Goal: Information Seeking & Learning: Check status

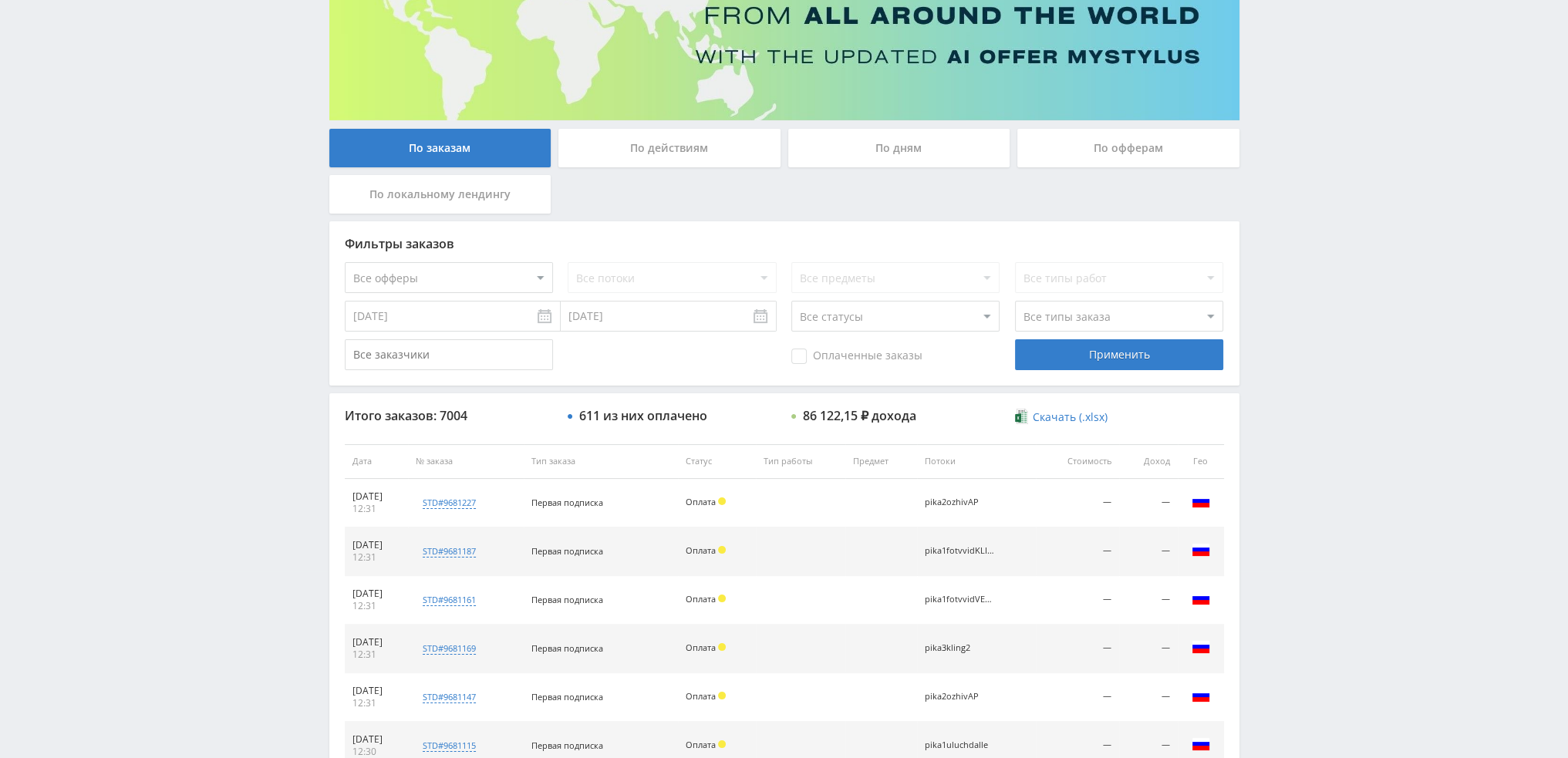
scroll to position [533, 0]
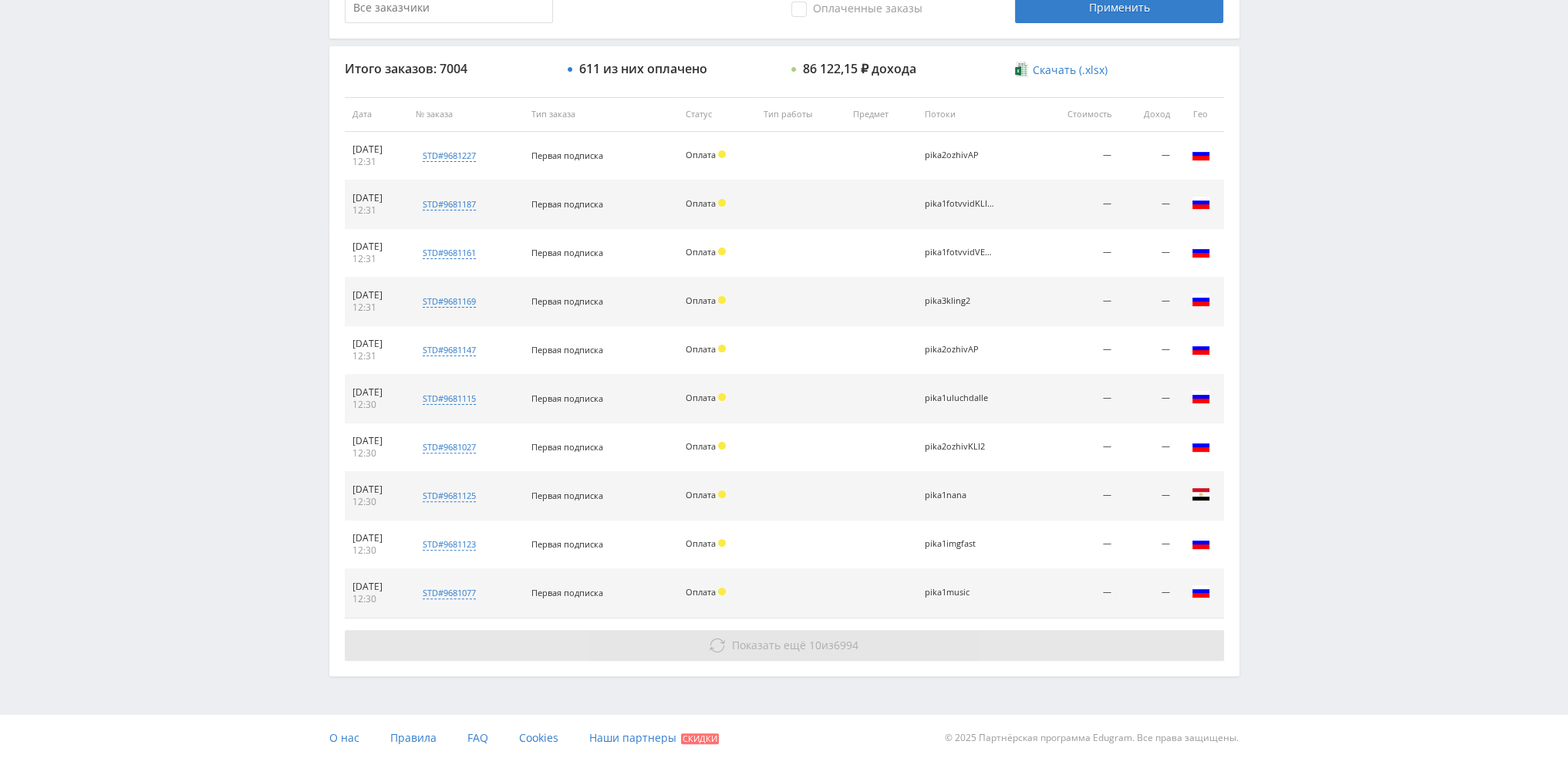
click at [741, 631] on button "Показать ещё 10 из 6994" at bounding box center [784, 645] width 879 height 31
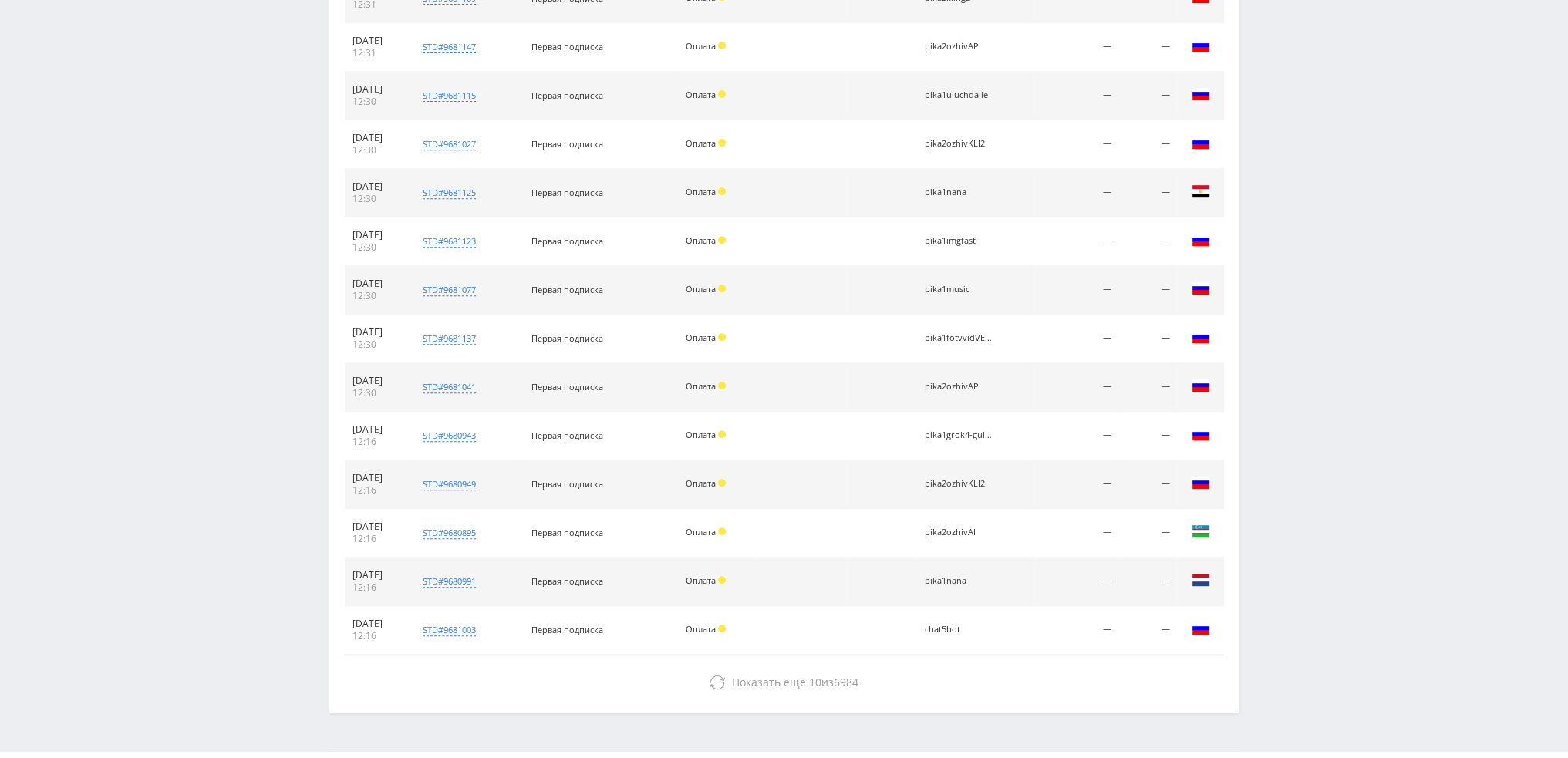
scroll to position [872, 0]
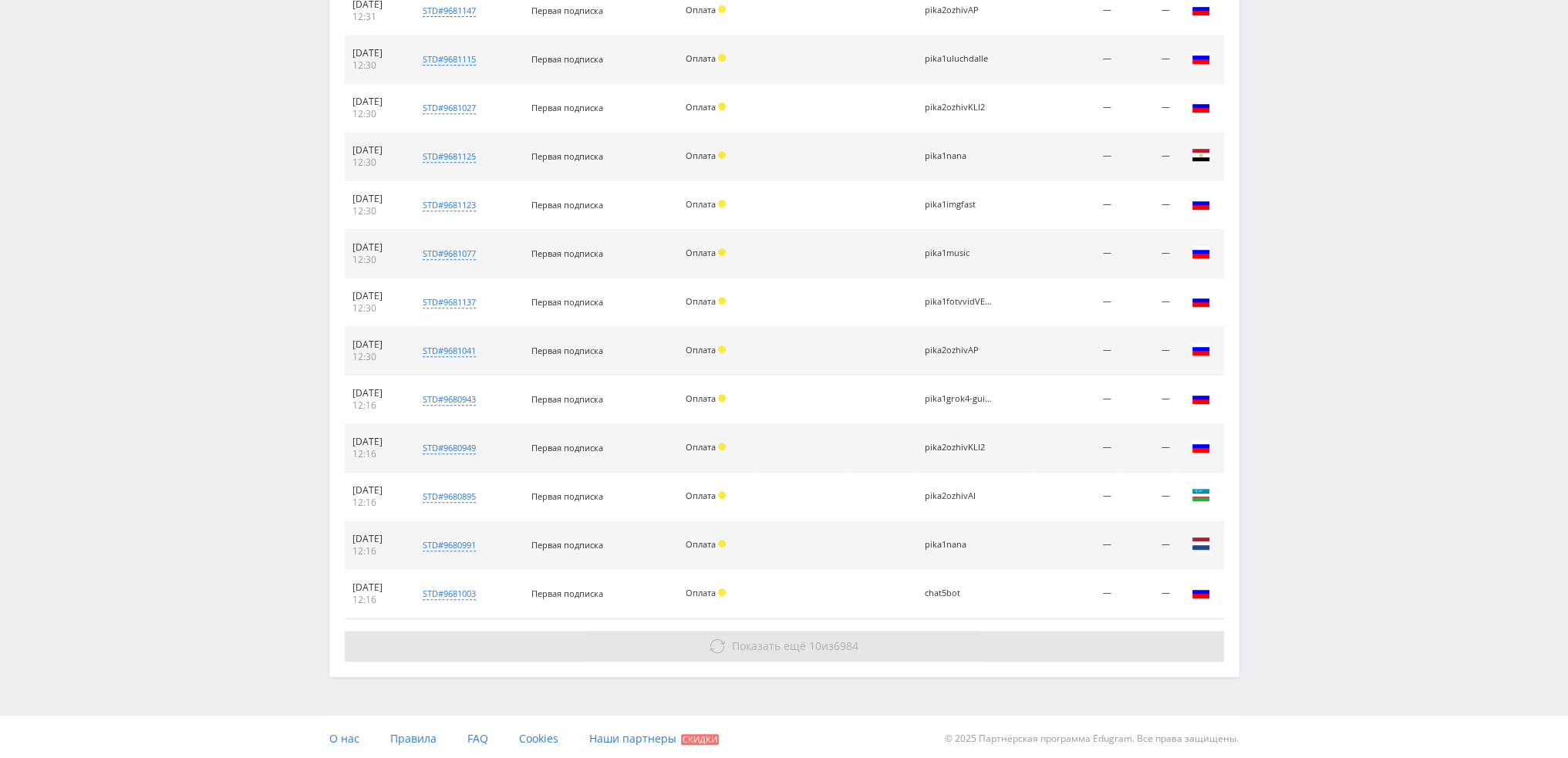
click at [820, 640] on span "Показать ещё 10 из 6984" at bounding box center [795, 646] width 127 height 15
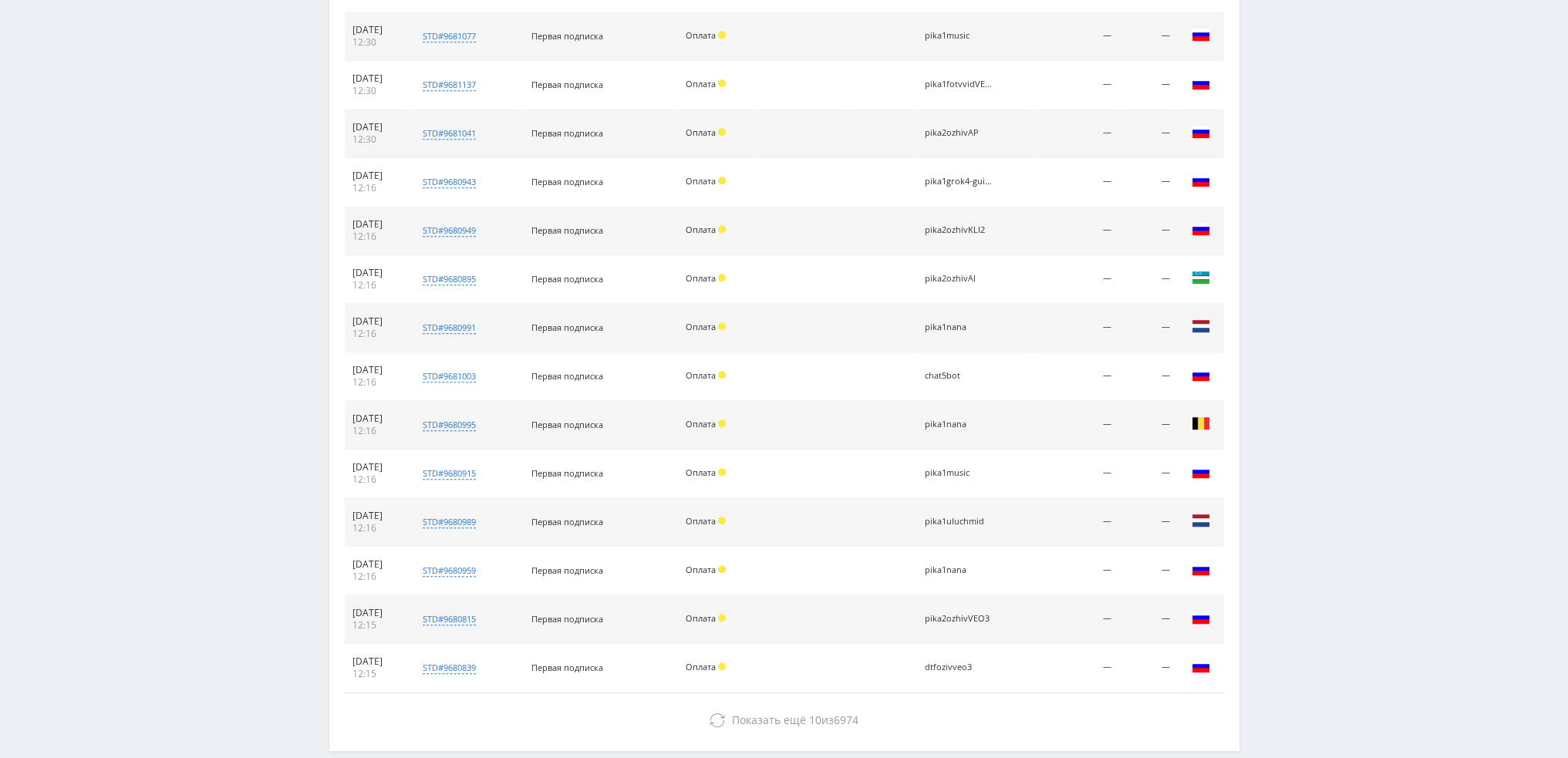
scroll to position [1163, 0]
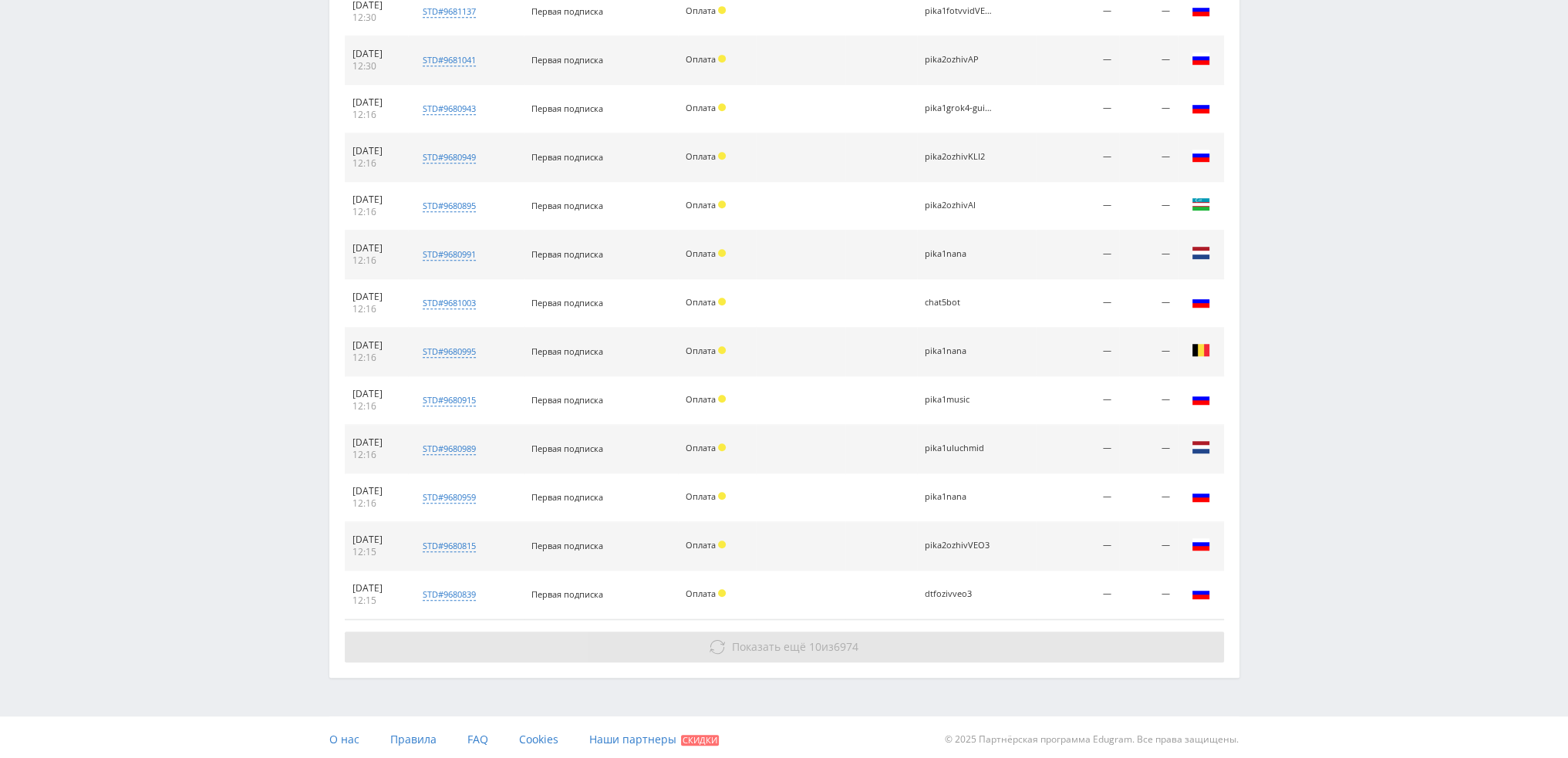
click at [856, 631] on button "Показать ещё 10 из 6974" at bounding box center [784, 646] width 879 height 31
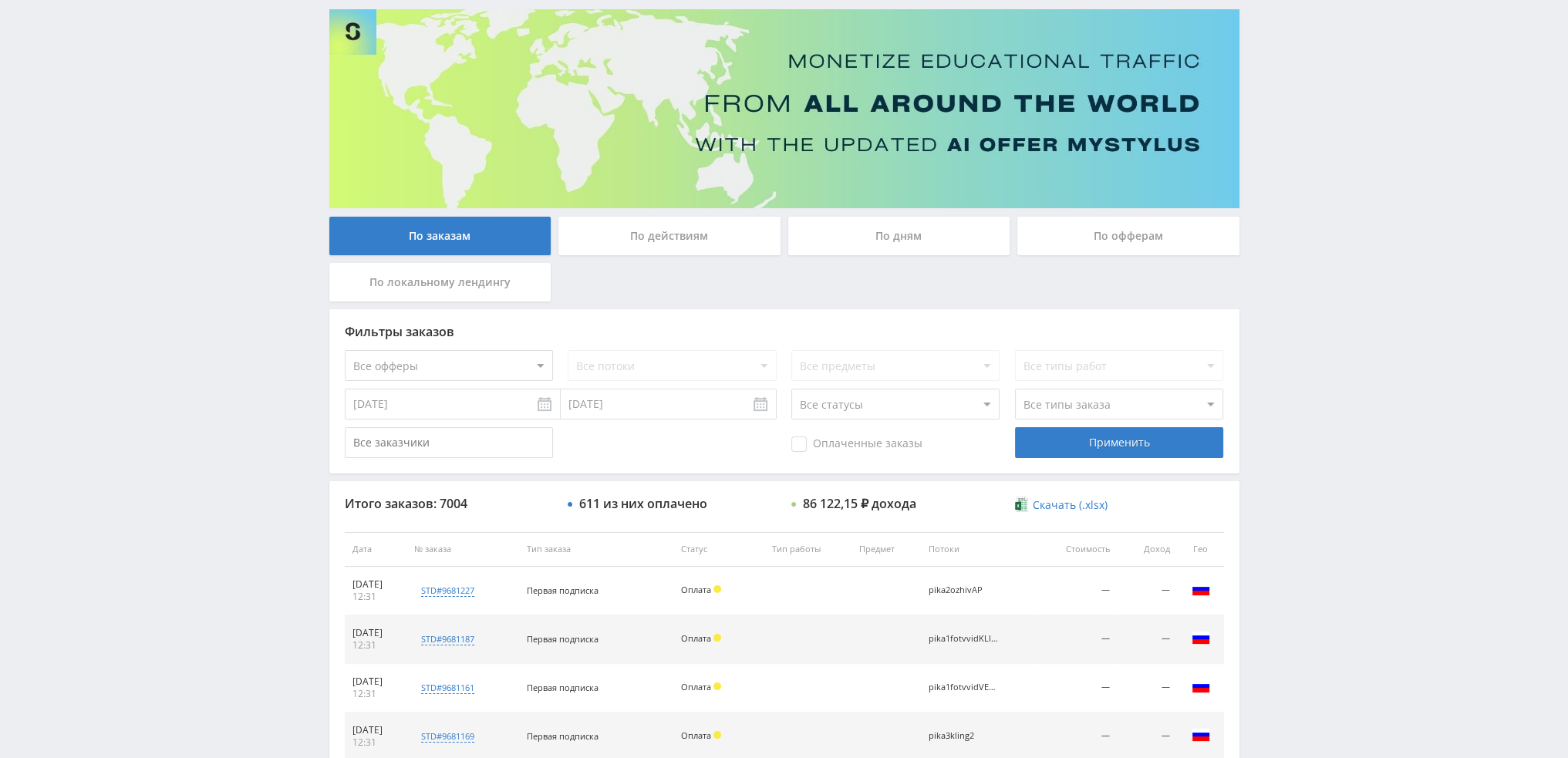
scroll to position [7, 0]
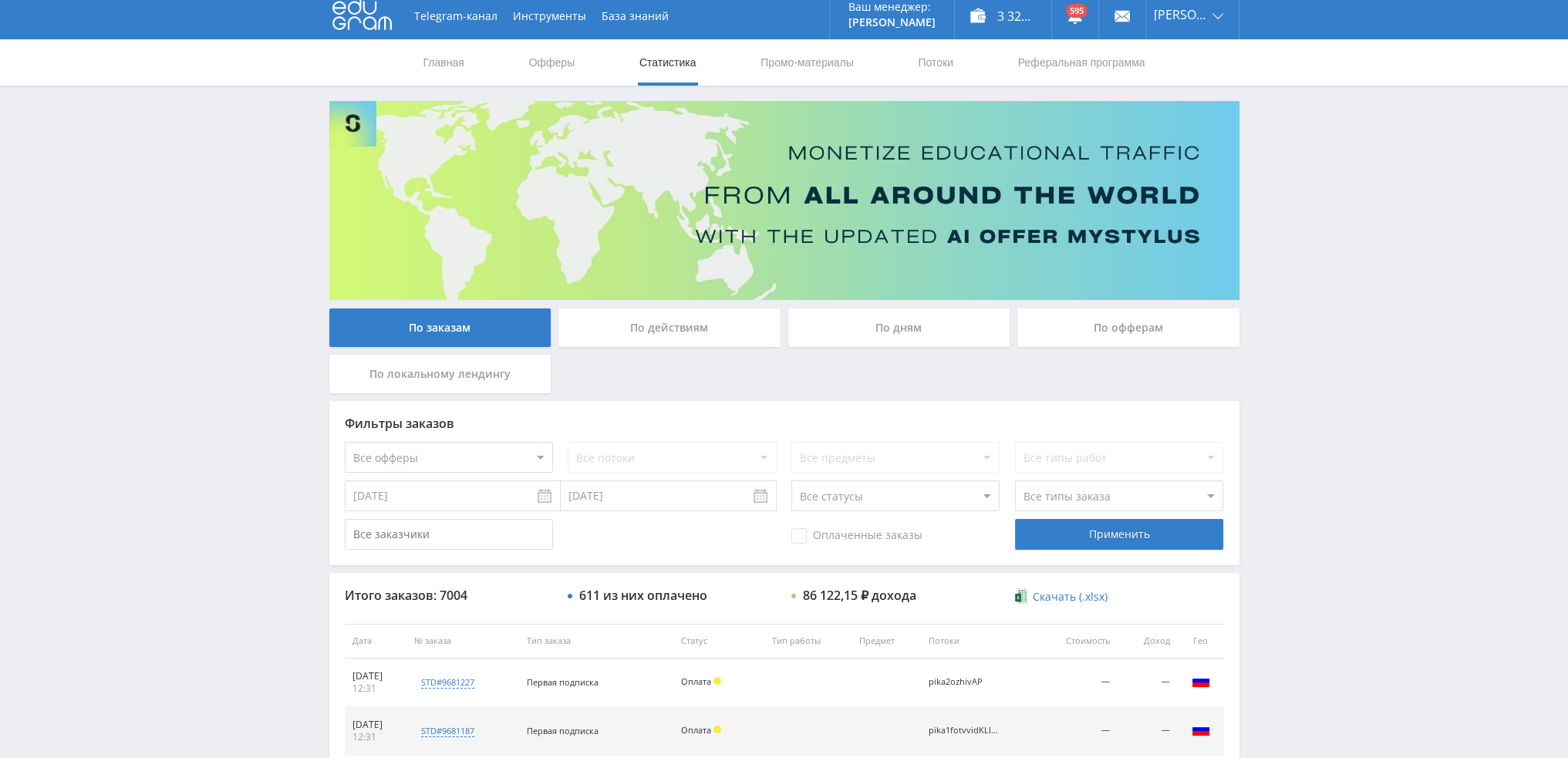
click at [938, 315] on div "По дням" at bounding box center [899, 327] width 222 height 39
click at [0, 0] on input "По дням" at bounding box center [0, 0] width 0 height 0
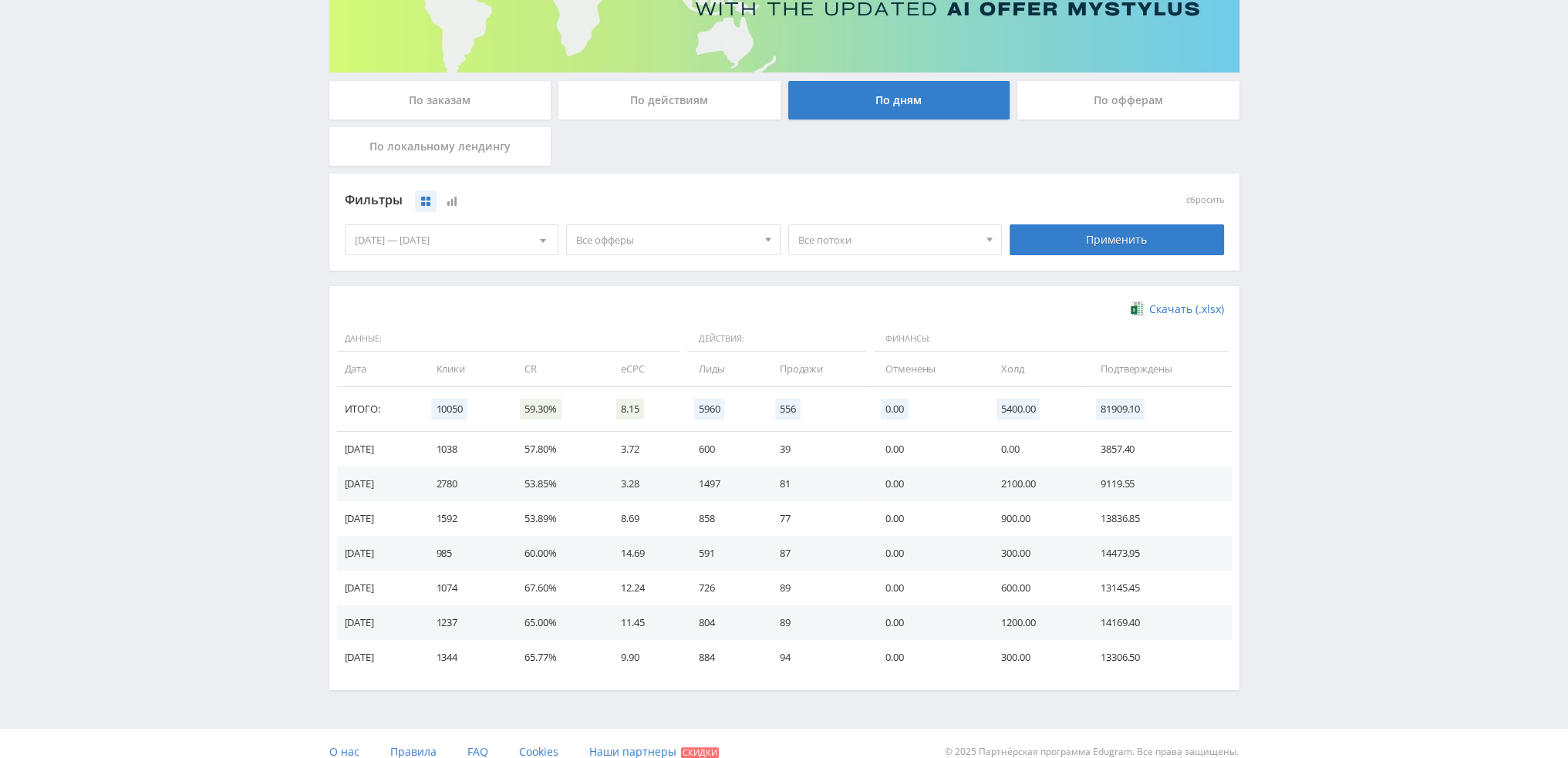
scroll to position [250, 0]
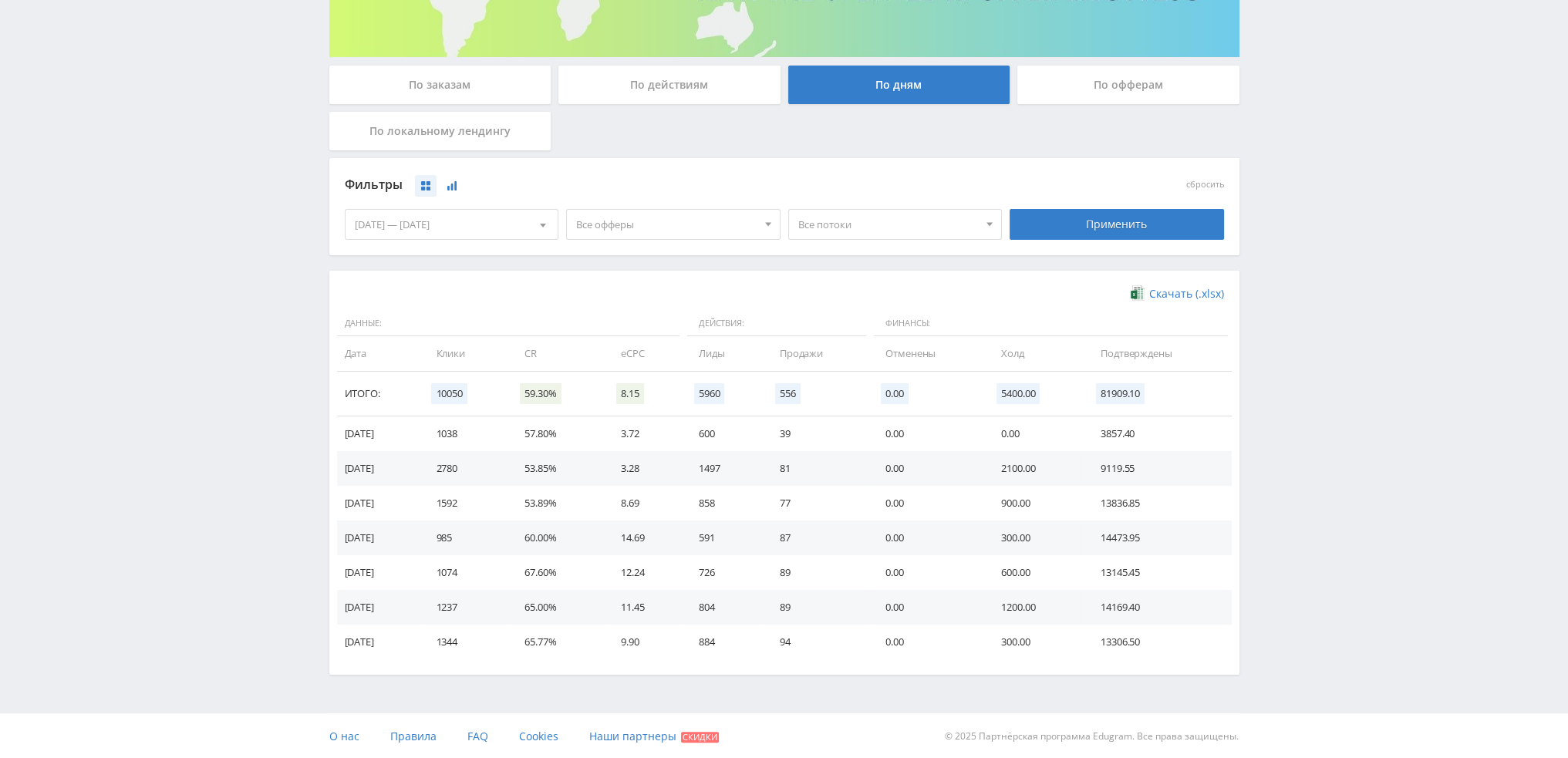
click at [453, 186] on icon at bounding box center [452, 186] width 9 height 9
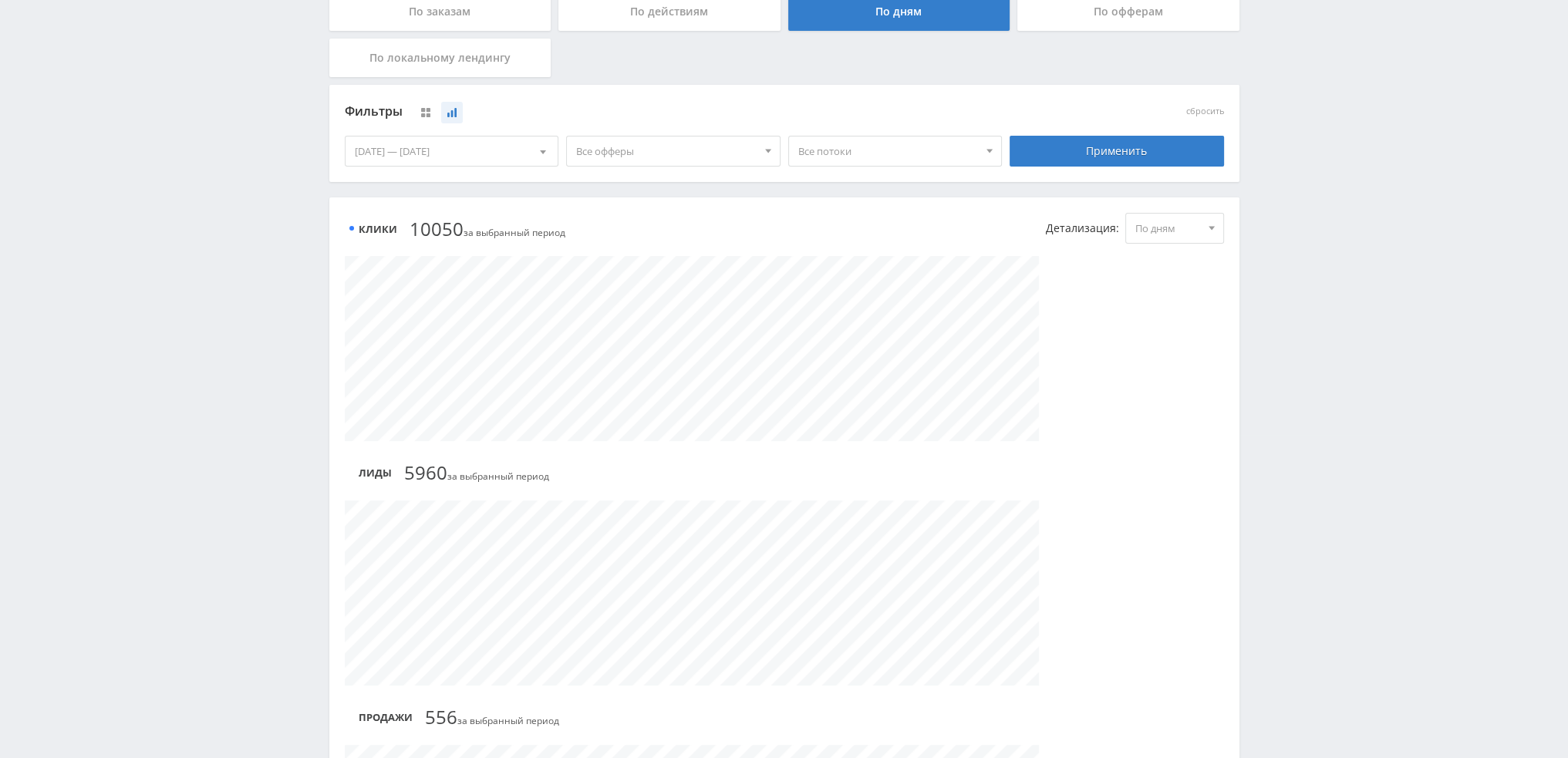
scroll to position [385, 0]
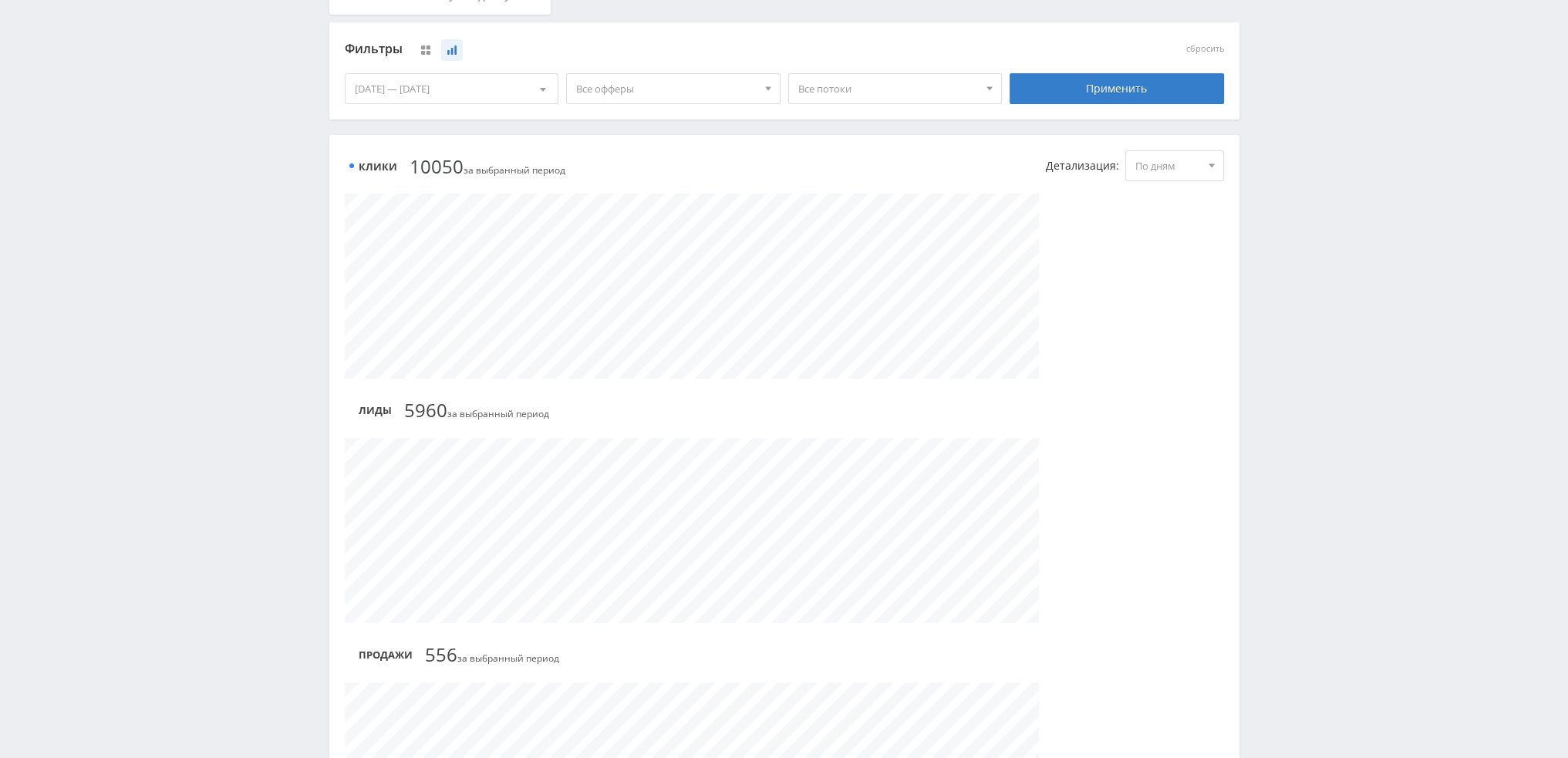
click at [1175, 160] on span "По дням" at bounding box center [1168, 165] width 65 height 29
click at [1366, 336] on div "Telegram-канал Инструменты База знаний Ваш менеджер: Valeria Valeria Online @va…" at bounding box center [784, 413] width 1568 height 1597
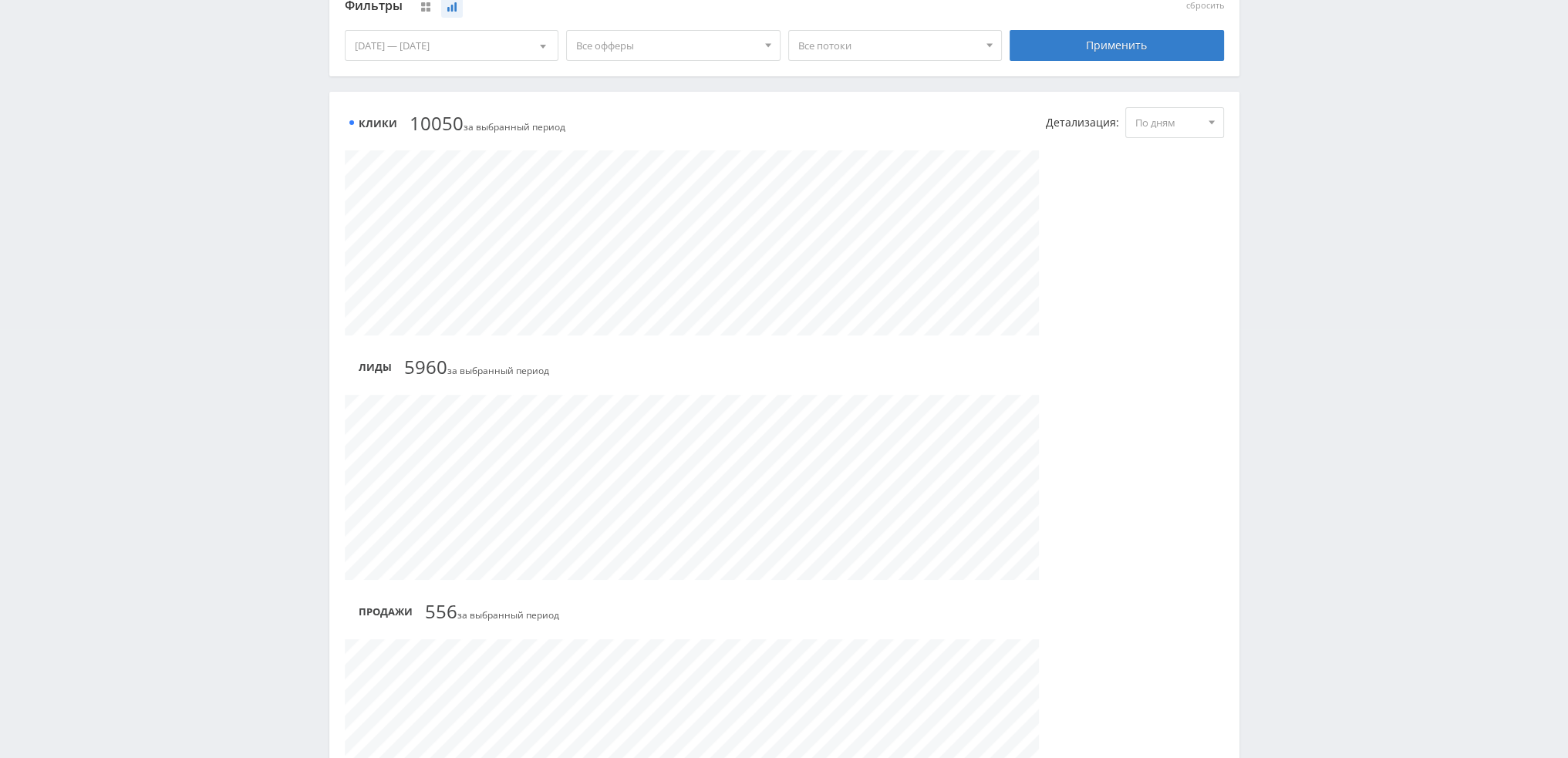
scroll to position [771, 0]
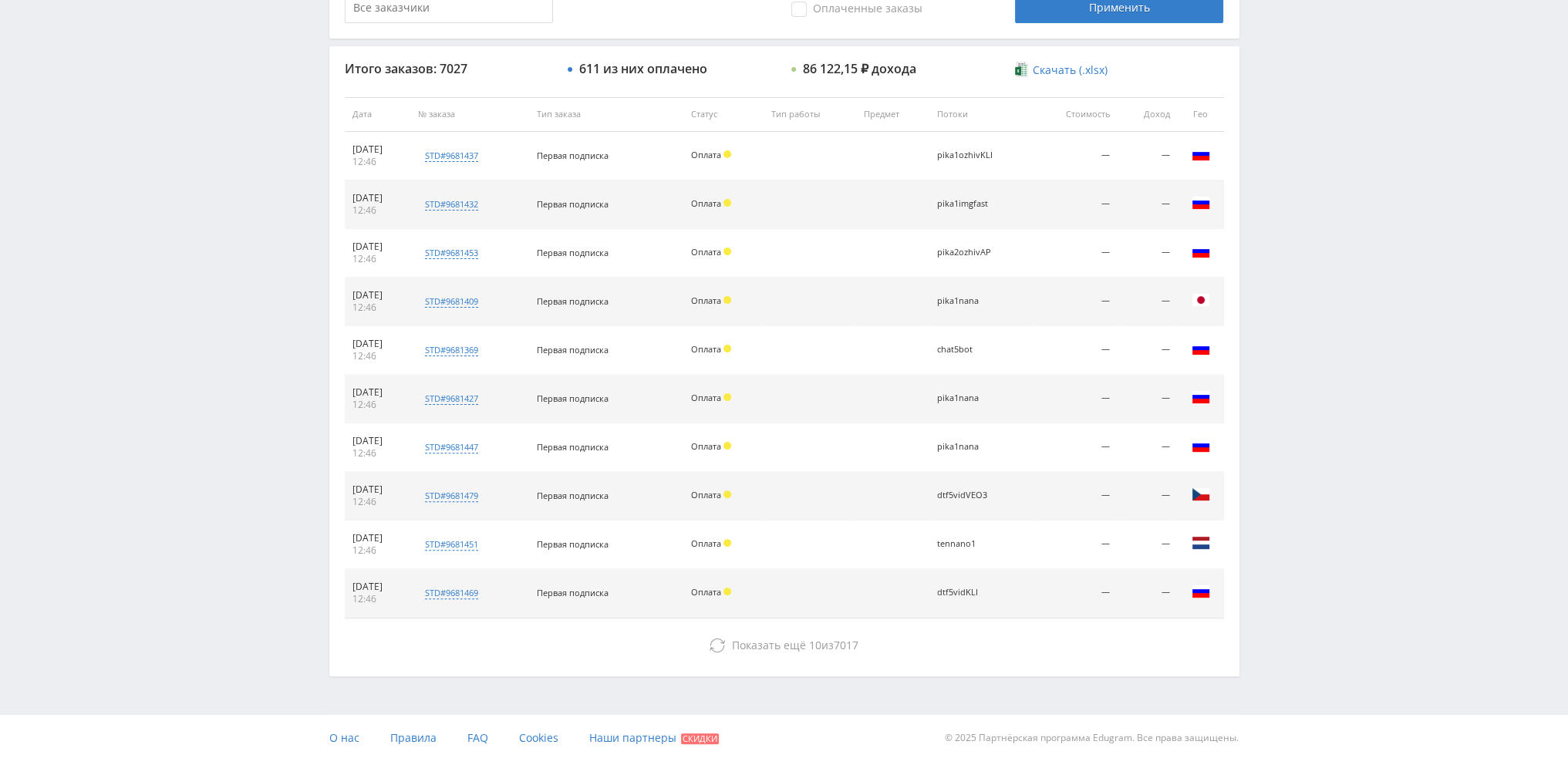
scroll to position [533, 0]
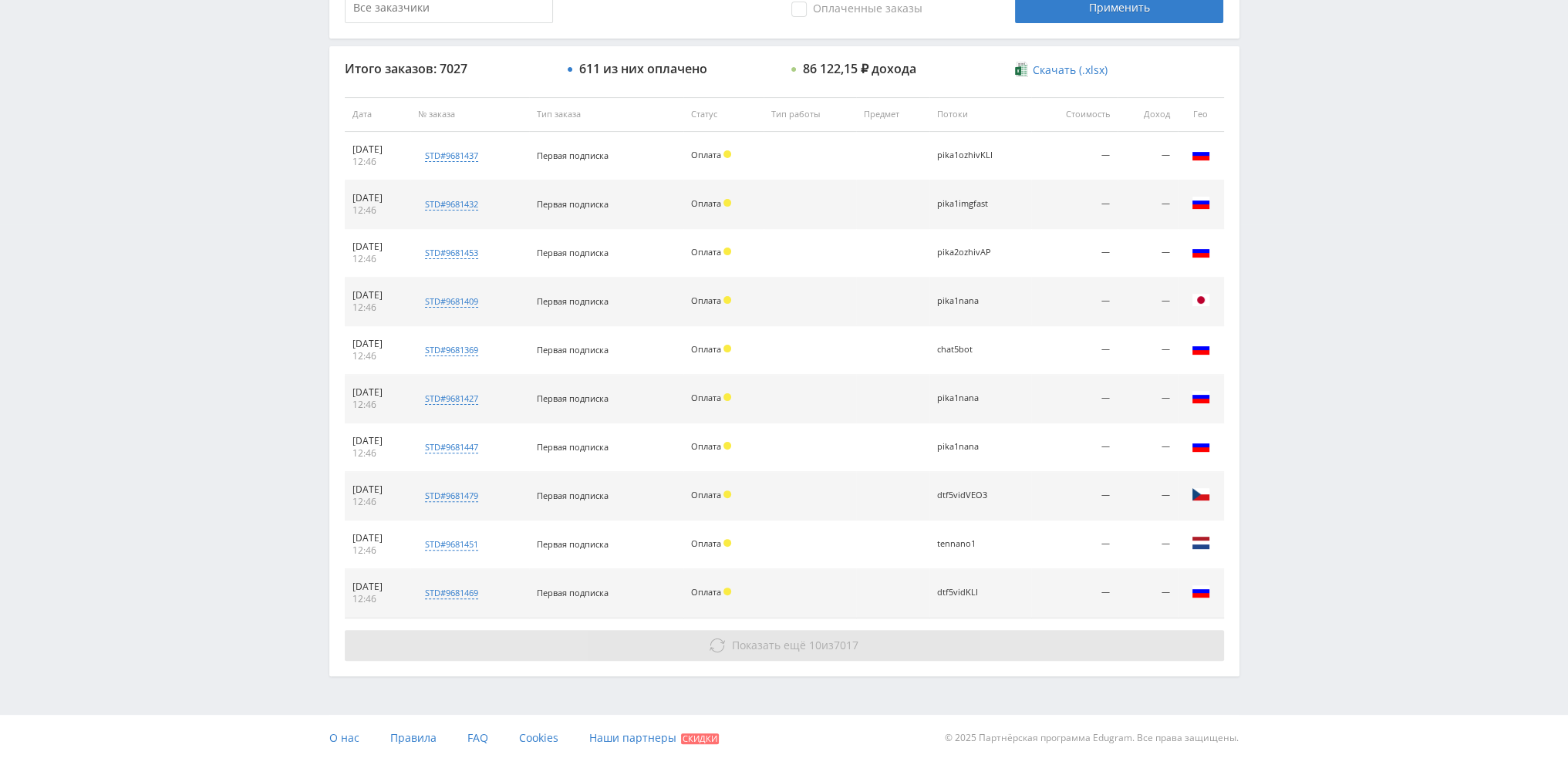
click at [781, 640] on span "Показать ещё" at bounding box center [768, 645] width 74 height 15
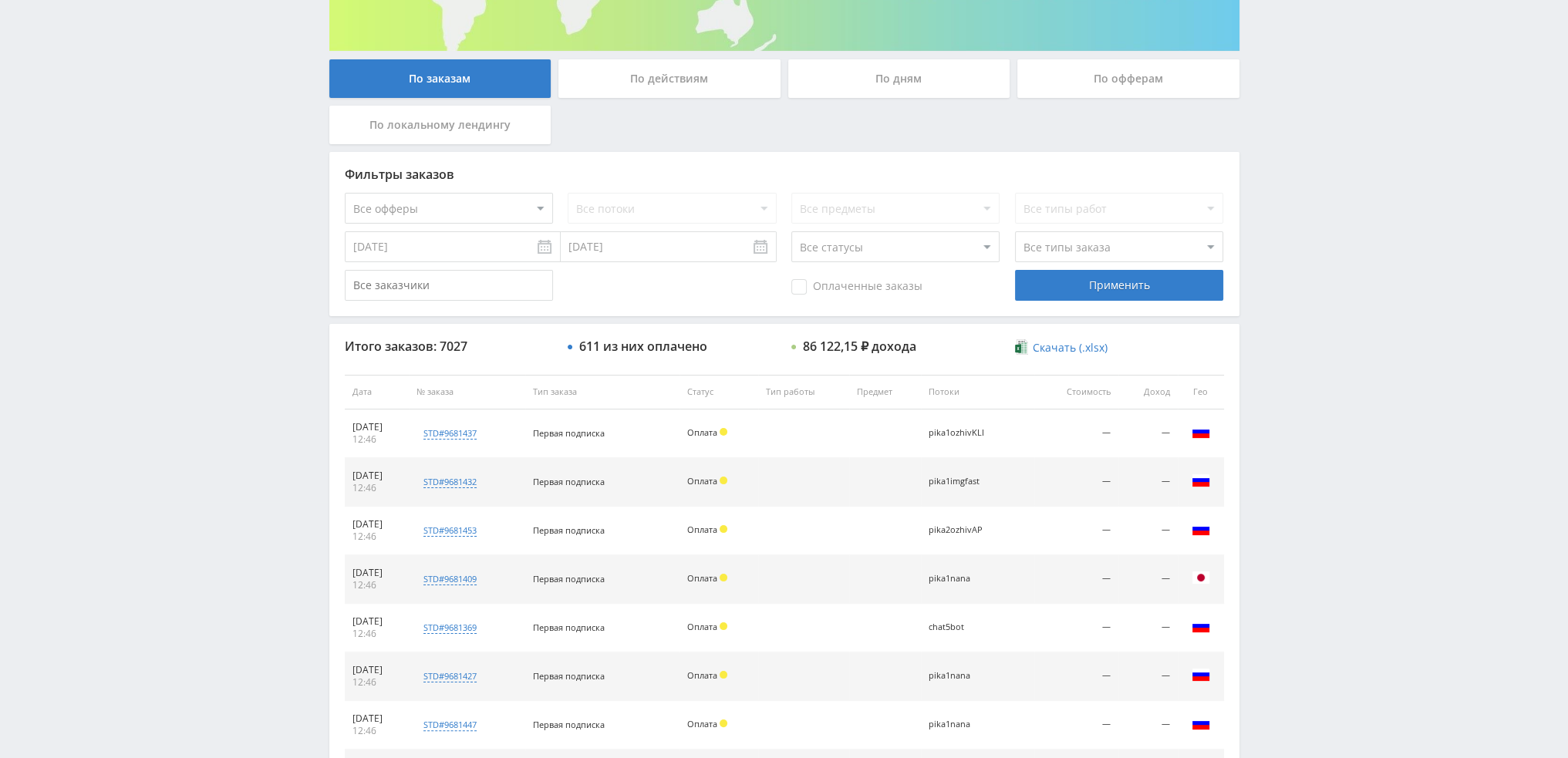
scroll to position [225, 0]
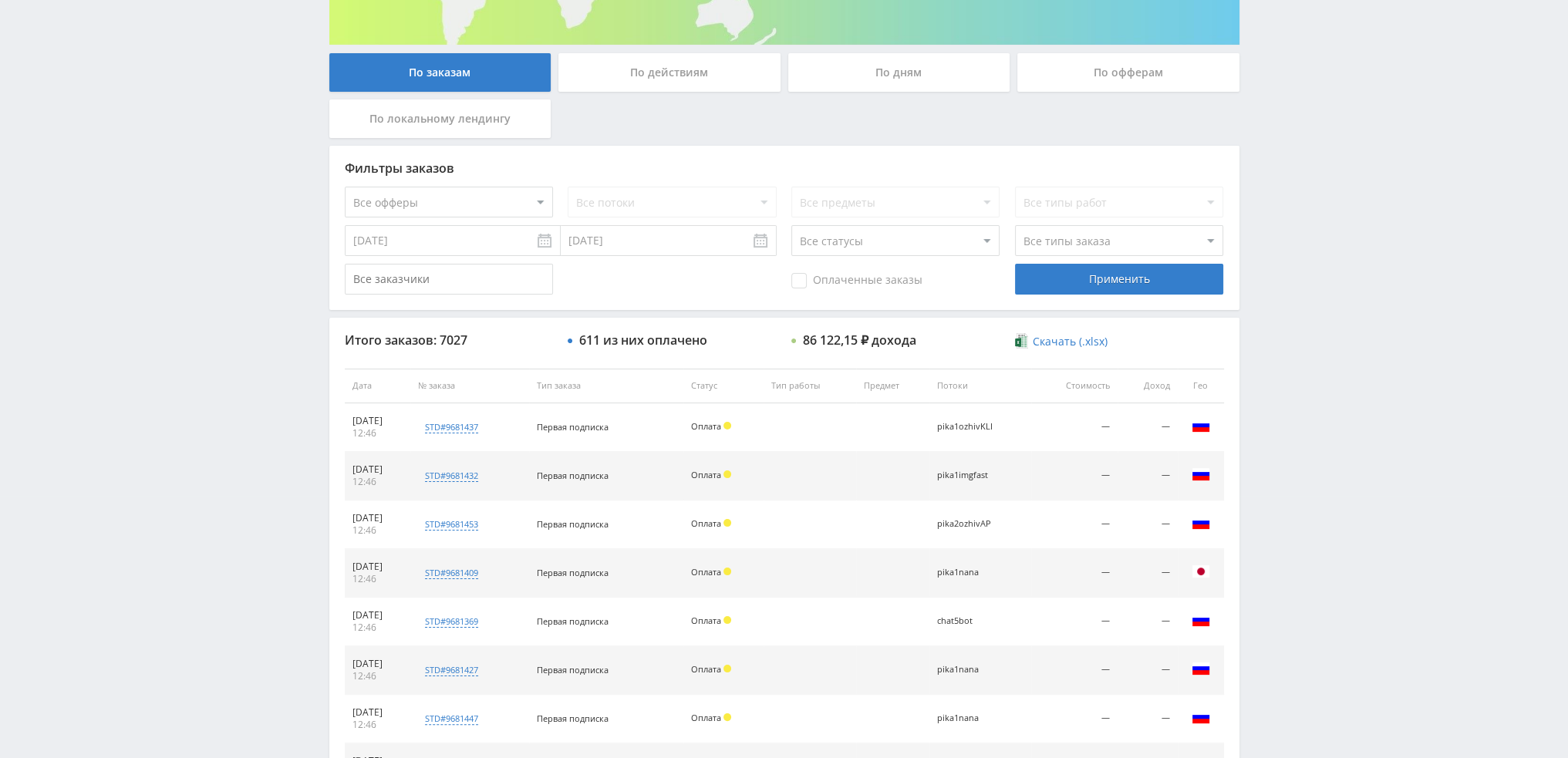
scroll to position [231, 0]
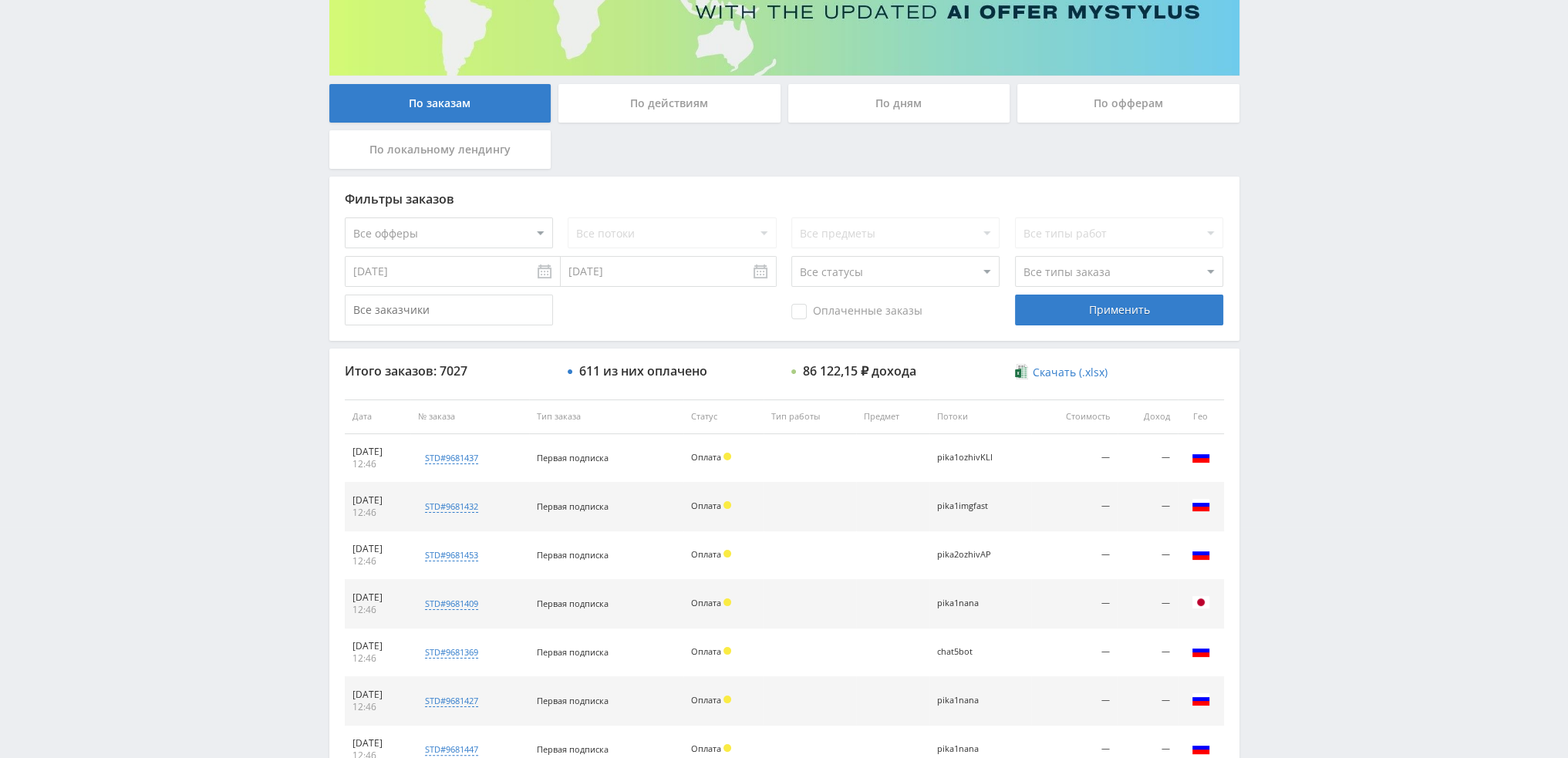
click at [878, 108] on div "По дням" at bounding box center [899, 103] width 222 height 39
click at [0, 0] on input "По дням" at bounding box center [0, 0] width 0 height 0
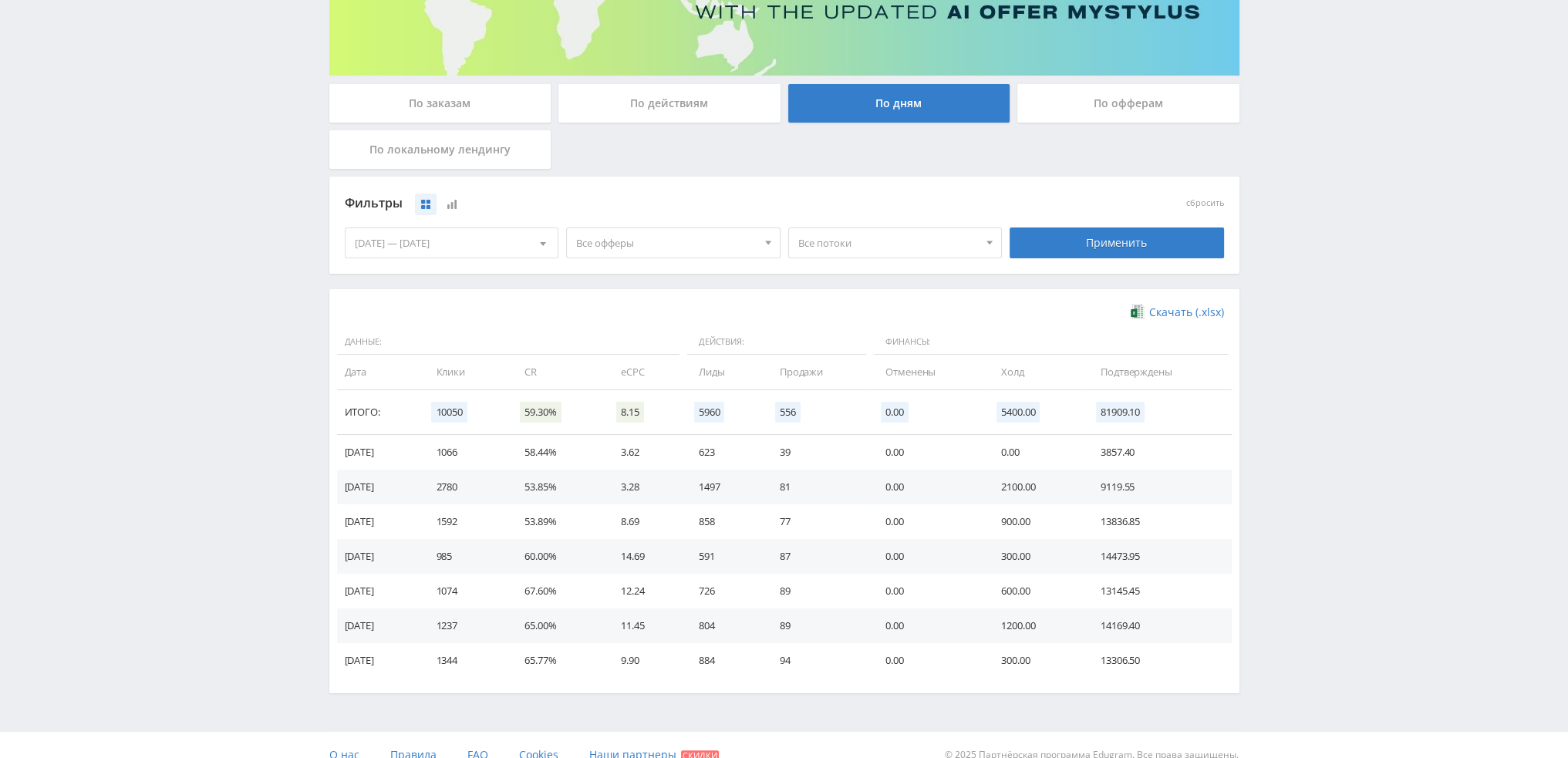
click at [458, 248] on div "[DATE] — [DATE]" at bounding box center [452, 242] width 213 height 29
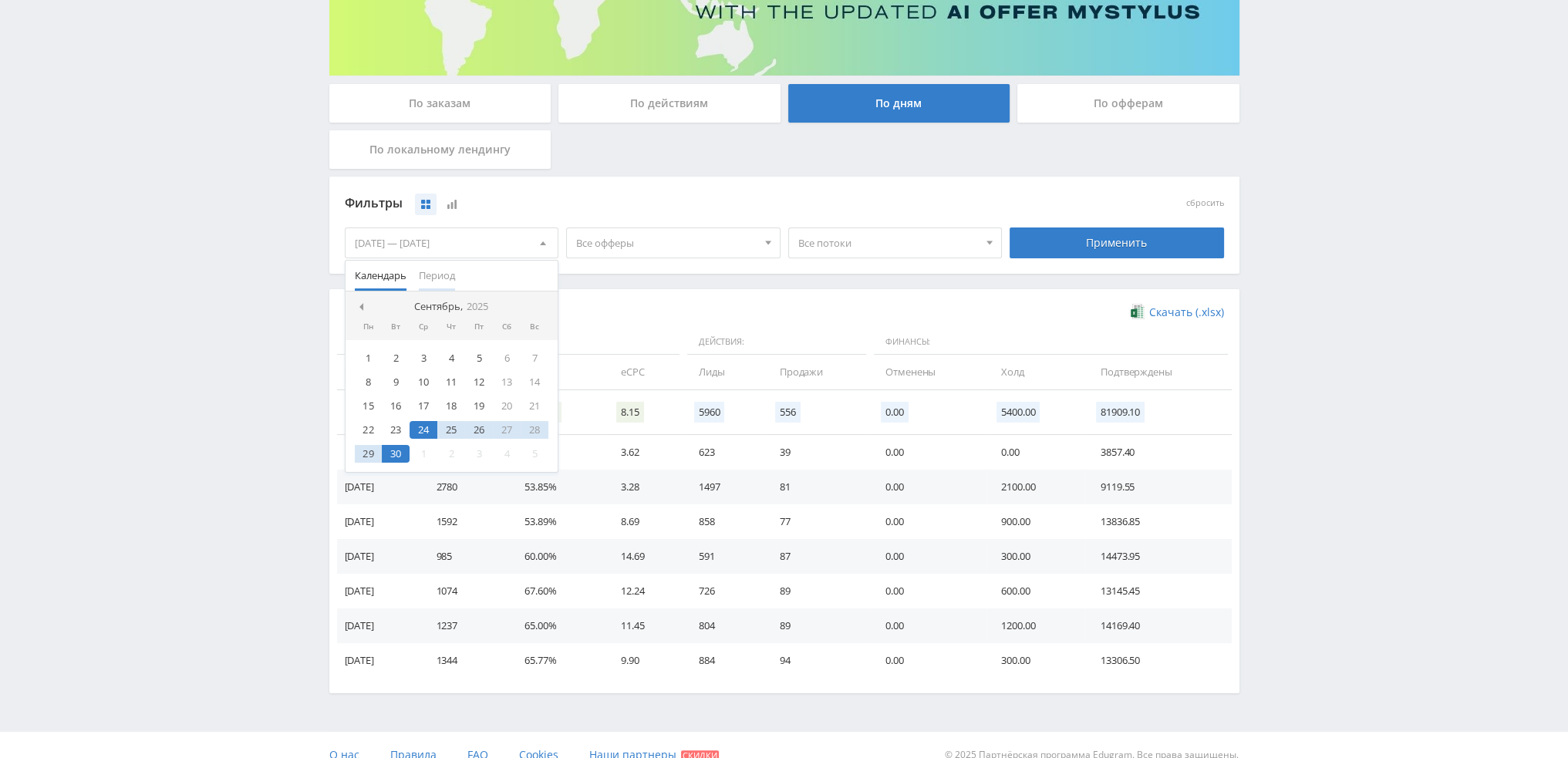
drag, startPoint x: 438, startPoint y: 268, endPoint x: 447, endPoint y: 289, distance: 22.8
click at [438, 268] on span "Период" at bounding box center [437, 276] width 36 height 30
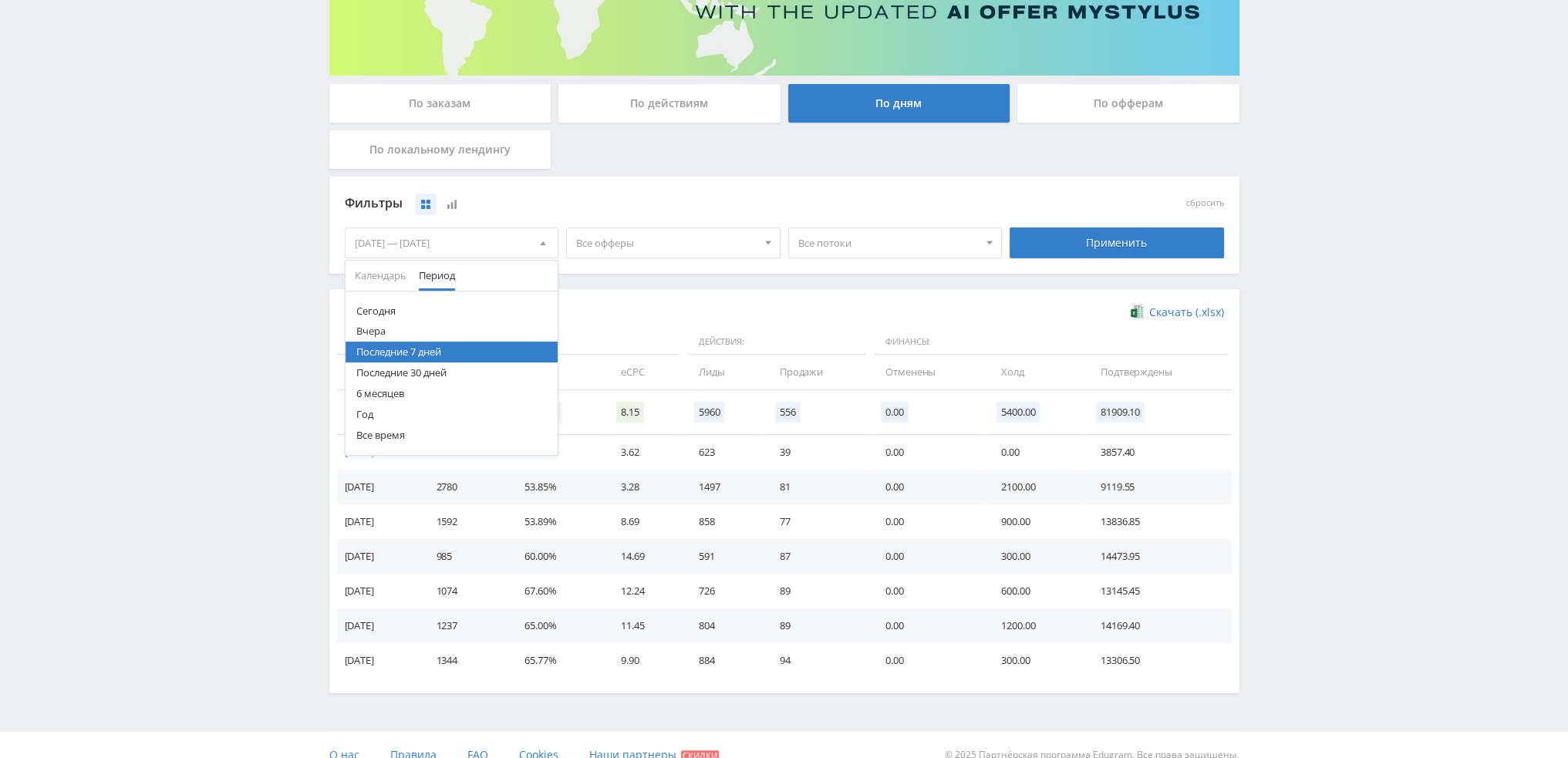
drag, startPoint x: 417, startPoint y: 375, endPoint x: 577, endPoint y: 340, distance: 163.8
click at [417, 375] on button "Последние 30 дней" at bounding box center [452, 372] width 213 height 21
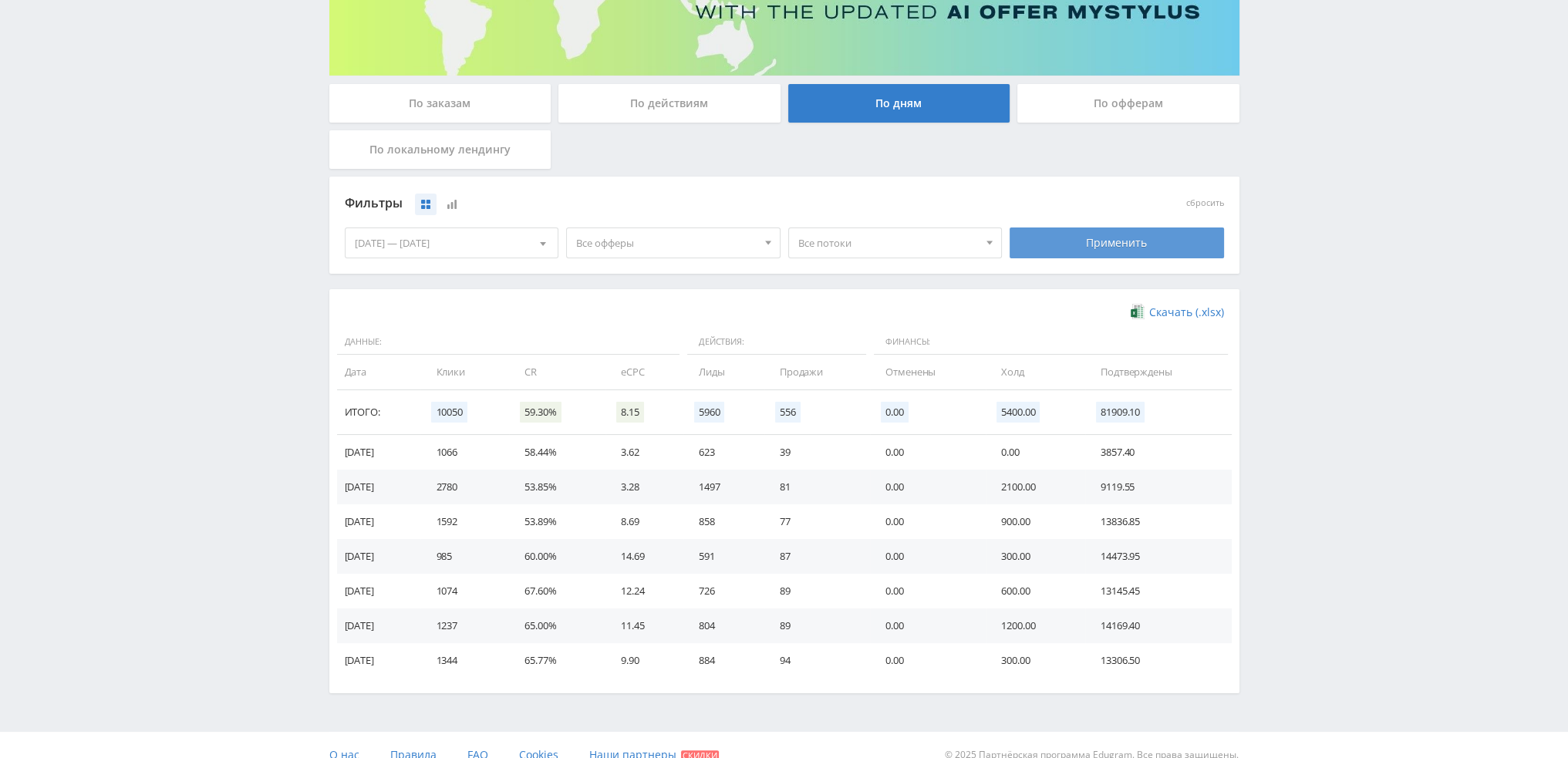
click at [1137, 241] on div "Применить" at bounding box center [1116, 243] width 215 height 31
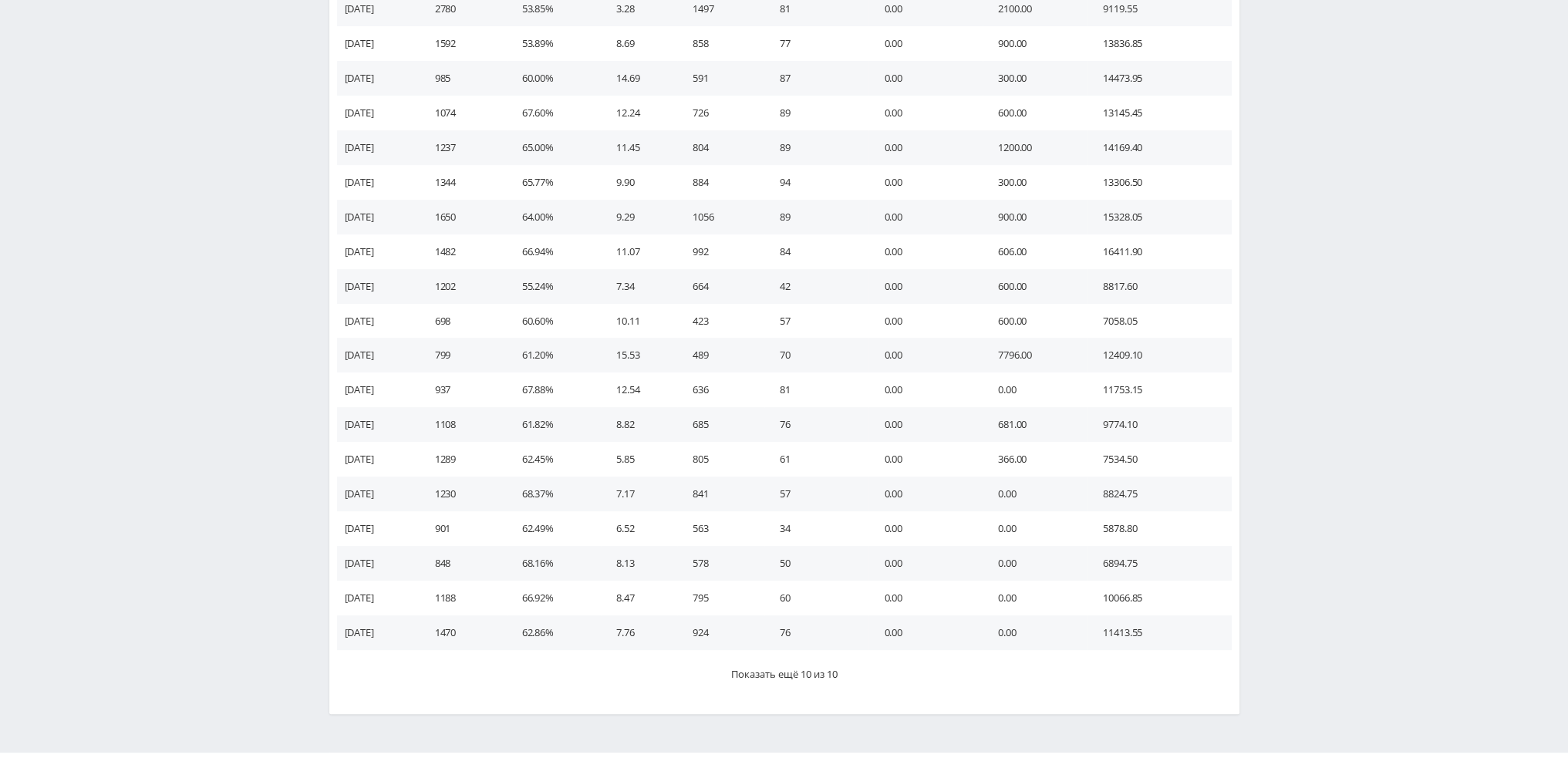
scroll to position [750, 0]
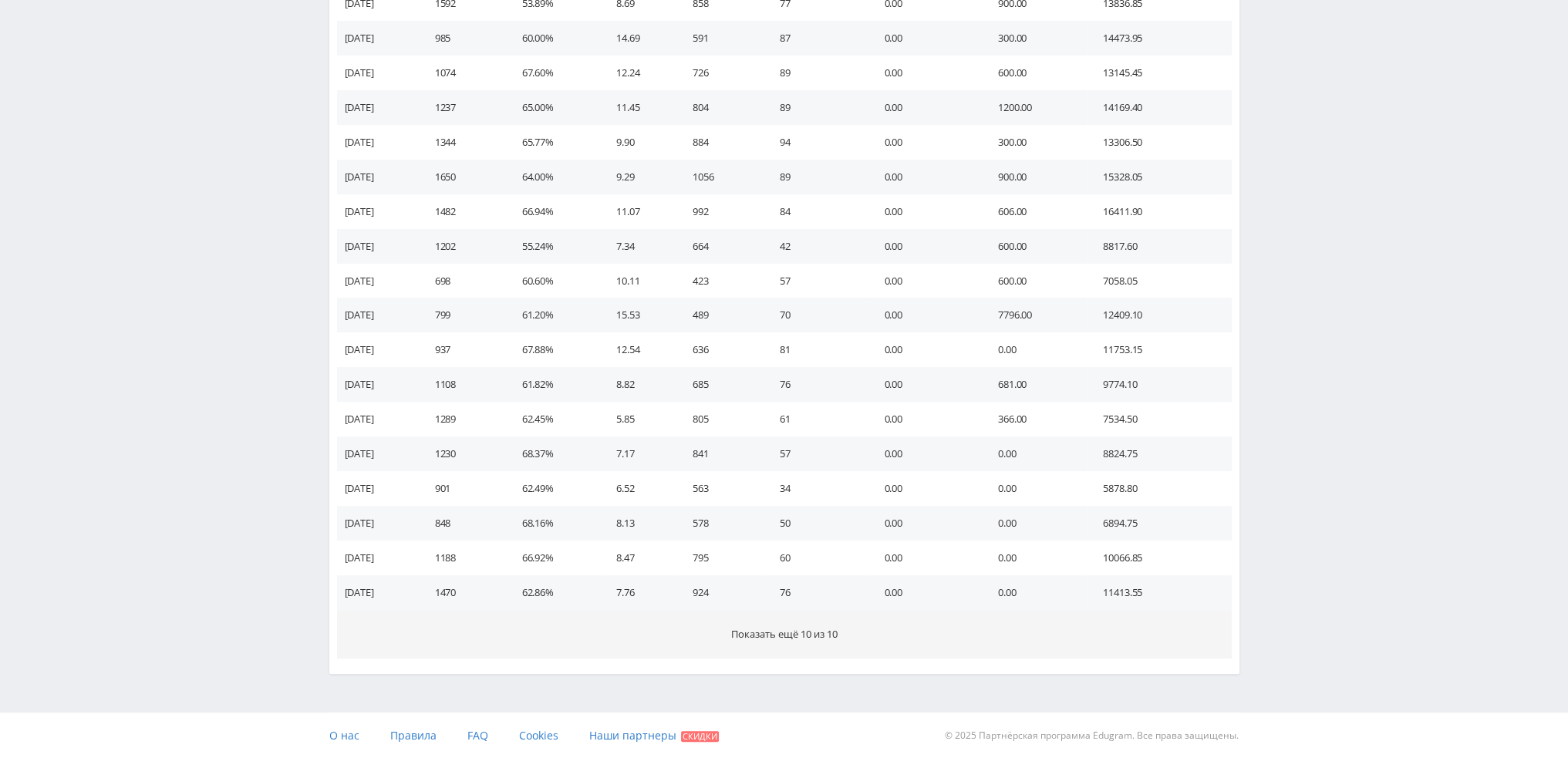
click at [864, 639] on button "Показать ещё 10 из 10" at bounding box center [784, 634] width 894 height 49
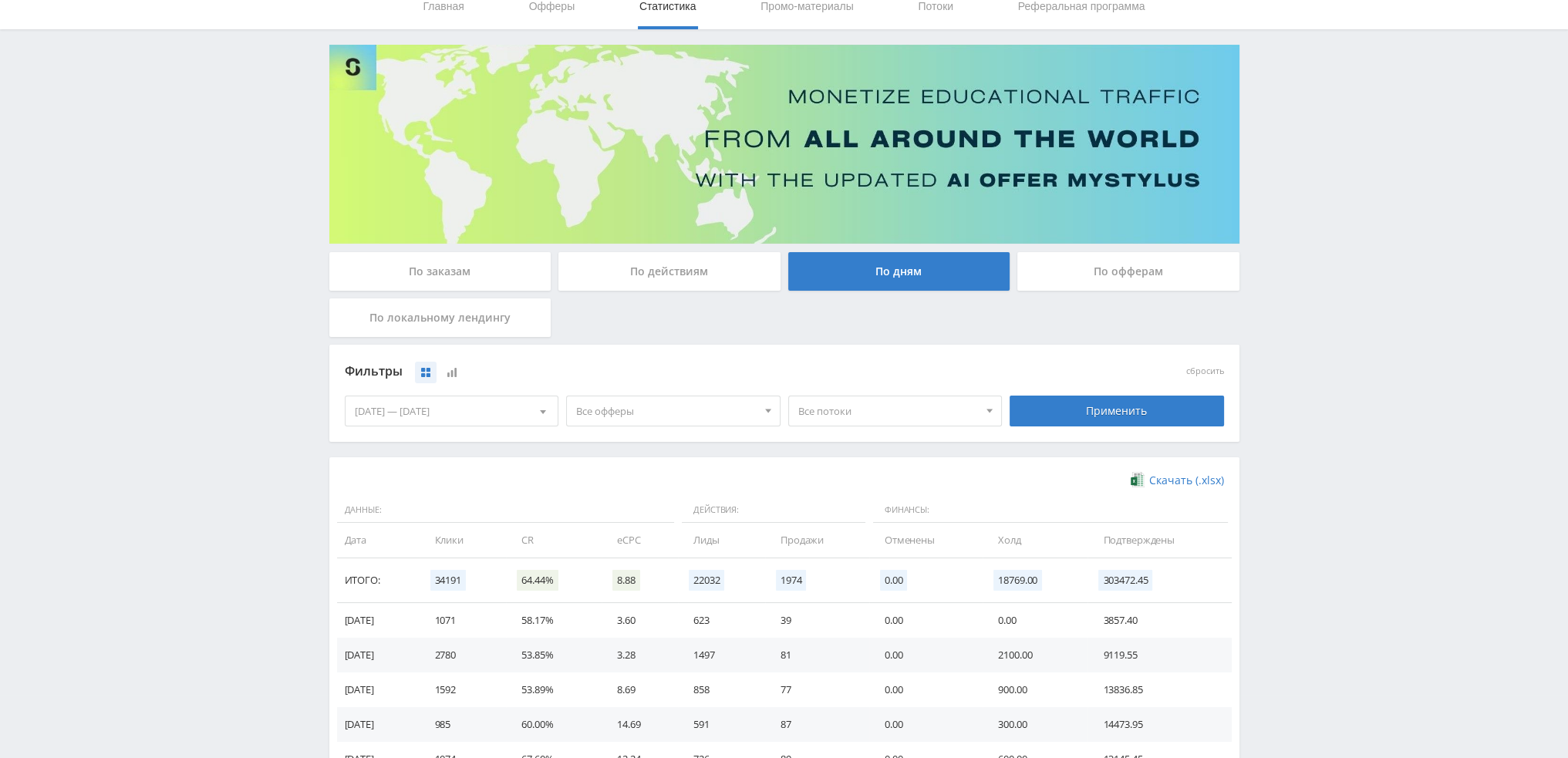
scroll to position [45, 0]
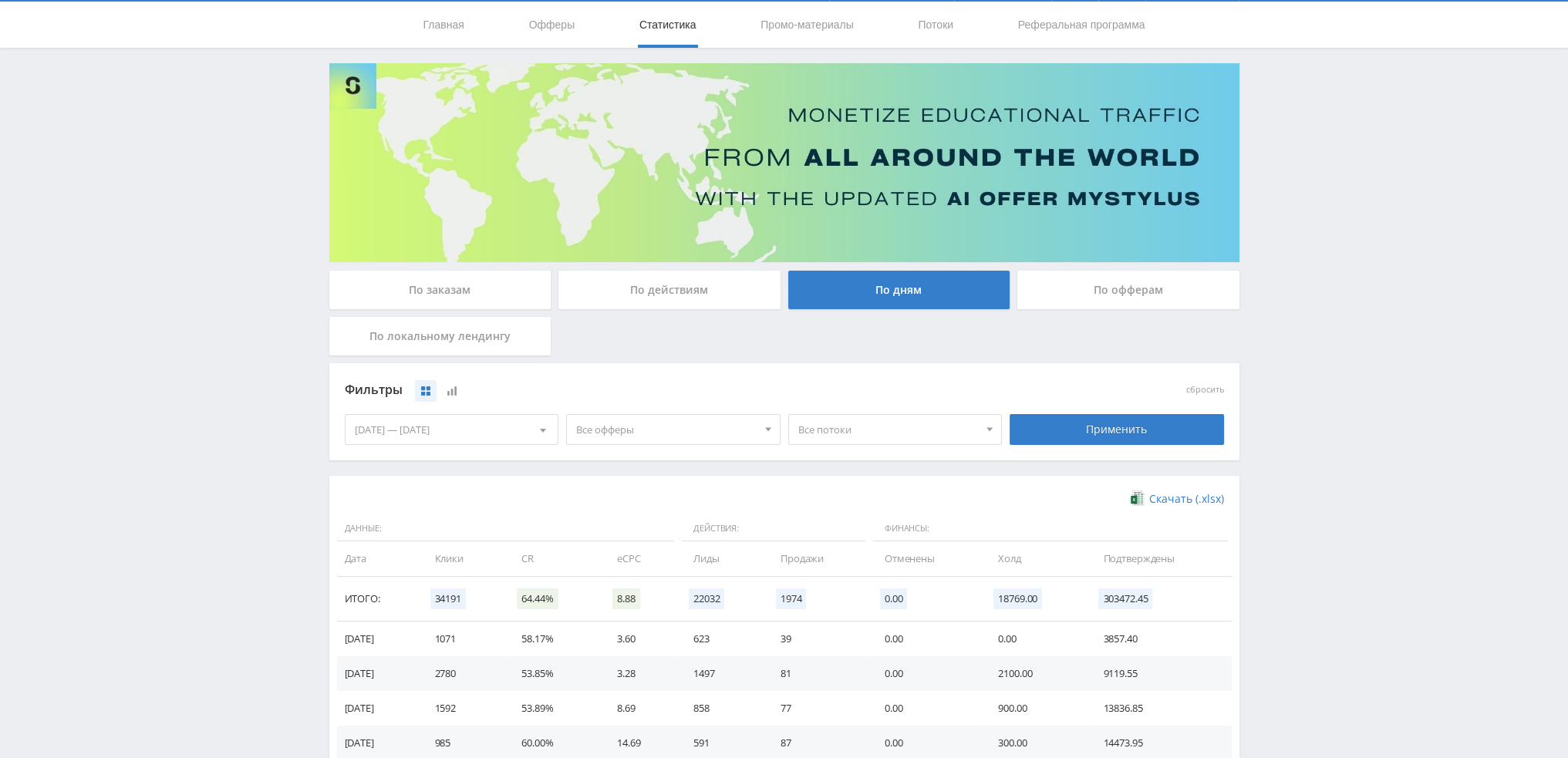
click at [467, 429] on div "01.09.2025 — 30.09.2025" at bounding box center [452, 429] width 213 height 29
click at [389, 583] on button "6 месяцев" at bounding box center [452, 580] width 213 height 21
click at [1169, 431] on div "Применить" at bounding box center [1116, 429] width 215 height 31
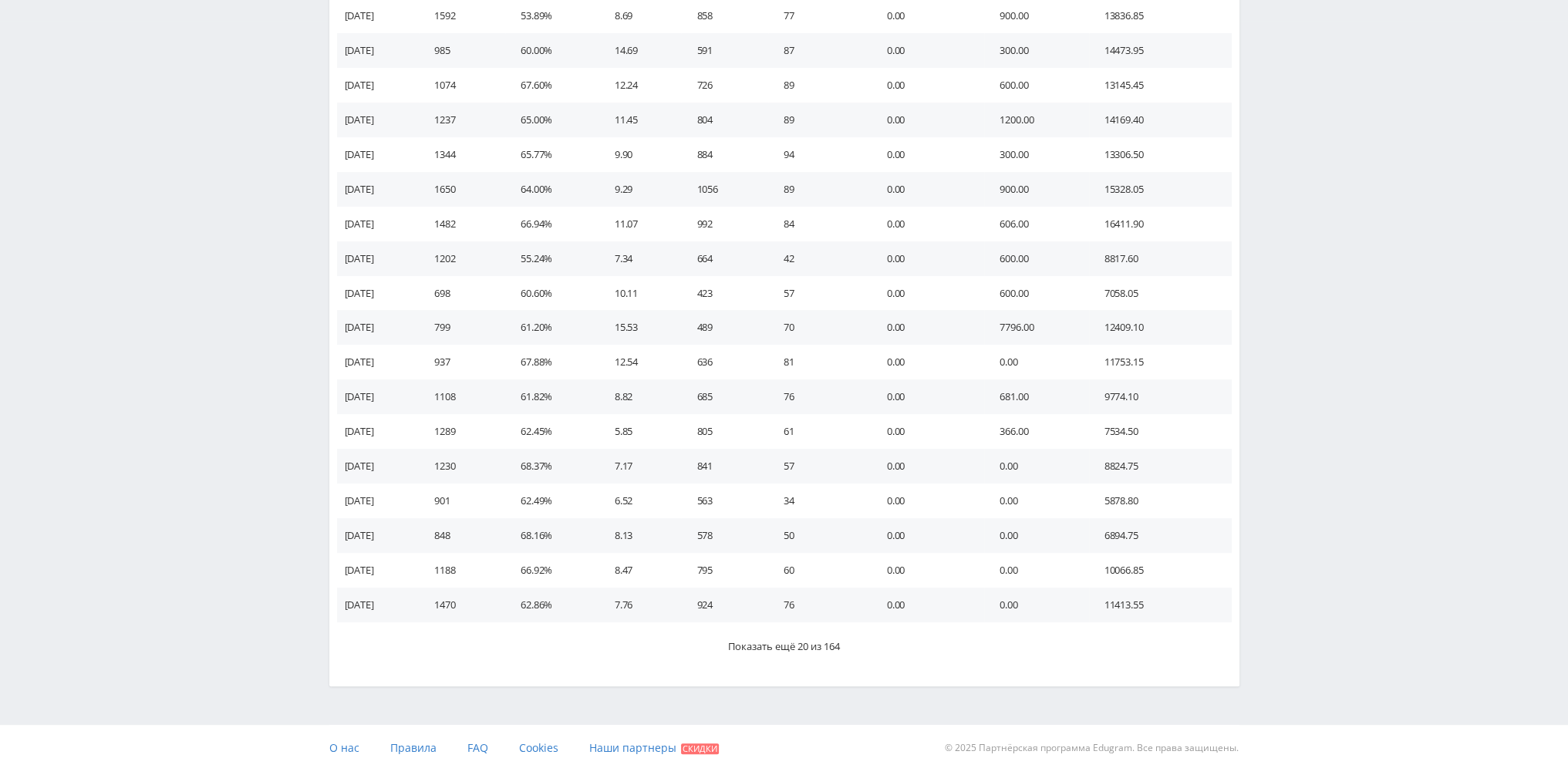
scroll to position [750, 0]
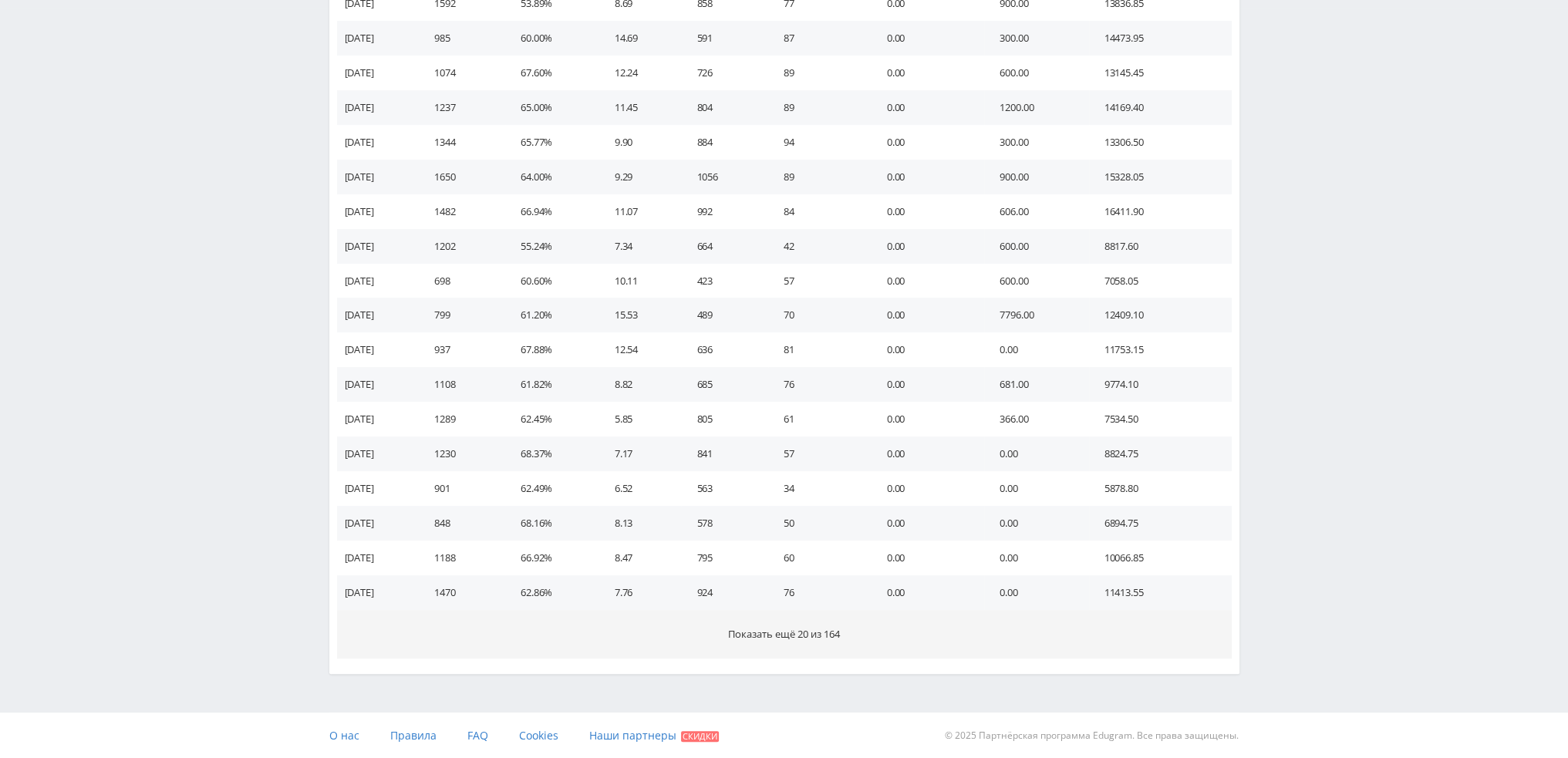
click at [864, 622] on button "Показать ещё 20 из 164" at bounding box center [784, 634] width 894 height 49
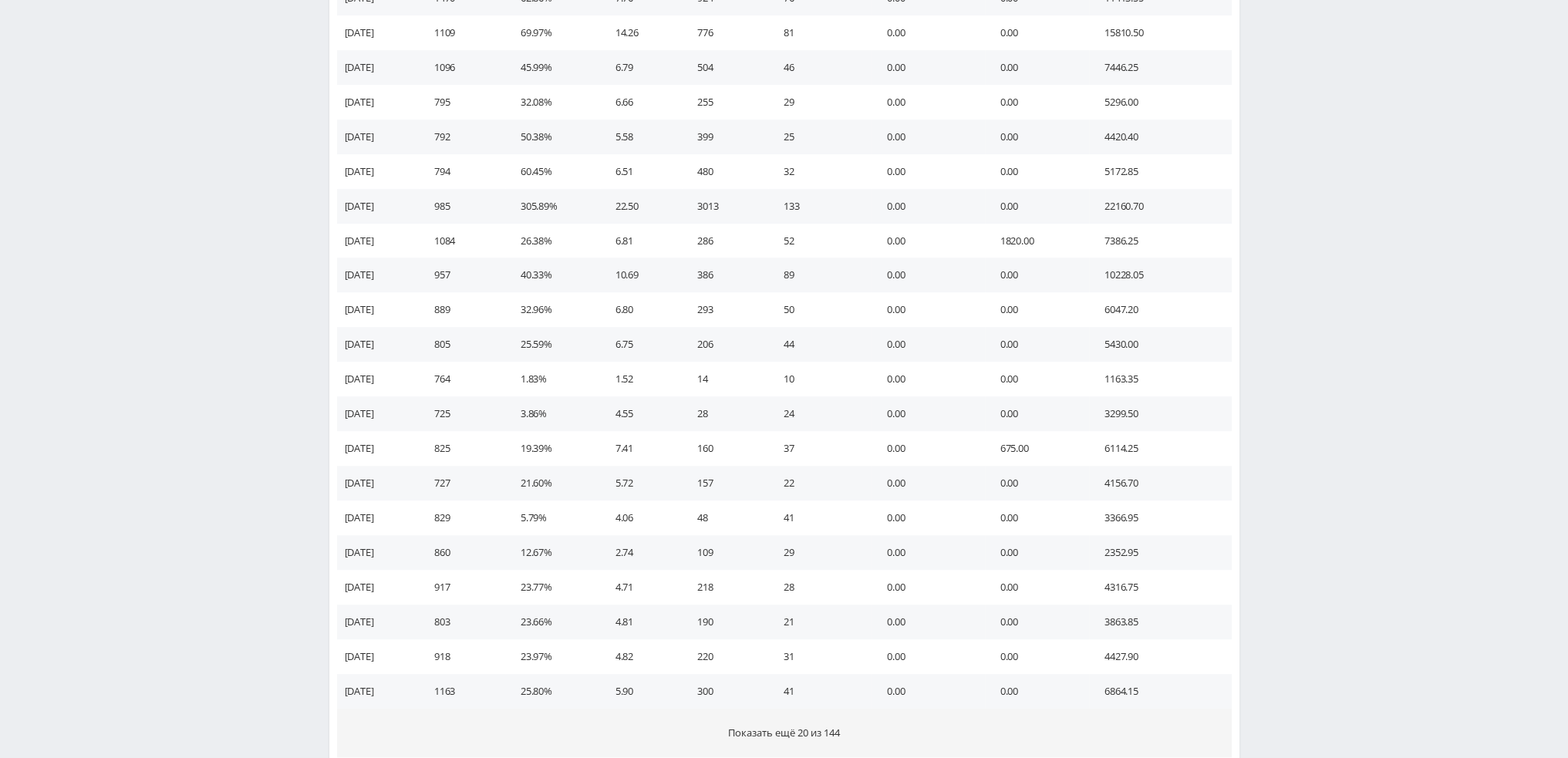
scroll to position [1442, 0]
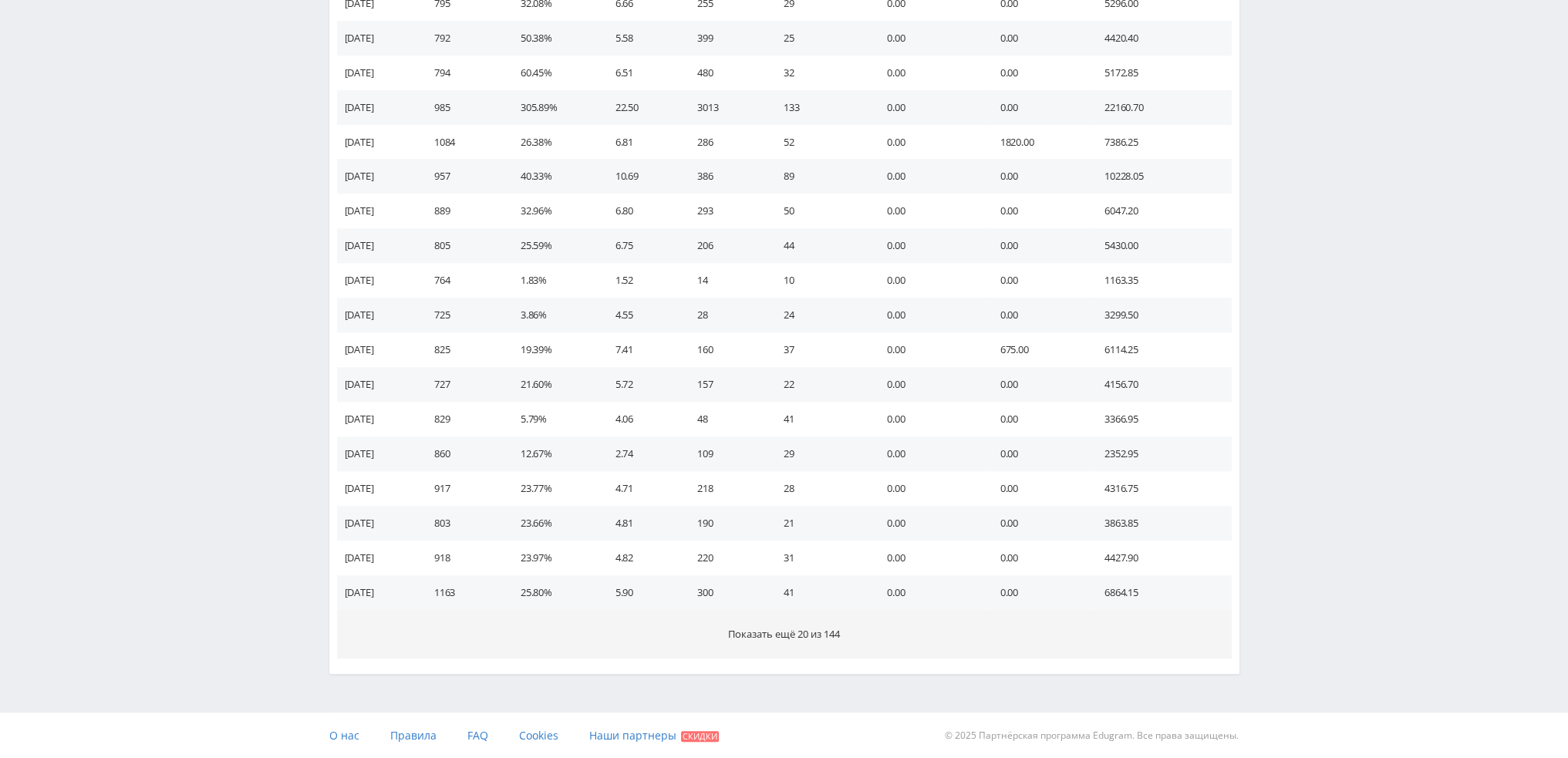
click at [795, 635] on span "Показать ещё 20 из 144" at bounding box center [783, 634] width 112 height 14
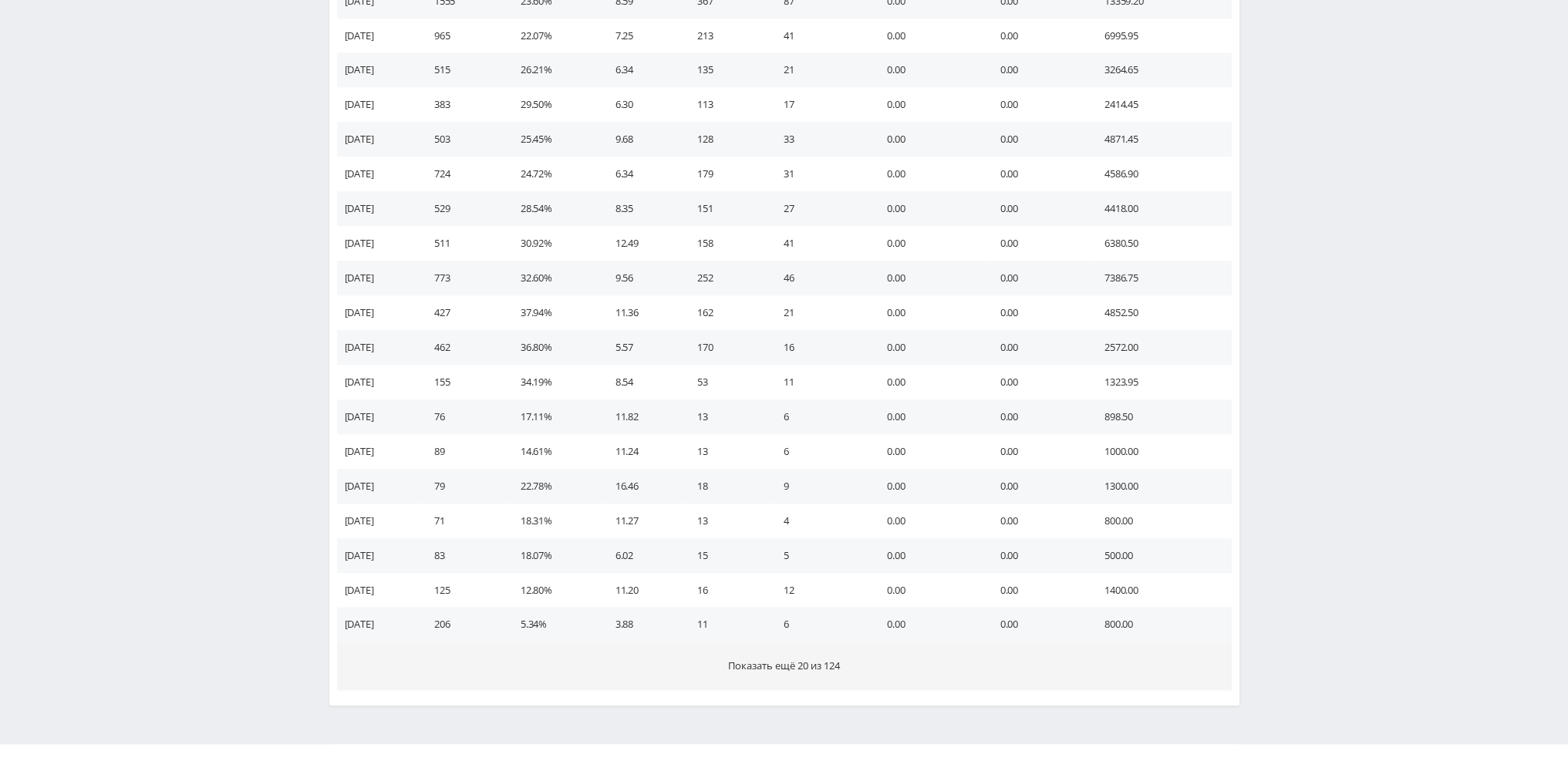
scroll to position [2136, 0]
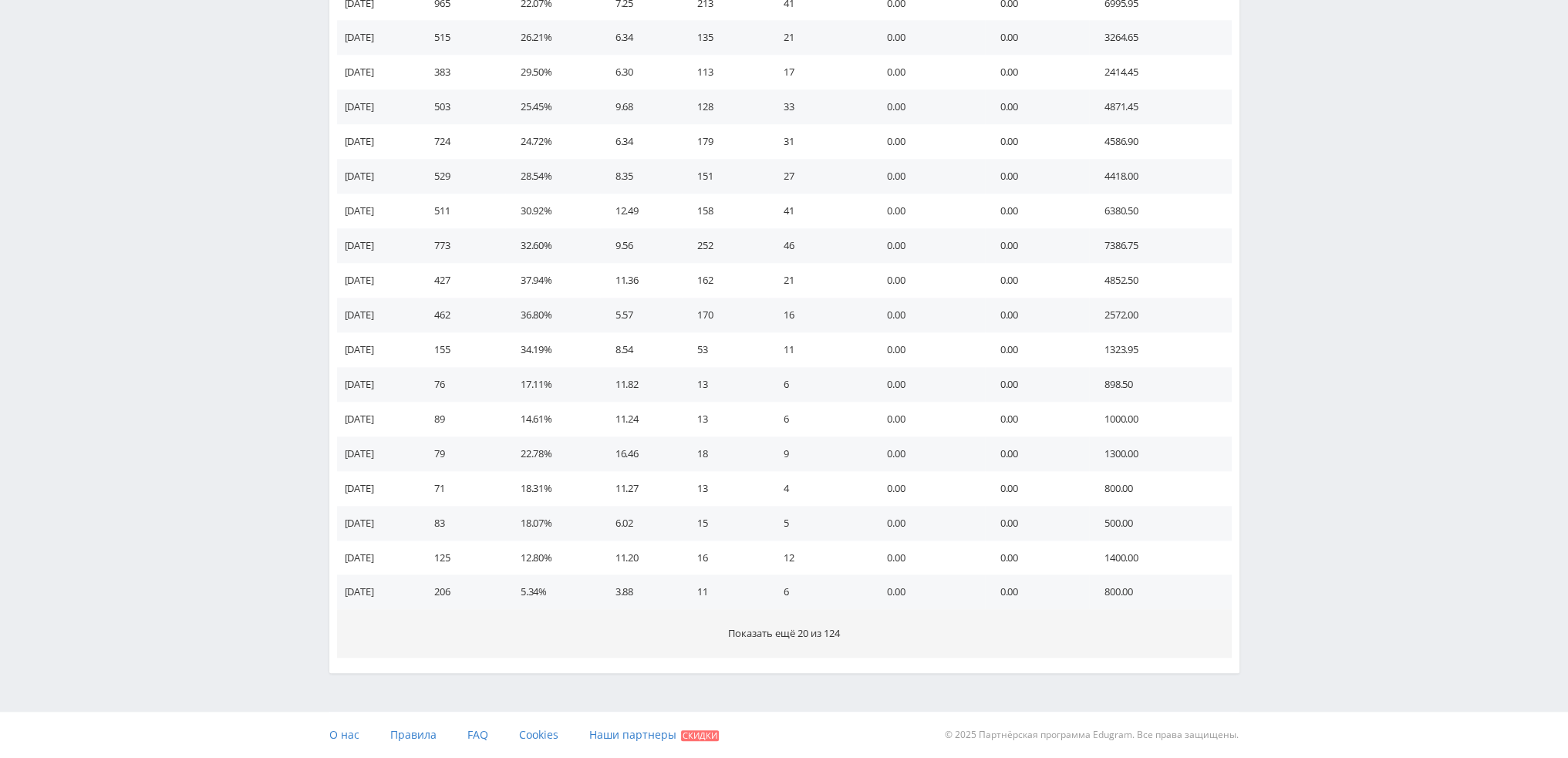
click at [796, 636] on span "Показать ещё 20 из 124" at bounding box center [783, 633] width 112 height 14
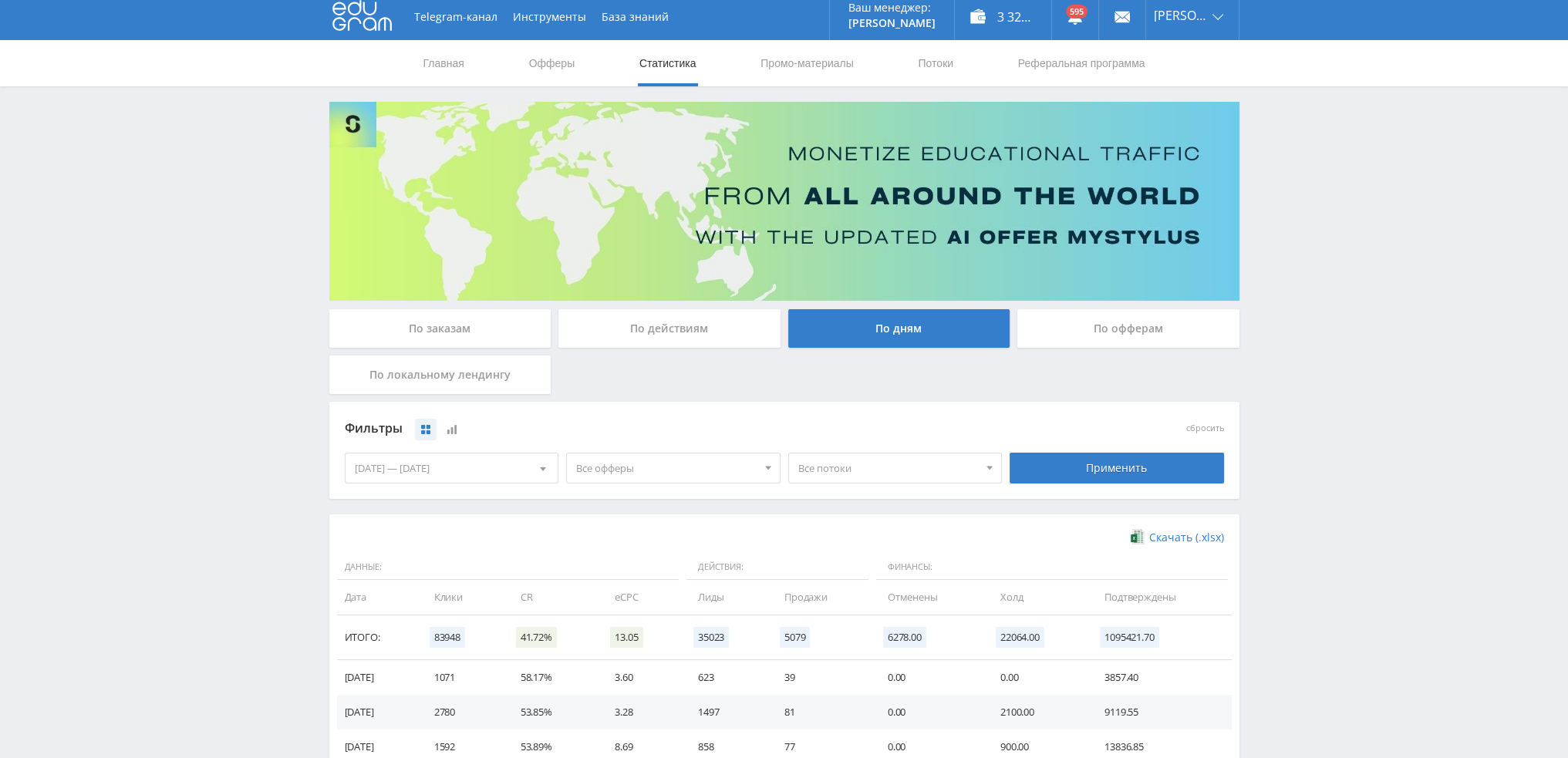
scroll to position [0, 0]
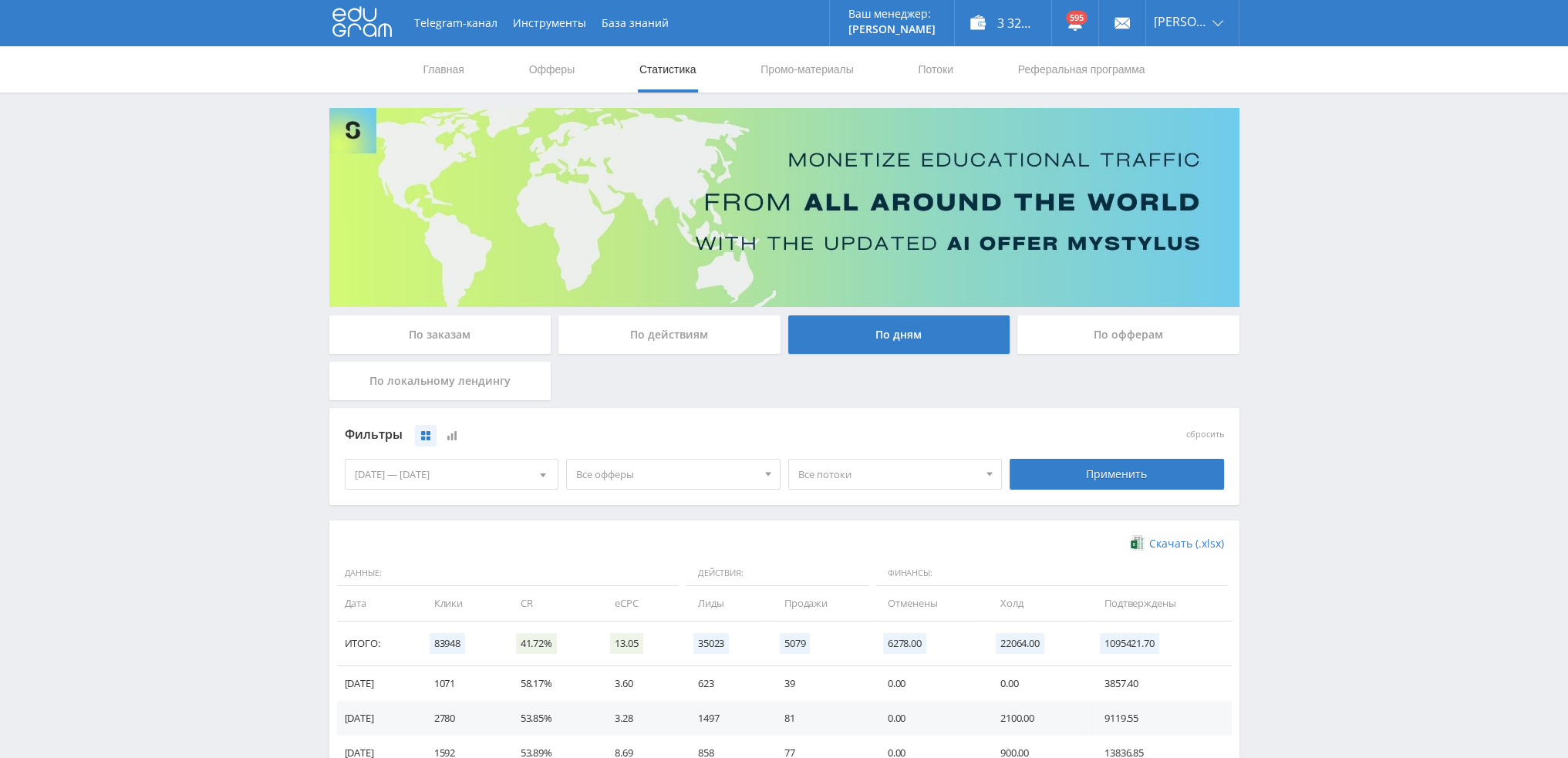
click at [624, 336] on div "По действиям" at bounding box center [670, 335] width 222 height 39
click at [0, 0] on input "По действиям" at bounding box center [0, 0] width 0 height 0
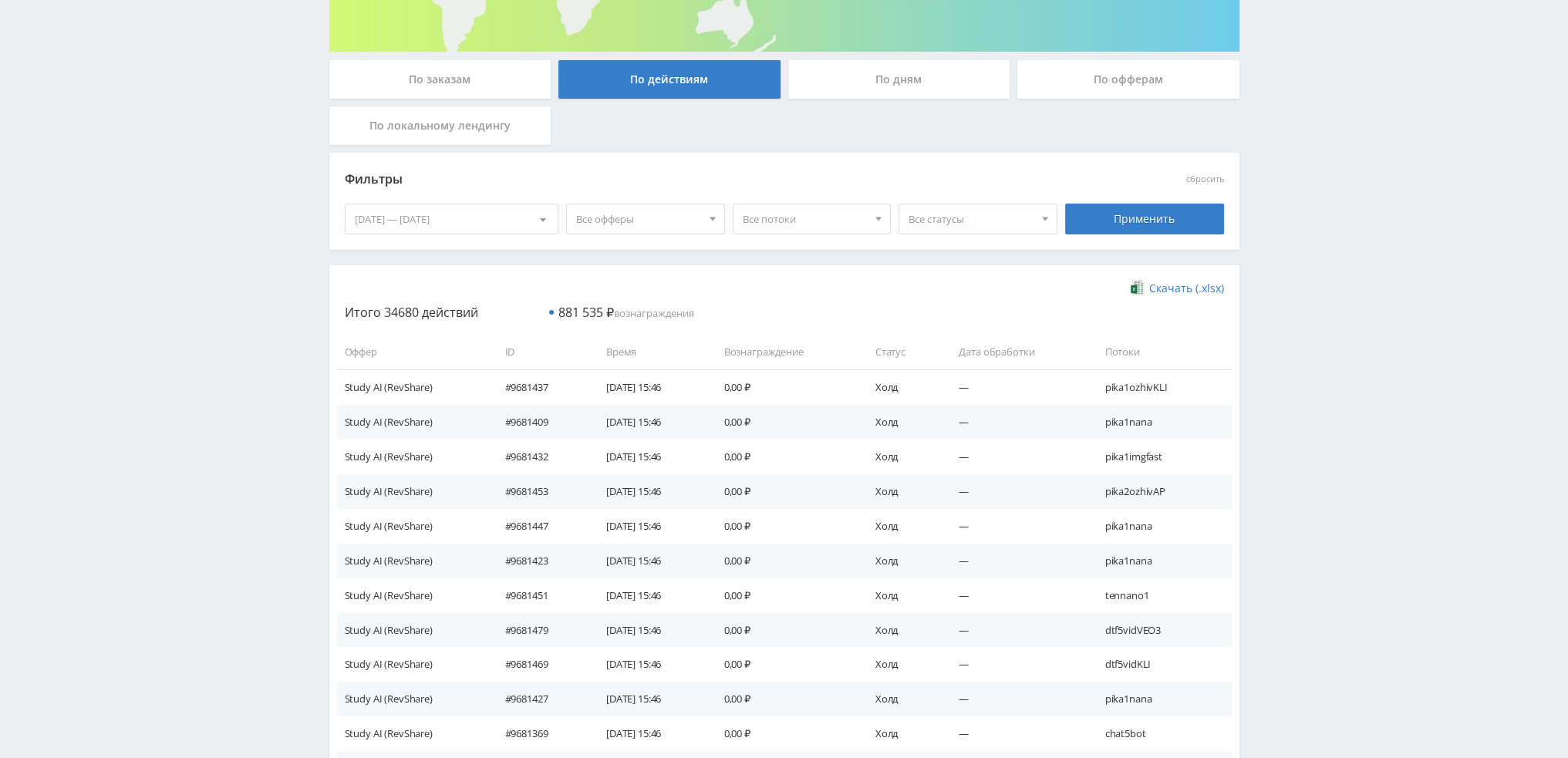
scroll to position [246, 0]
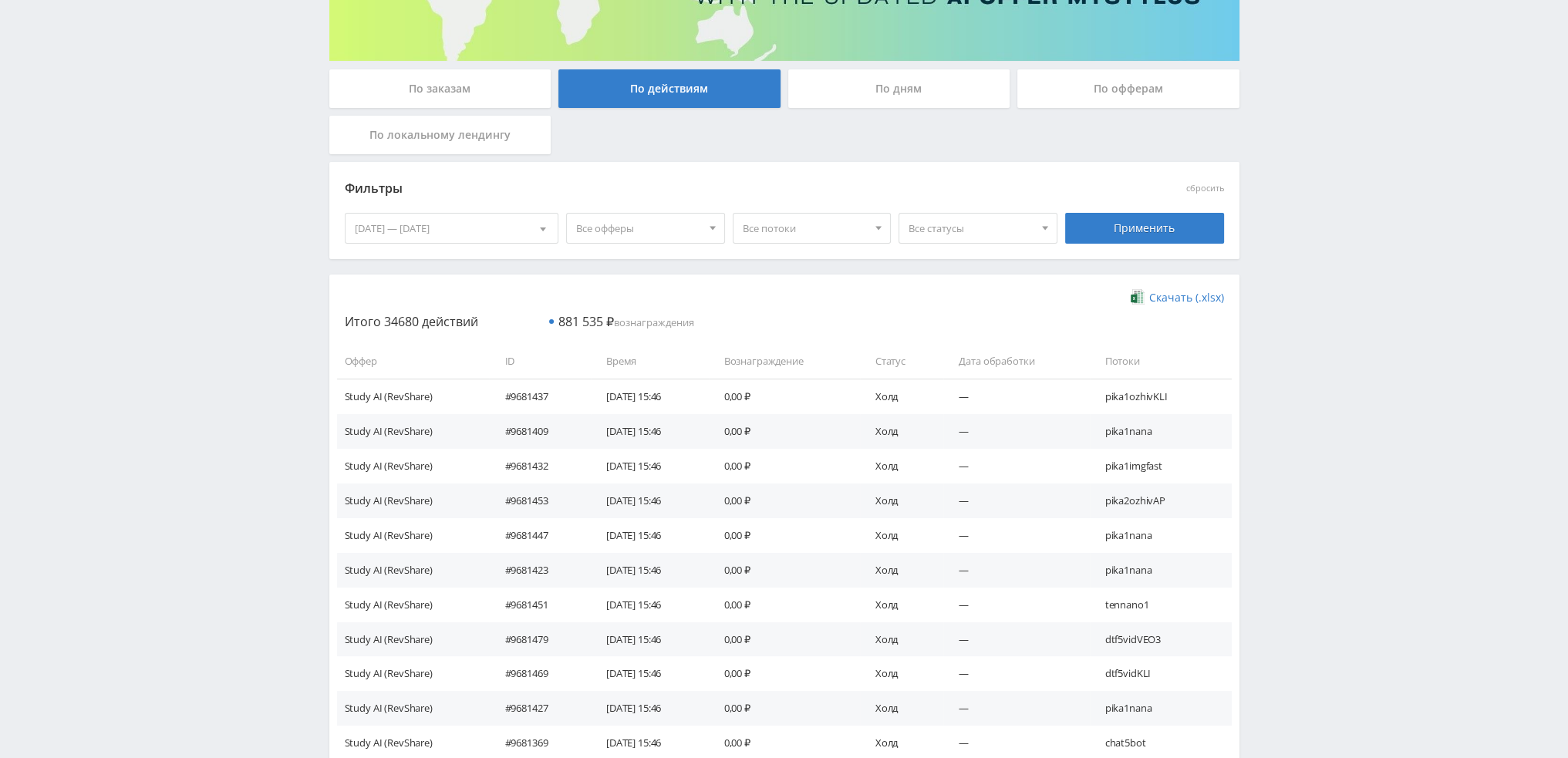
click at [962, 232] on span "Все статусы" at bounding box center [970, 228] width 125 height 29
click at [939, 296] on button "Подтвержден" at bounding box center [978, 300] width 157 height 22
click at [1132, 215] on div "Применить" at bounding box center [1145, 228] width 159 height 31
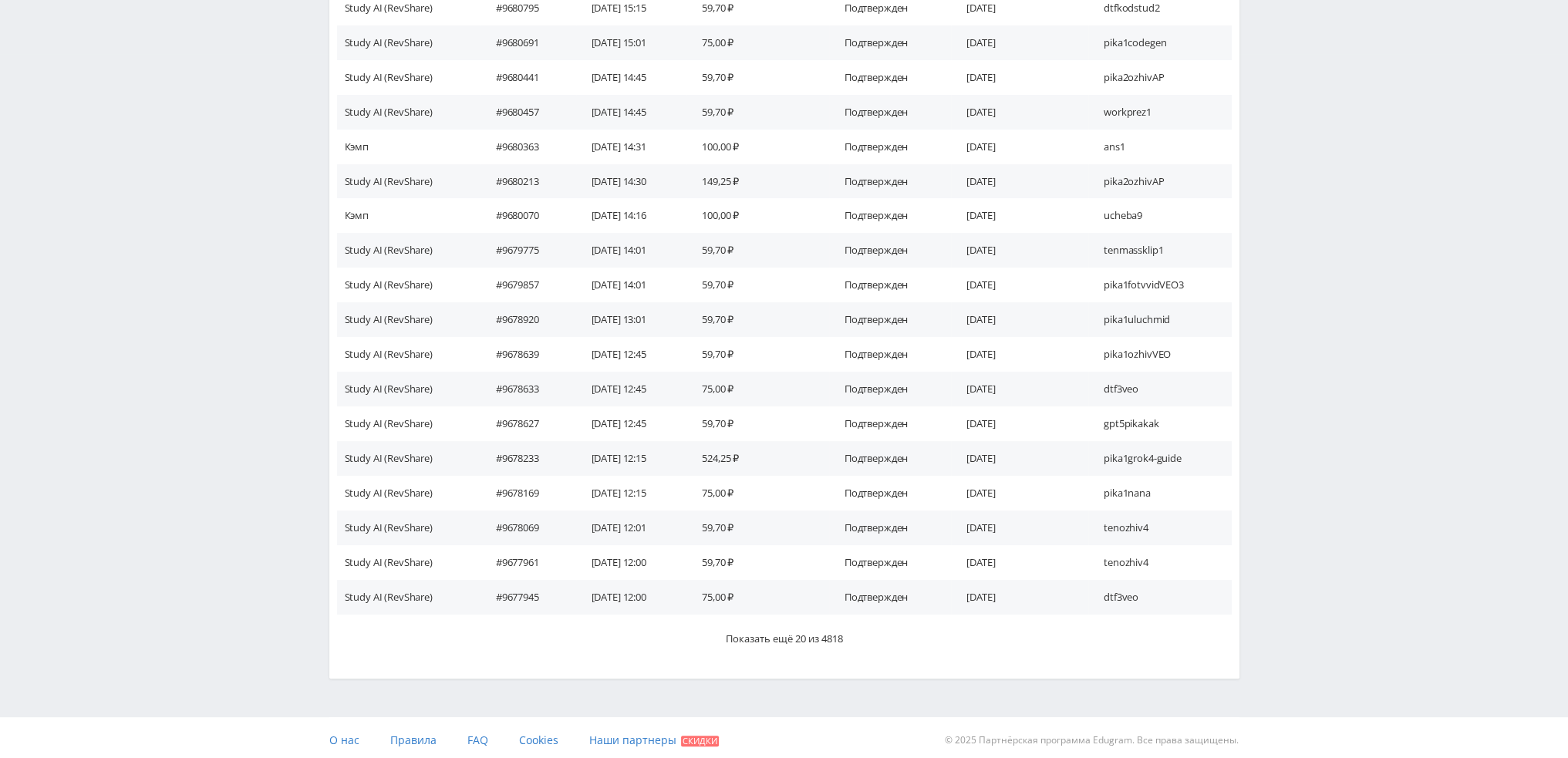
scroll to position [708, 0]
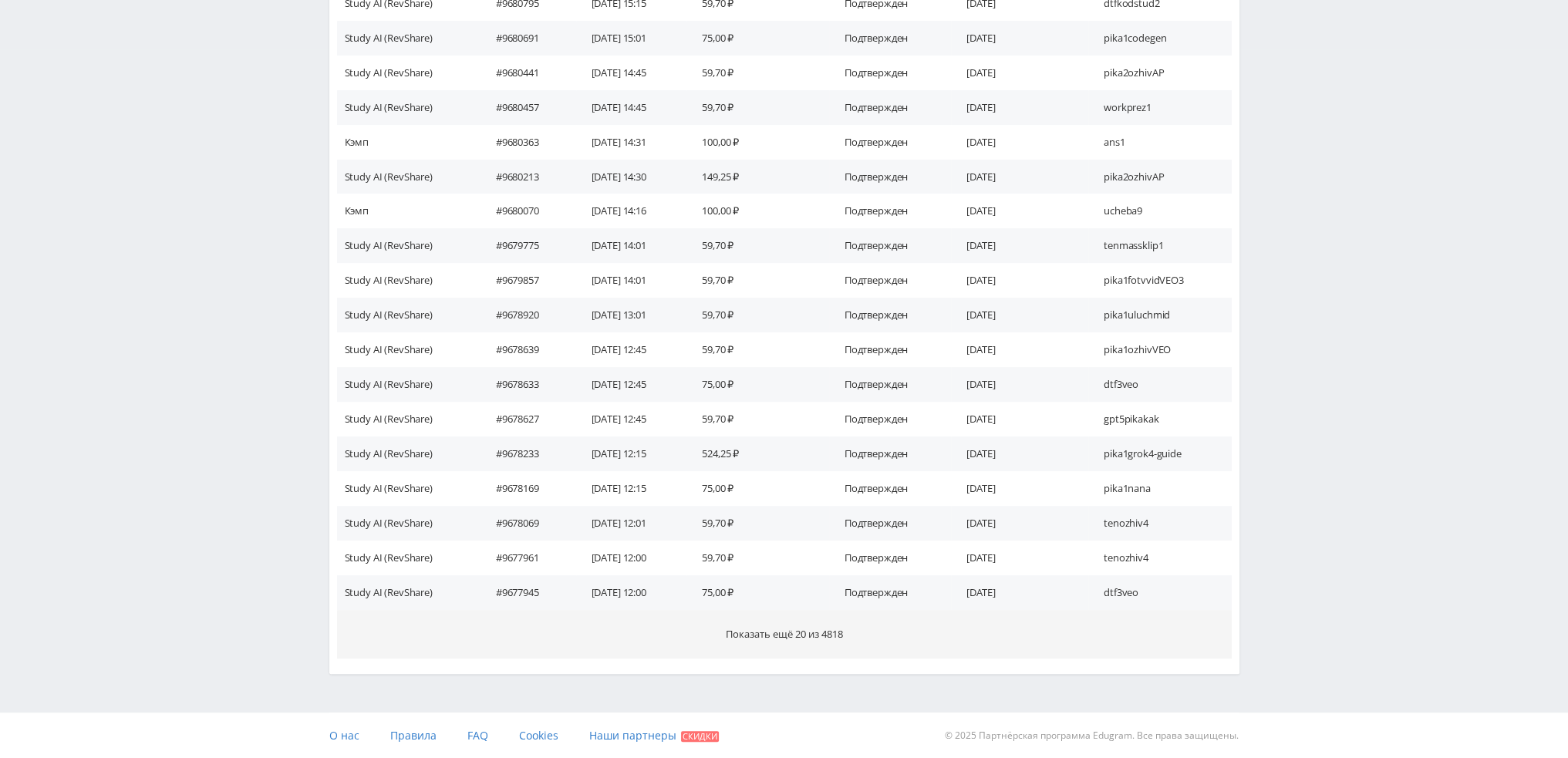
click at [807, 636] on span "Показать ещё 20 из 4818" at bounding box center [784, 634] width 117 height 14
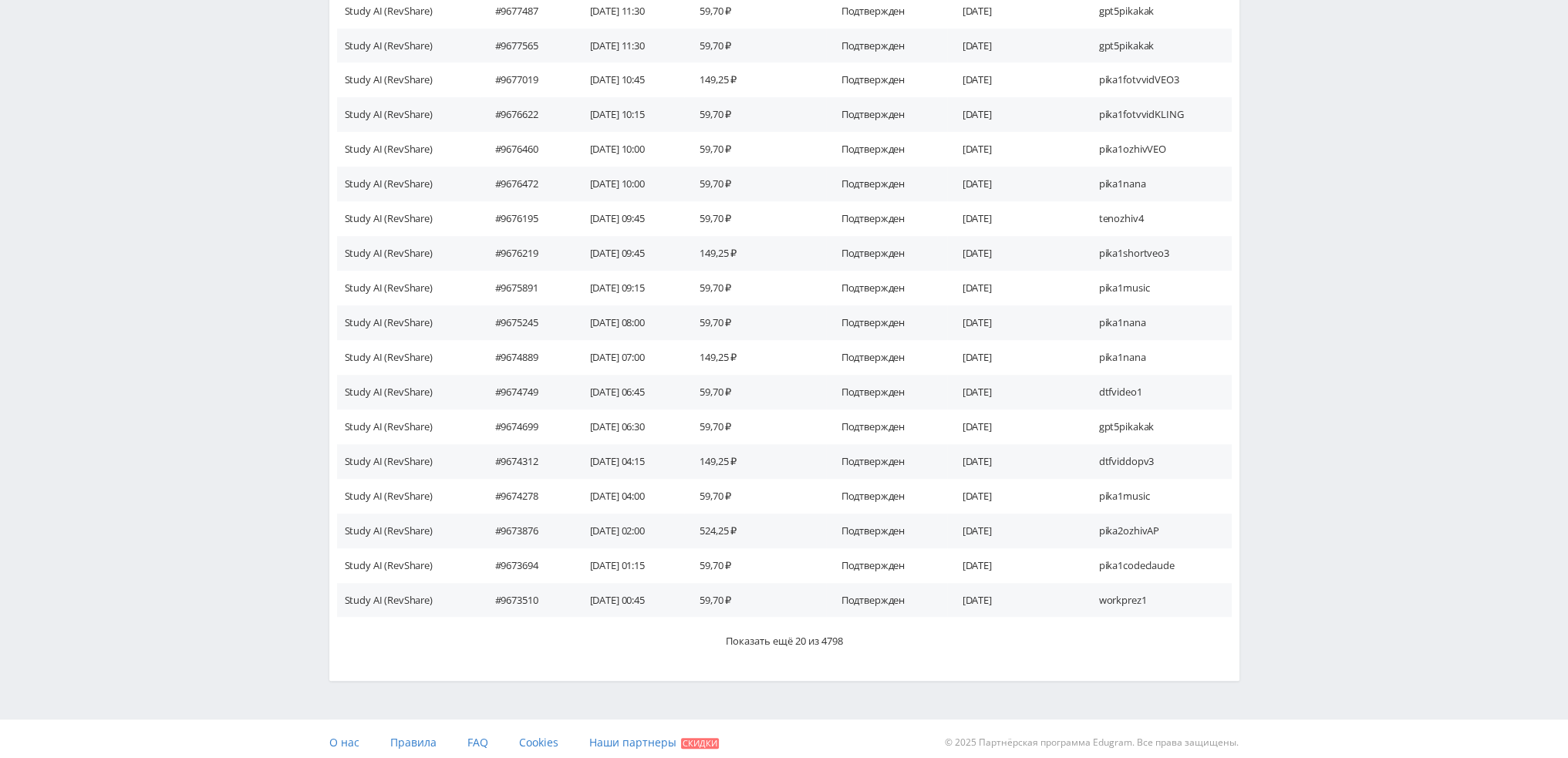
scroll to position [1402, 0]
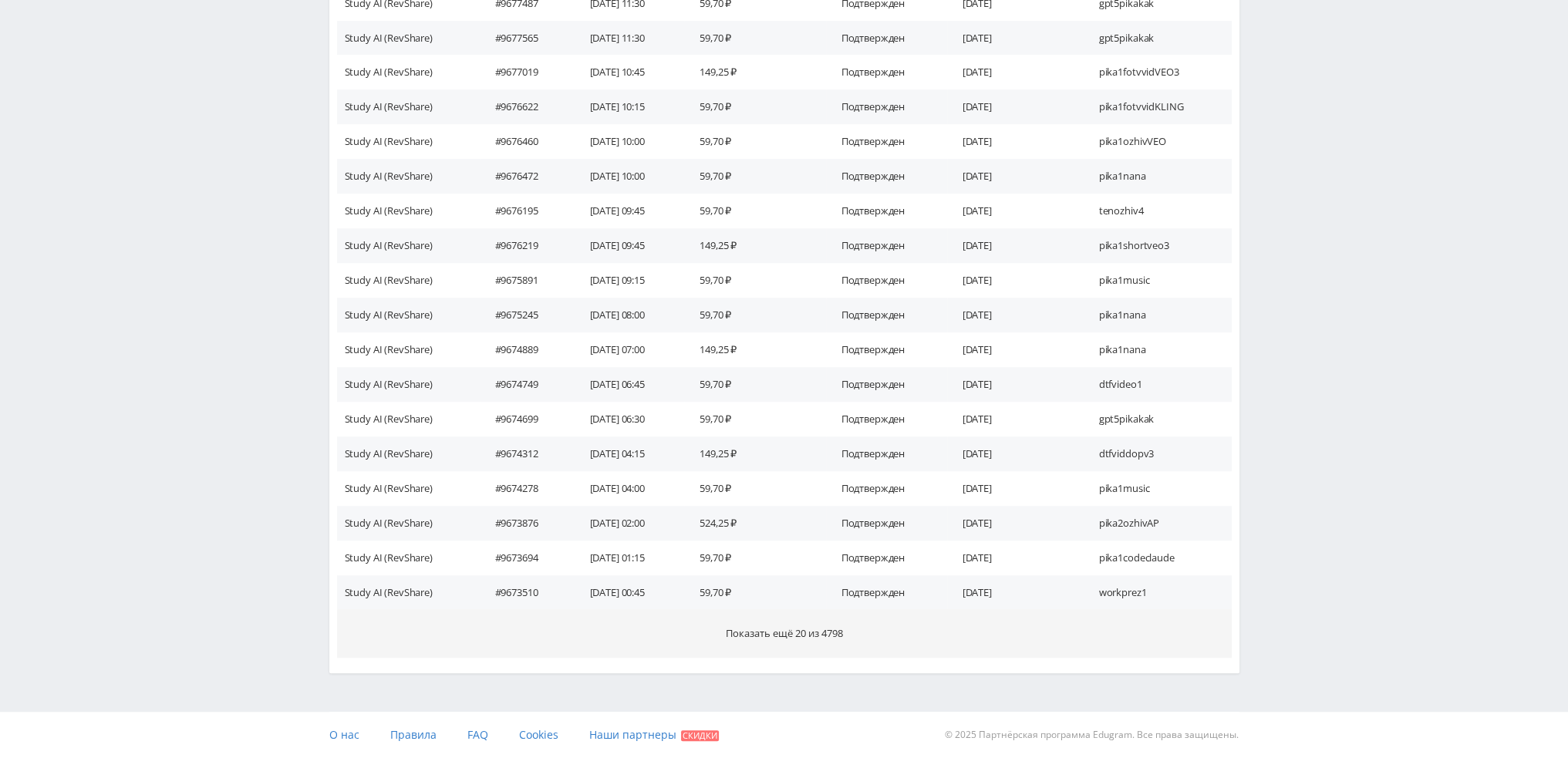
click at [806, 630] on span "Показать ещё 20 из 4798" at bounding box center [784, 633] width 117 height 14
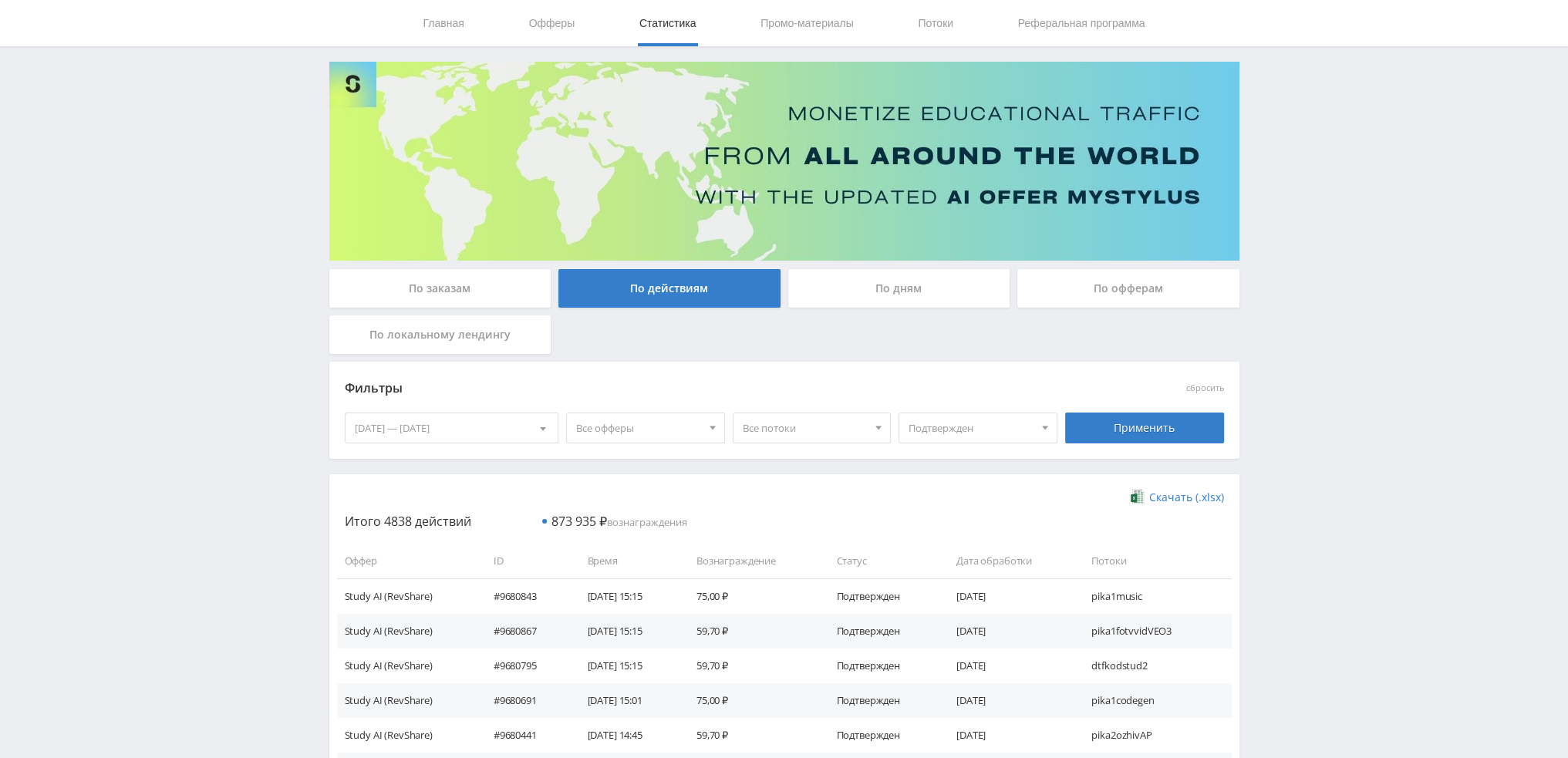
scroll to position [14, 0]
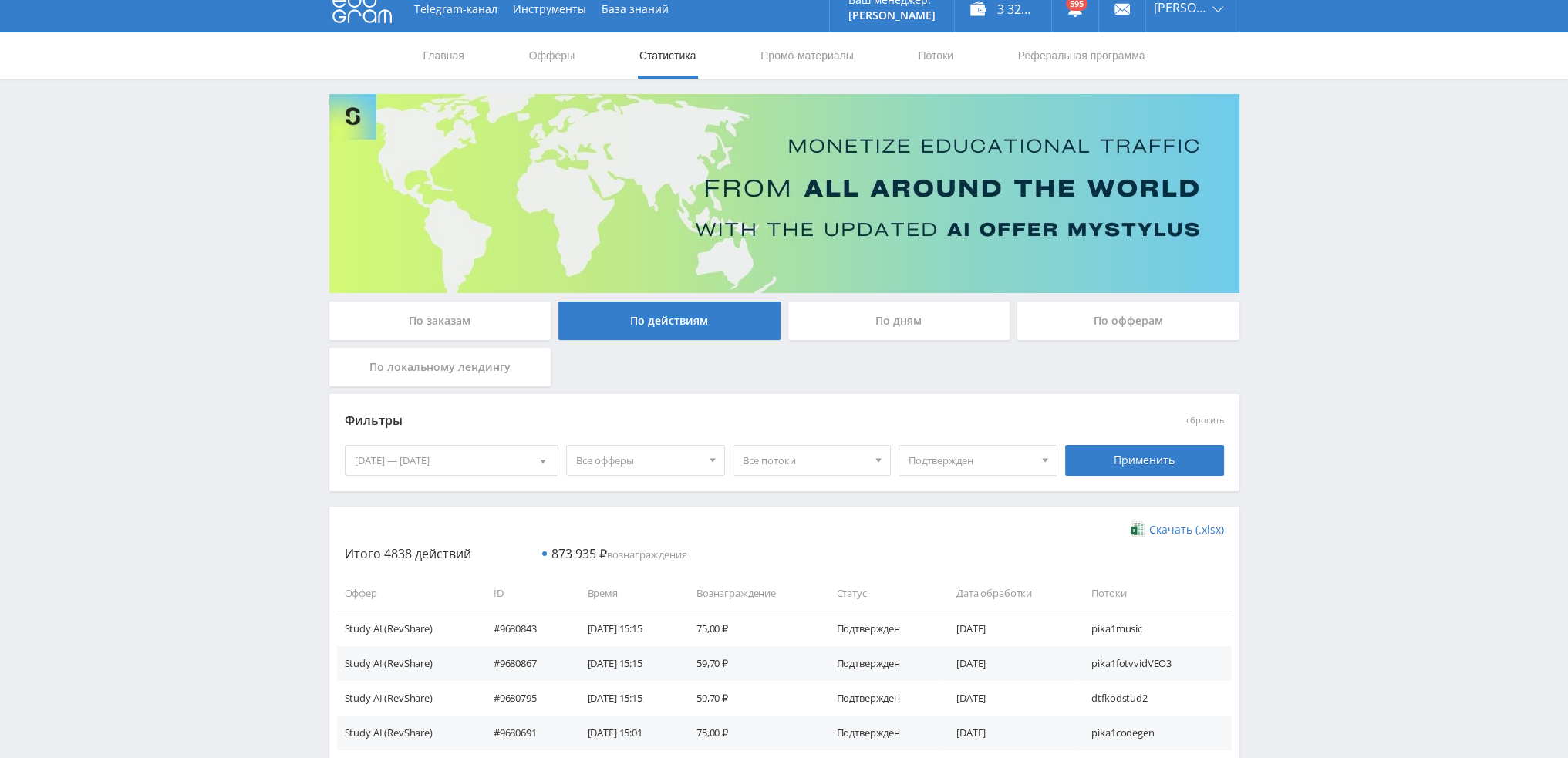
click at [946, 316] on div "По дням" at bounding box center [899, 321] width 222 height 39
click at [0, 0] on input "По дням" at bounding box center [0, 0] width 0 height 0
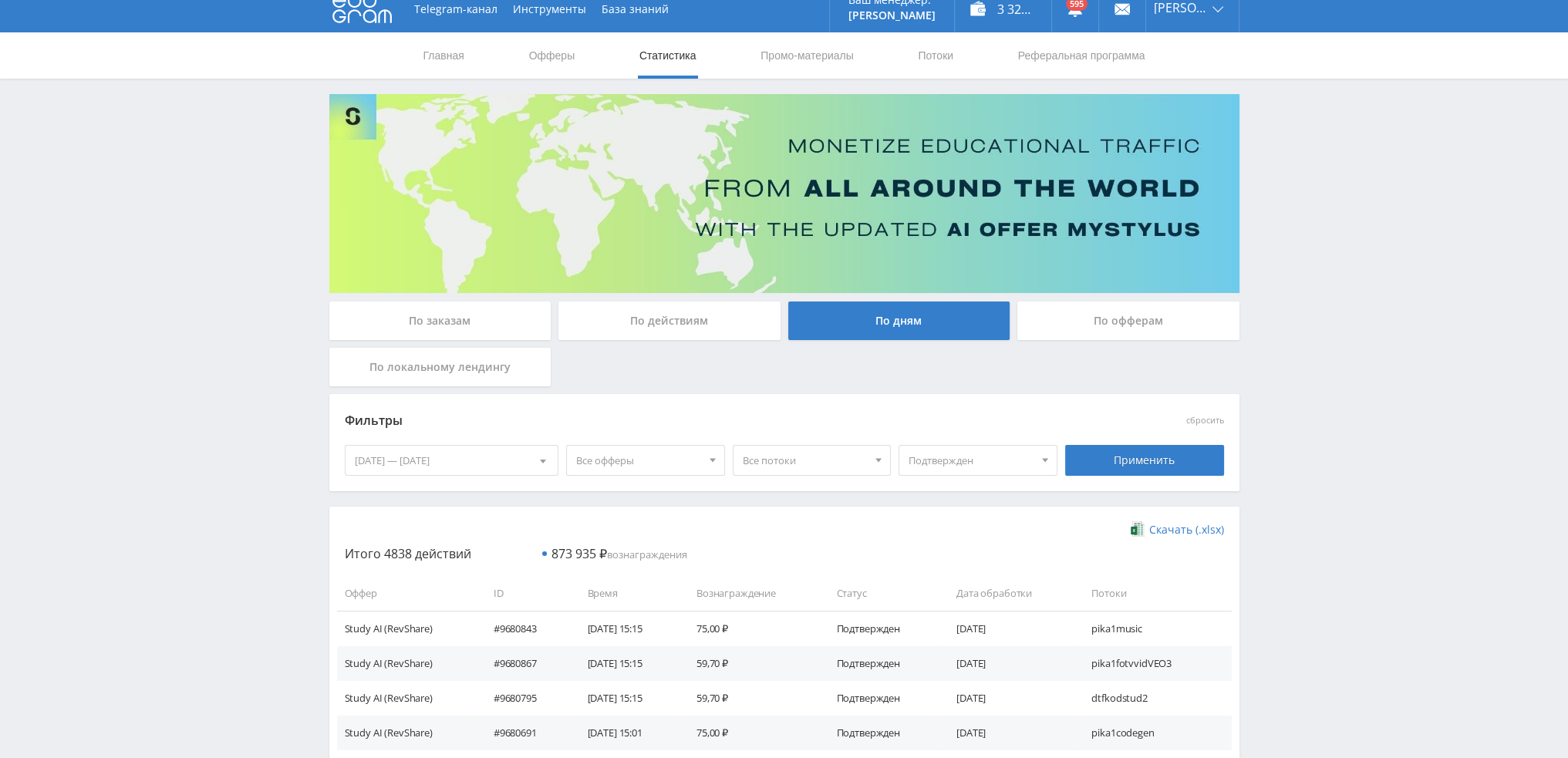
scroll to position [0, 0]
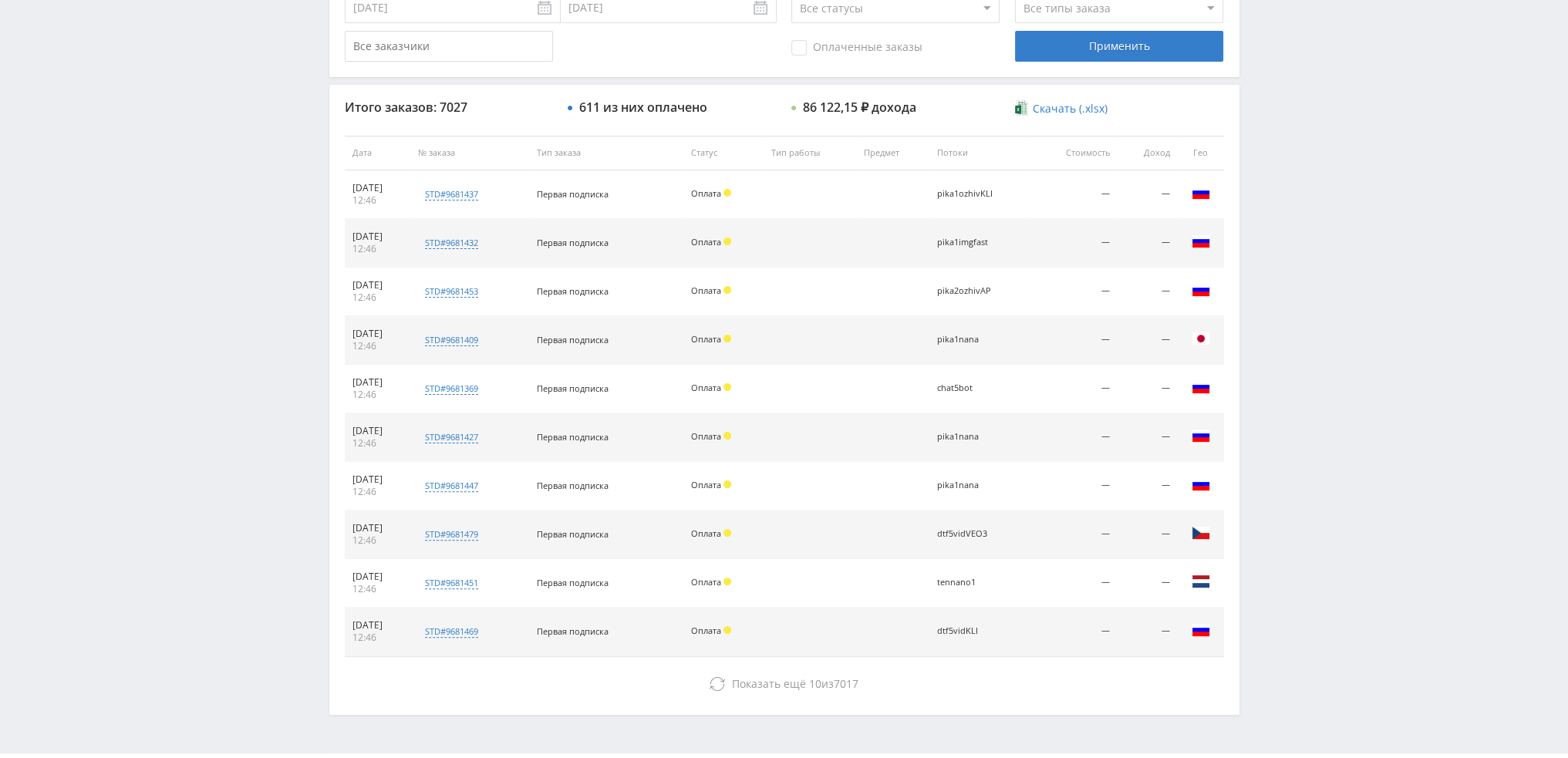
scroll to position [533, 0]
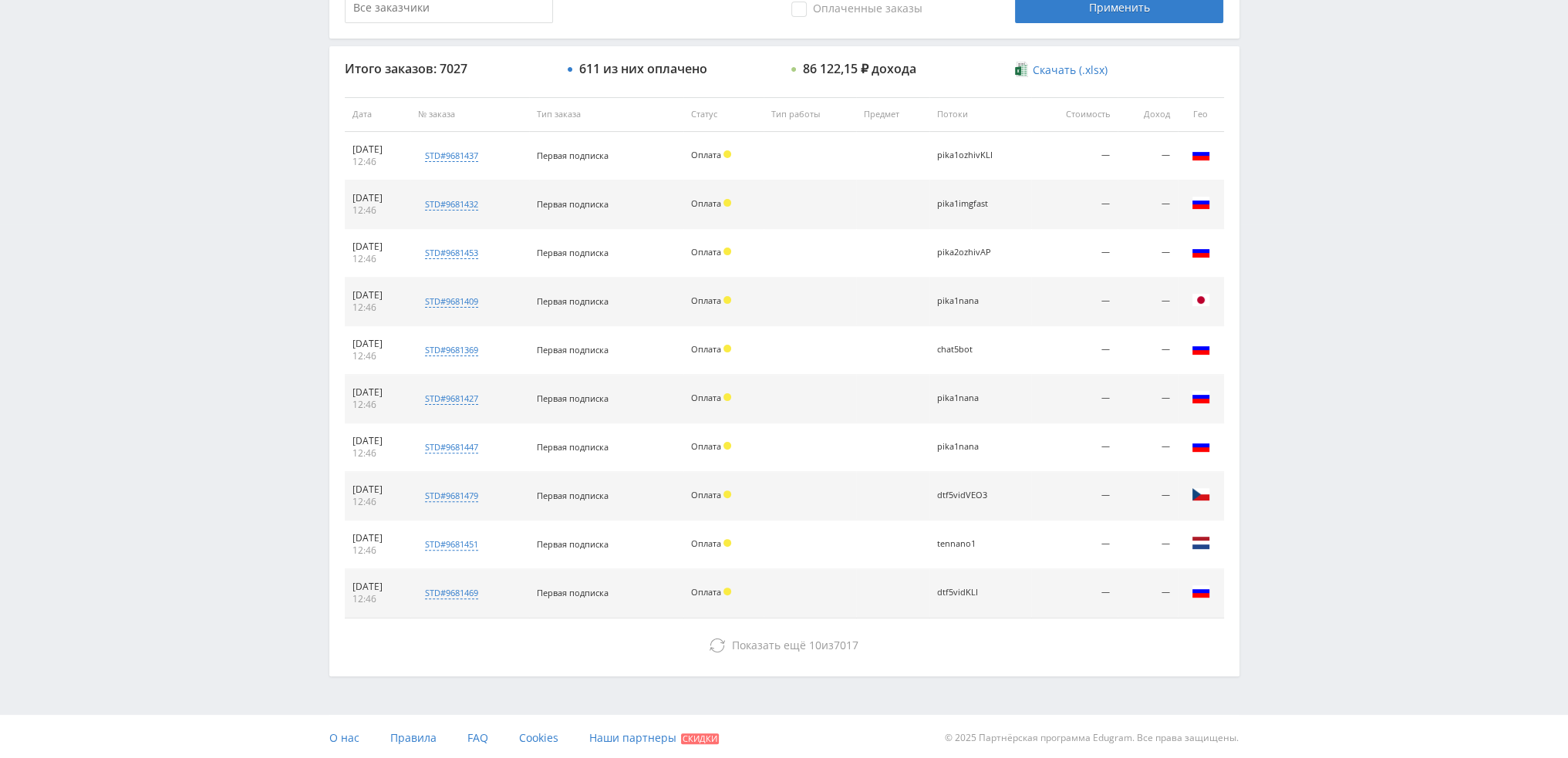
click at [1413, 251] on div "Telegram-канал Инструменты База знаний Ваш менеджер: [PERSON_NAME] [PERSON_NAME…" at bounding box center [784, 113] width 1568 height 1294
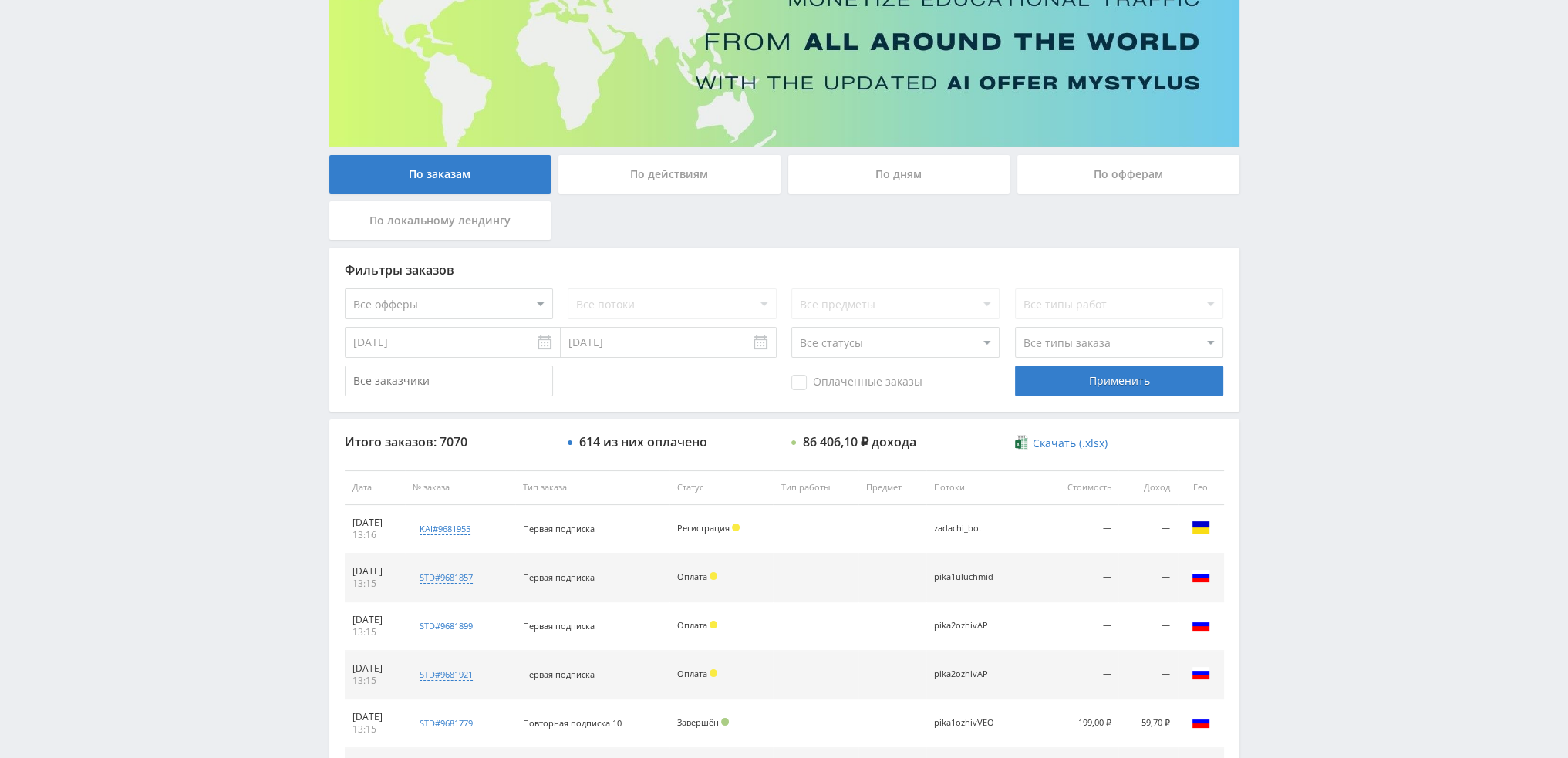
scroll to position [148, 0]
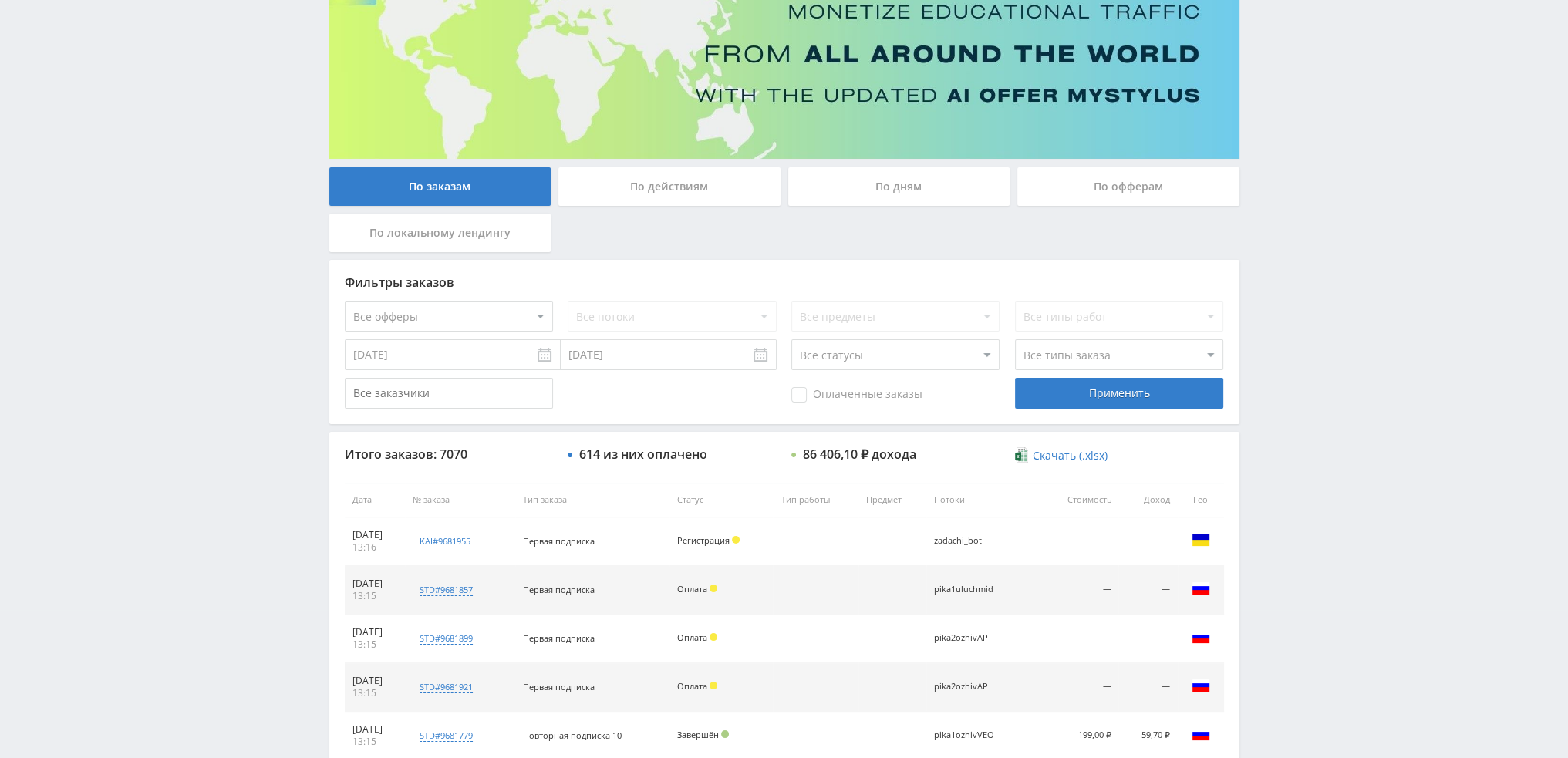
click at [883, 186] on div "По дням" at bounding box center [899, 186] width 222 height 39
click at [0, 0] on input "По дням" at bounding box center [0, 0] width 0 height 0
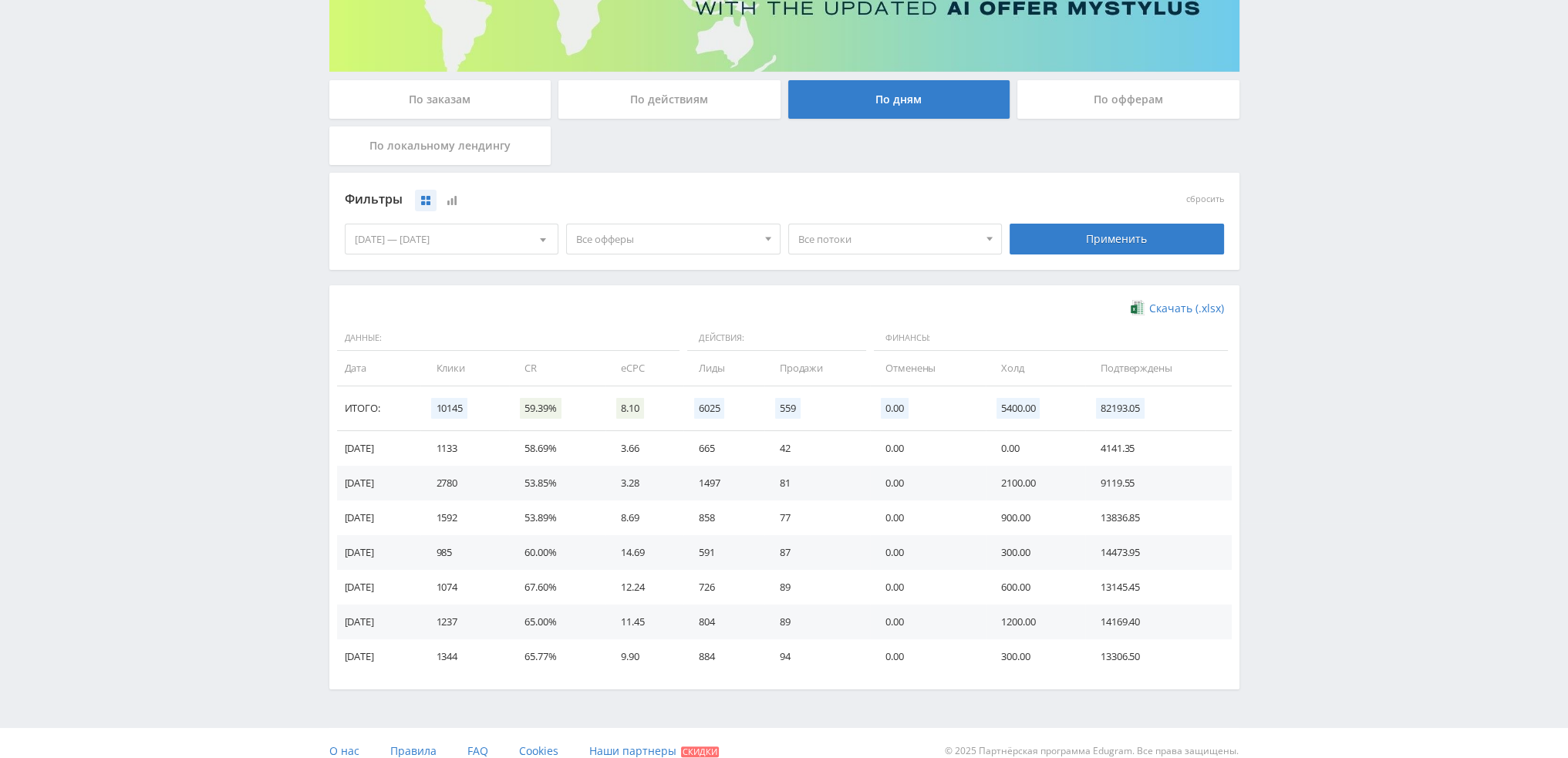
scroll to position [250, 0]
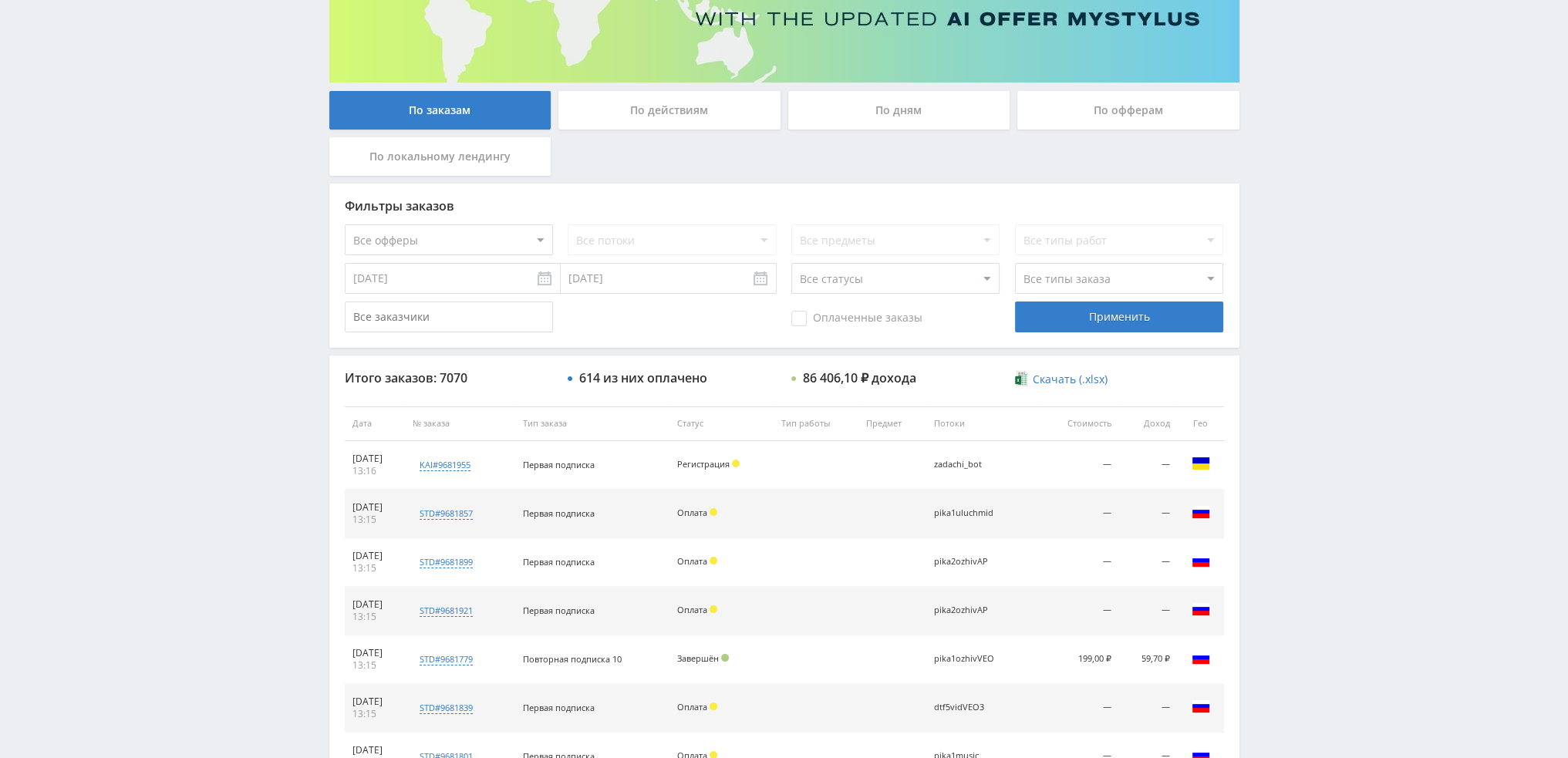
scroll to position [148, 0]
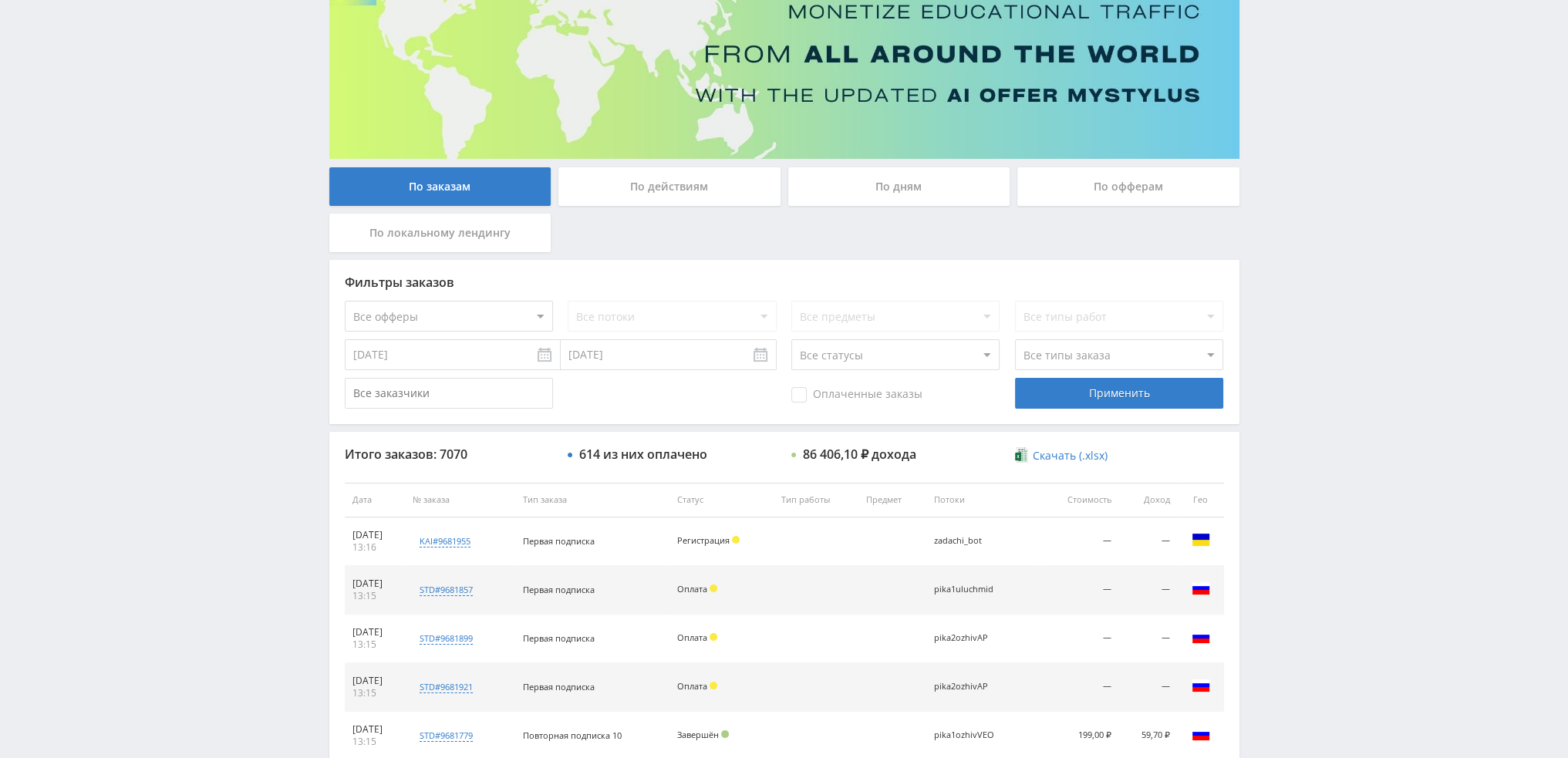
click at [910, 189] on div "По дням" at bounding box center [899, 186] width 222 height 39
click at [0, 0] on input "По дням" at bounding box center [0, 0] width 0 height 0
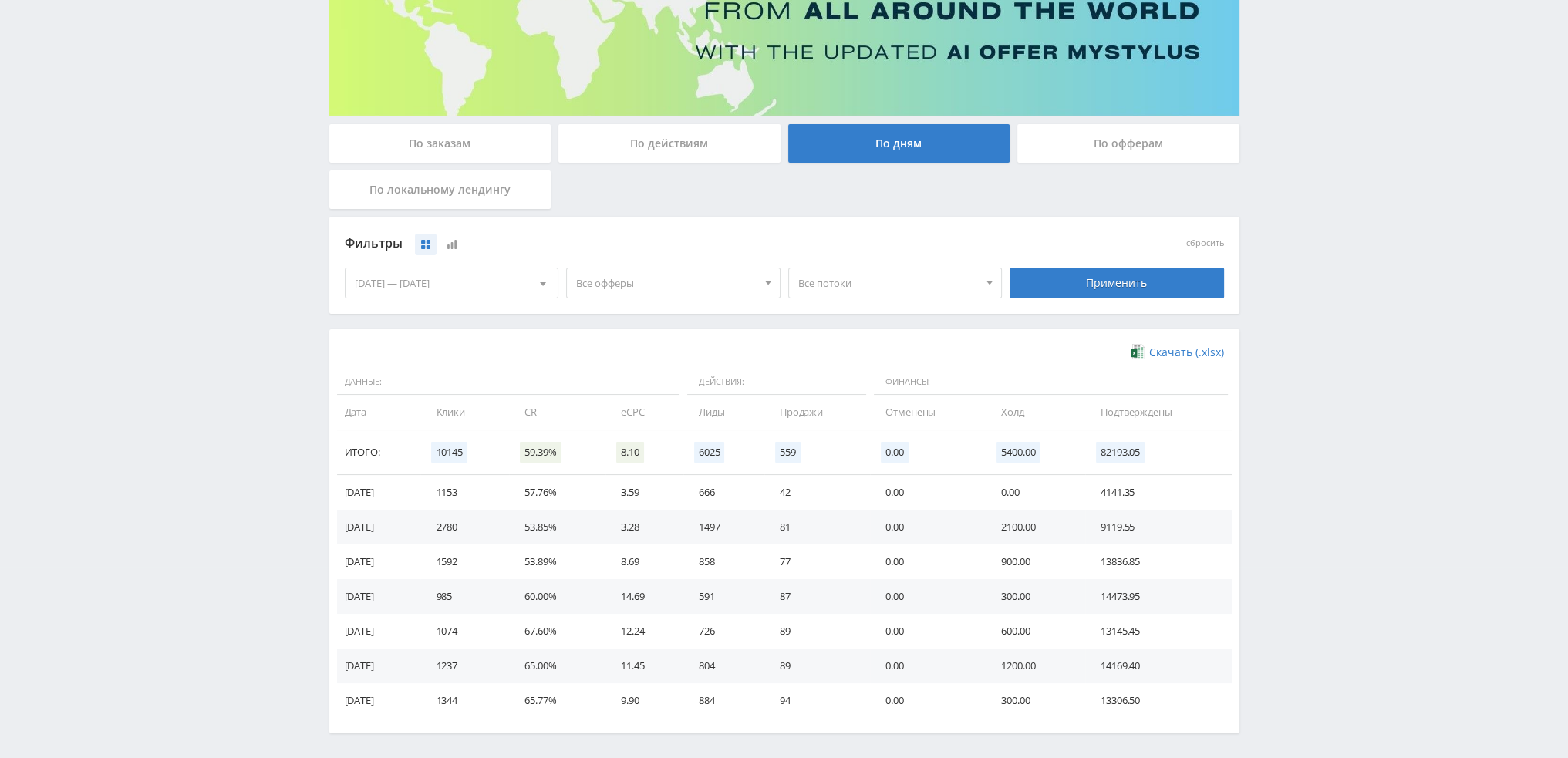
scroll to position [250, 0]
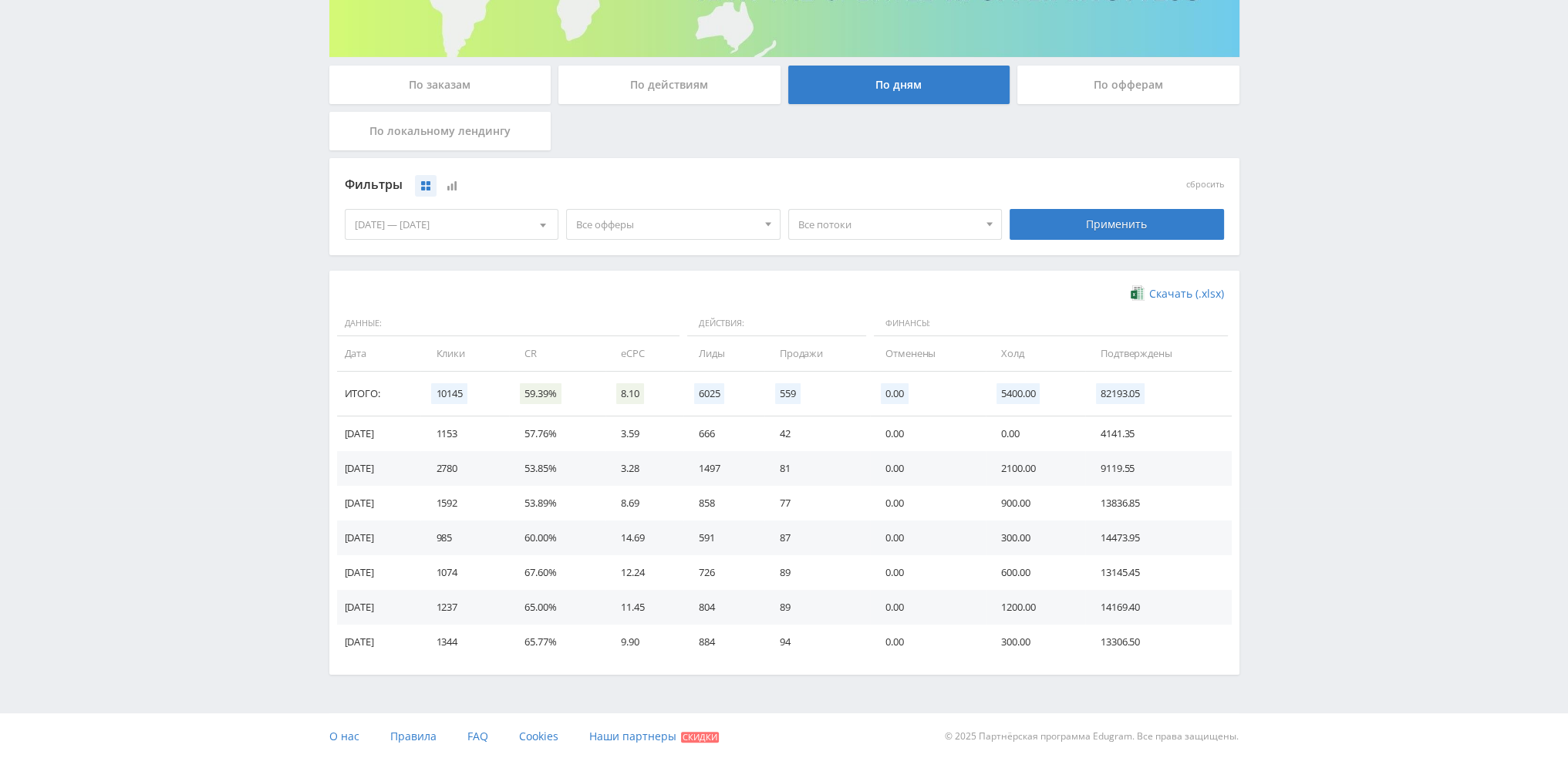
click at [423, 221] on div "[DATE] — [DATE]" at bounding box center [452, 224] width 213 height 29
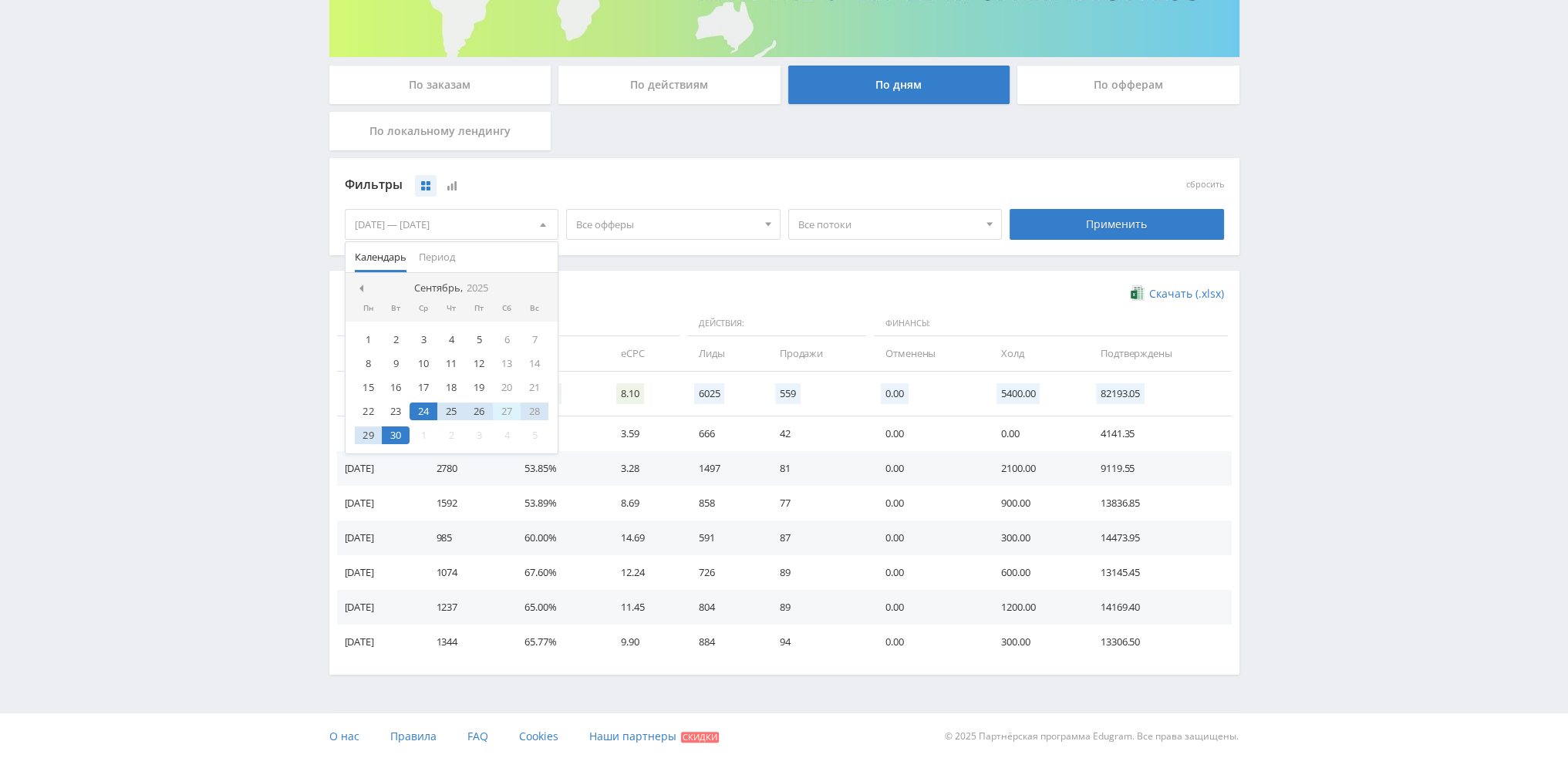
click at [508, 408] on div "27" at bounding box center [507, 411] width 28 height 17
click at [499, 408] on div "27" at bounding box center [507, 411] width 28 height 17
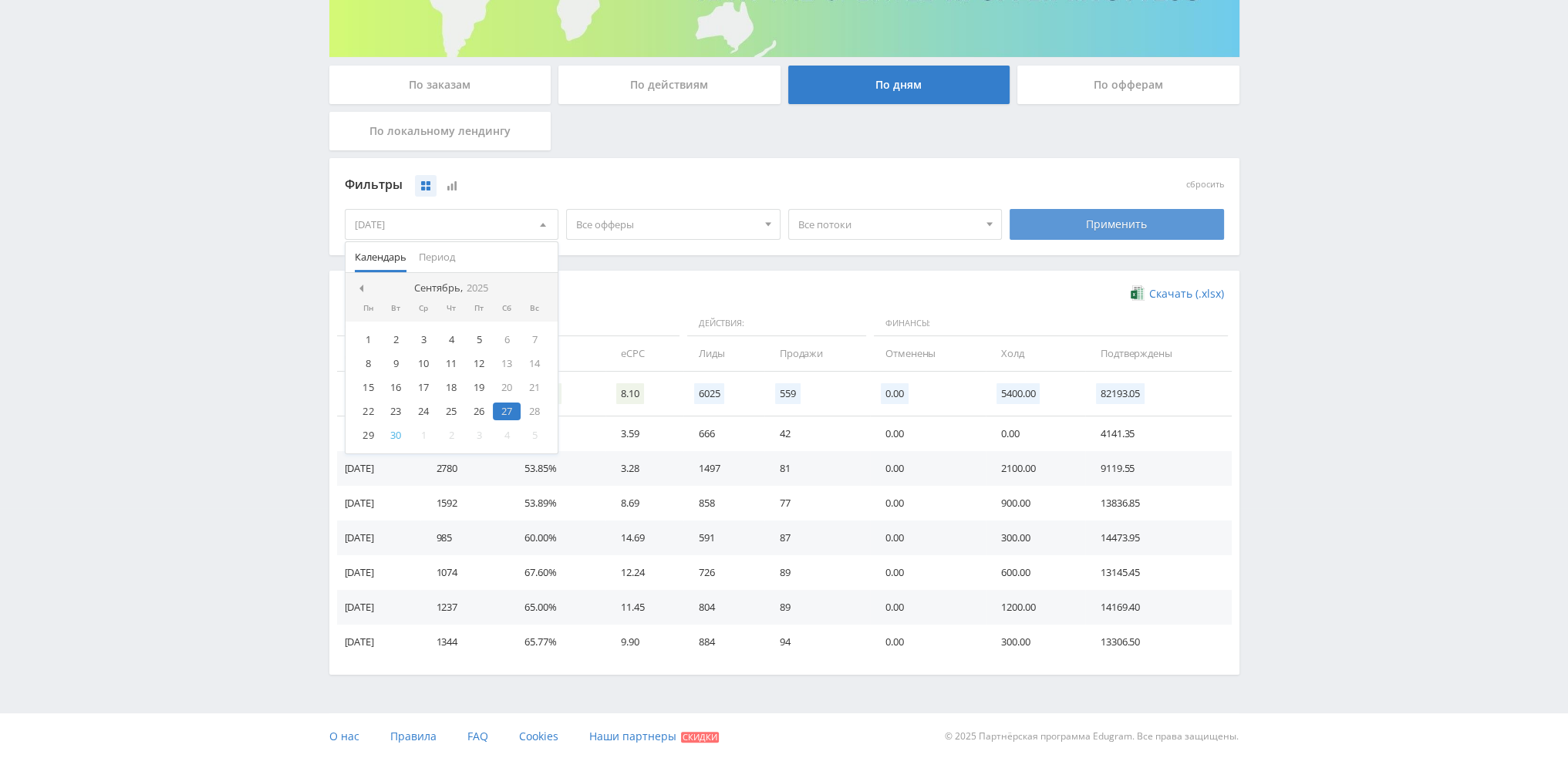
click at [1099, 232] on div "Применить" at bounding box center [1116, 224] width 215 height 31
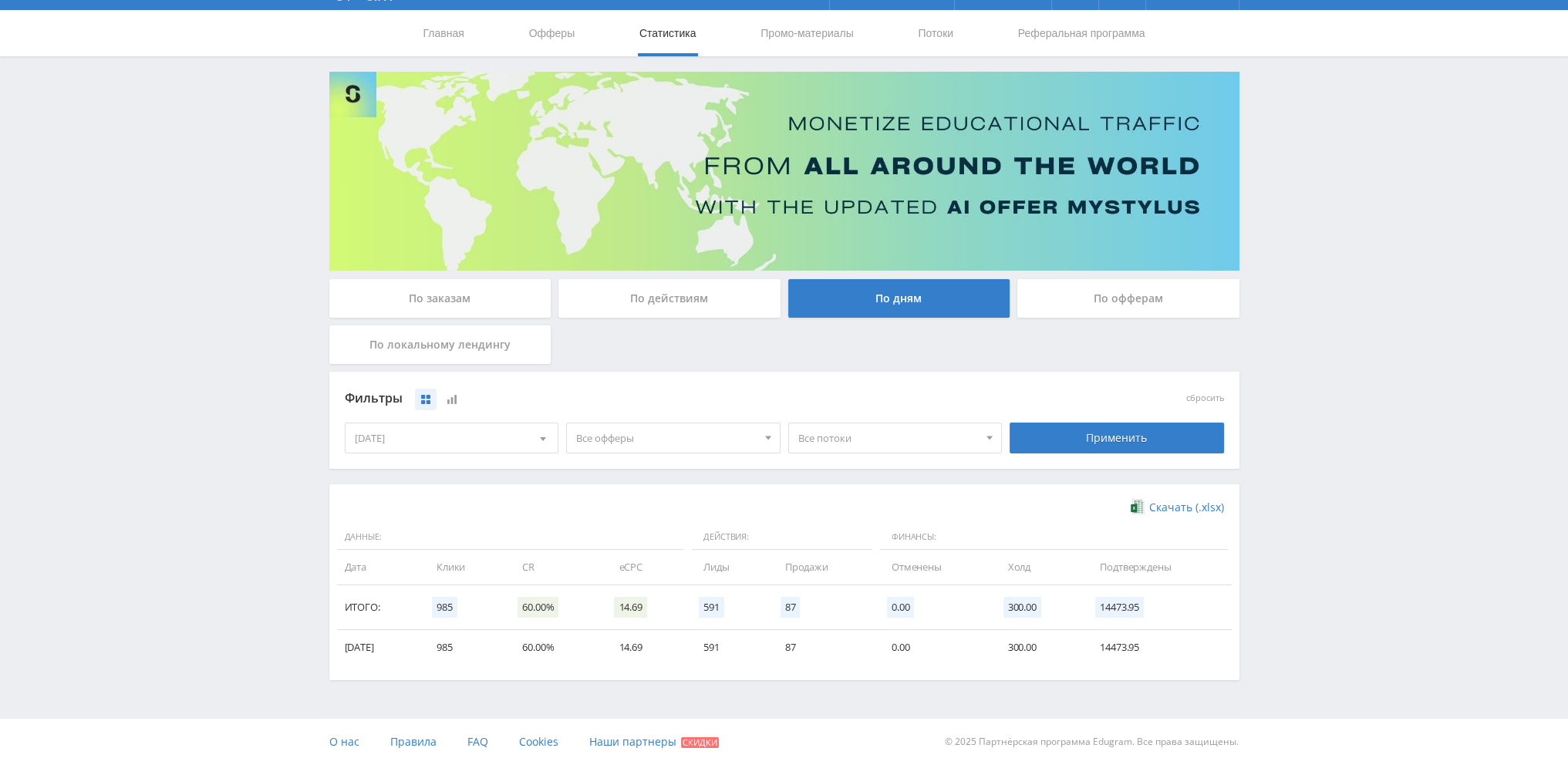
scroll to position [42, 0]
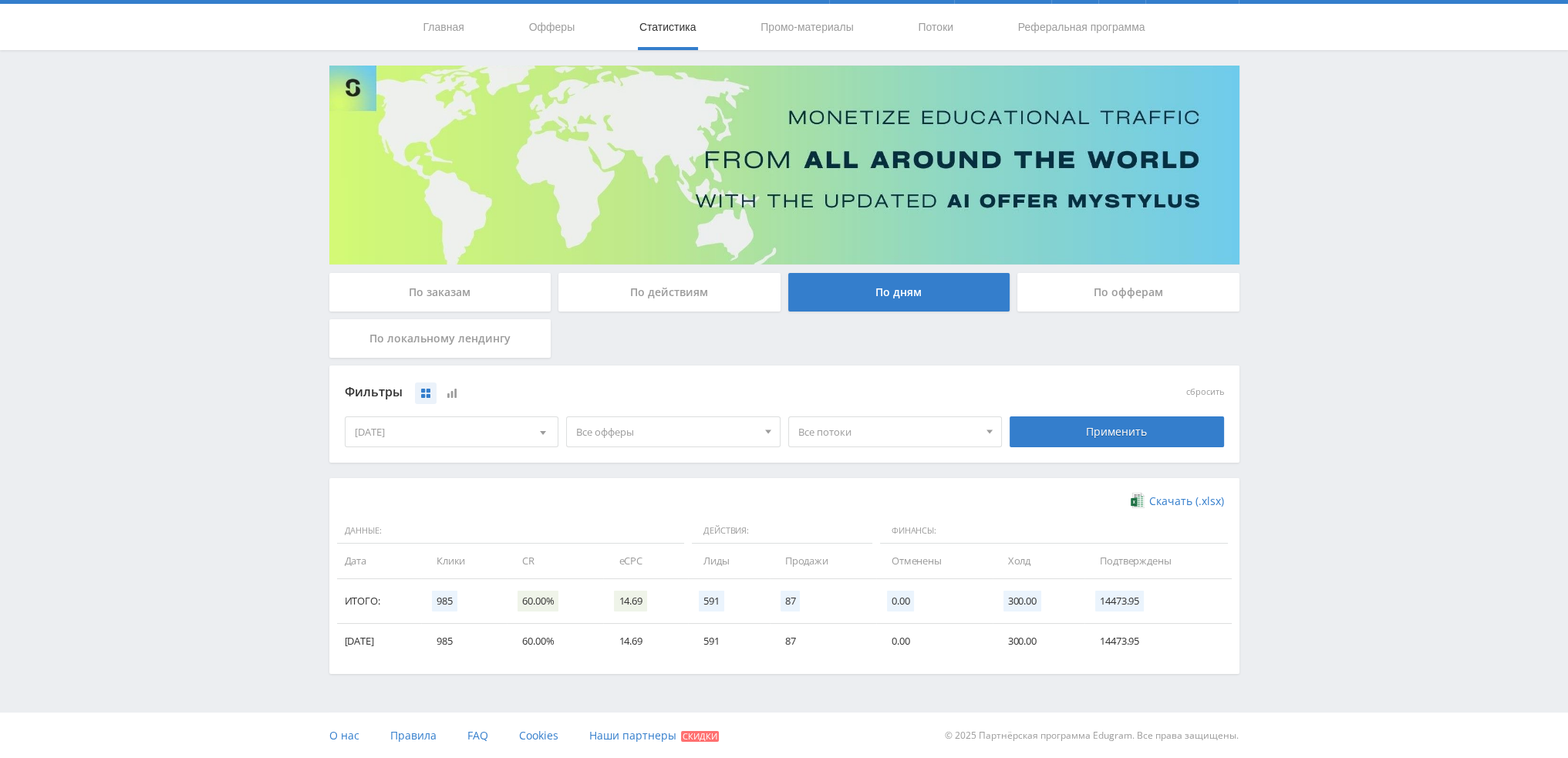
click at [697, 297] on div "По действиям" at bounding box center [670, 292] width 222 height 39
click at [0, 0] on input "По действиям" at bounding box center [0, 0] width 0 height 0
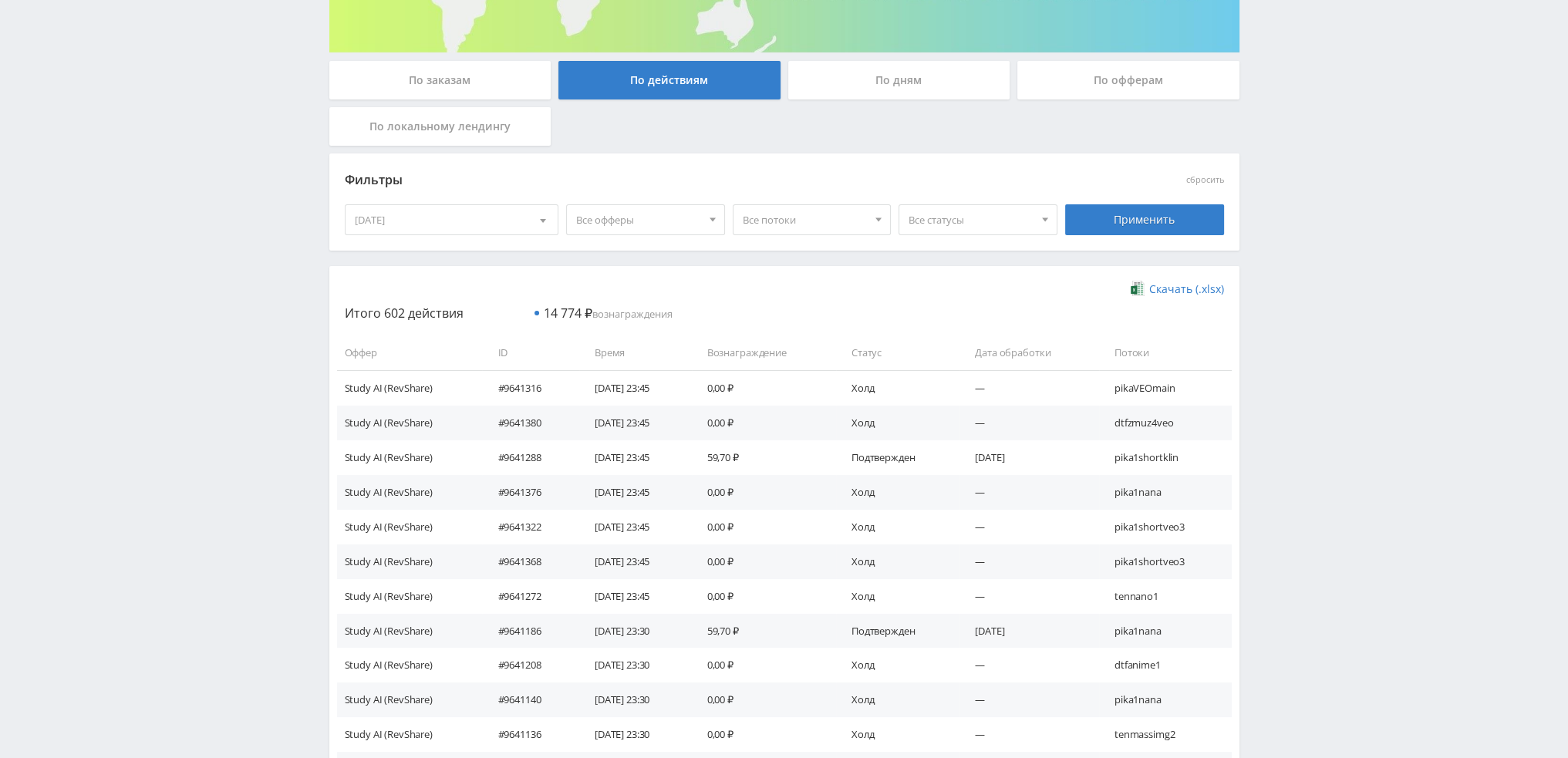
scroll to position [308, 0]
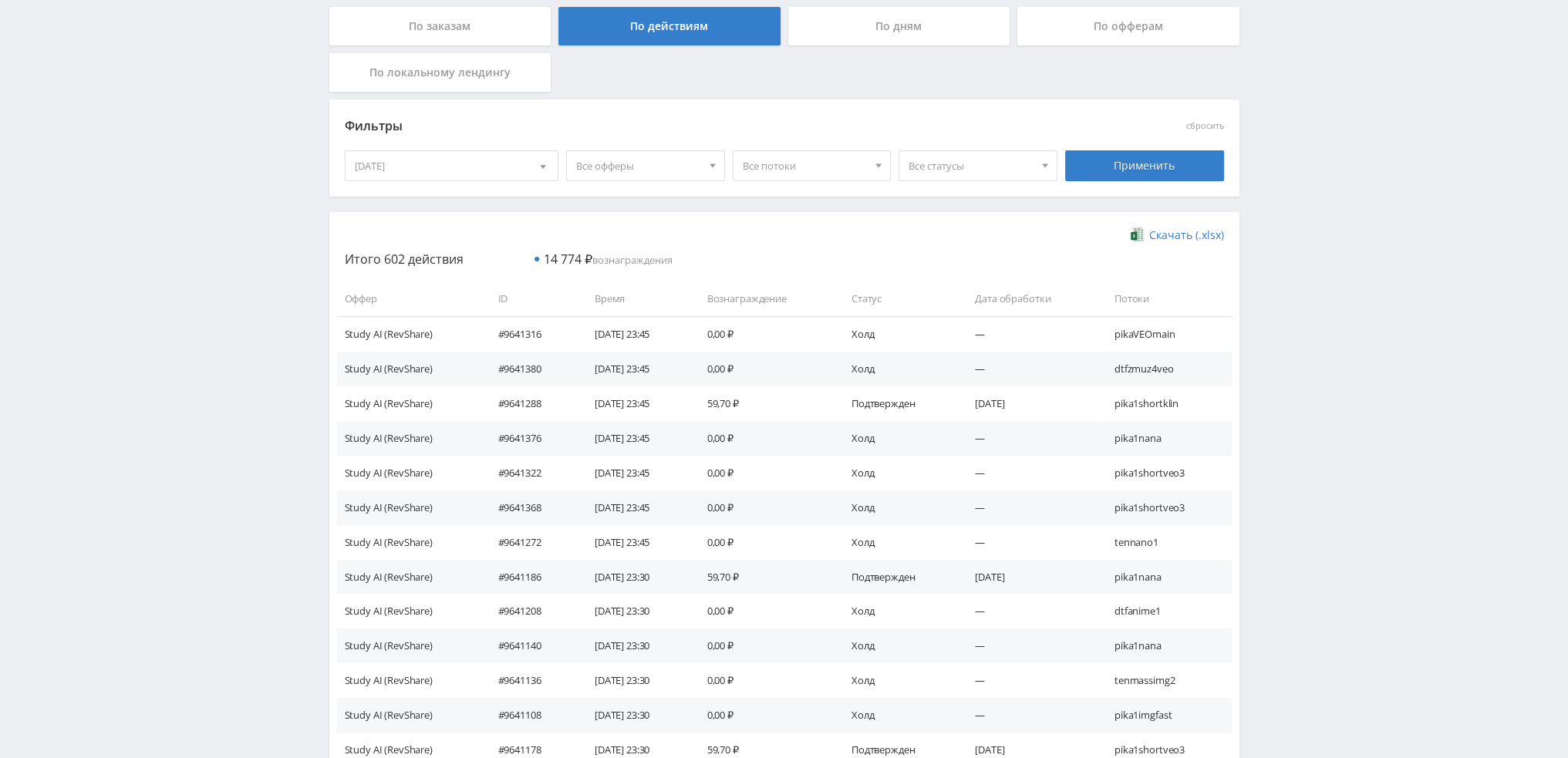
click at [943, 162] on span "Все статусы" at bounding box center [970, 165] width 125 height 29
click at [931, 232] on button "Подтвержден" at bounding box center [978, 238] width 157 height 22
click at [1125, 171] on div "Применить" at bounding box center [1145, 165] width 159 height 31
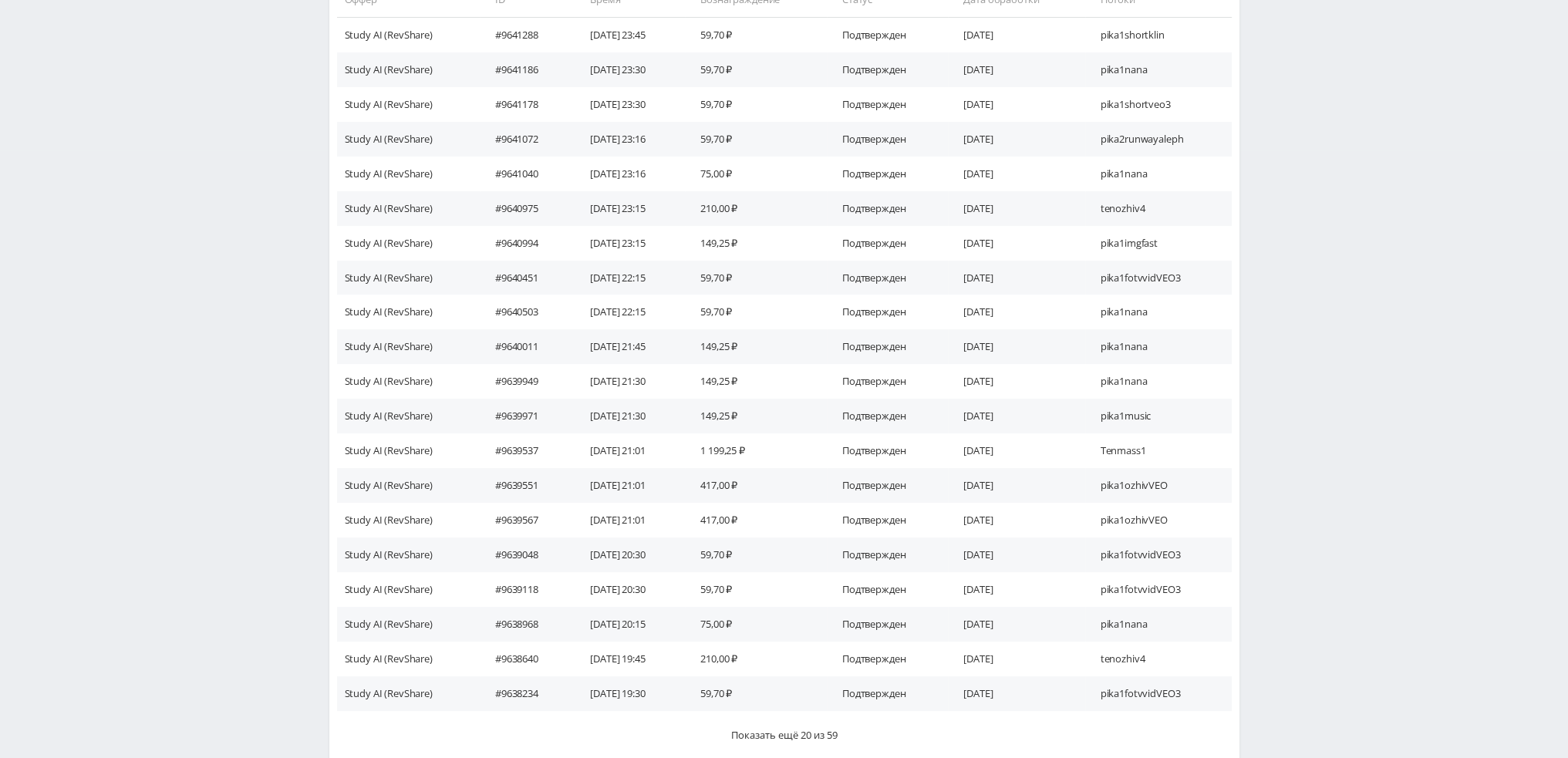
scroll to position [616, 0]
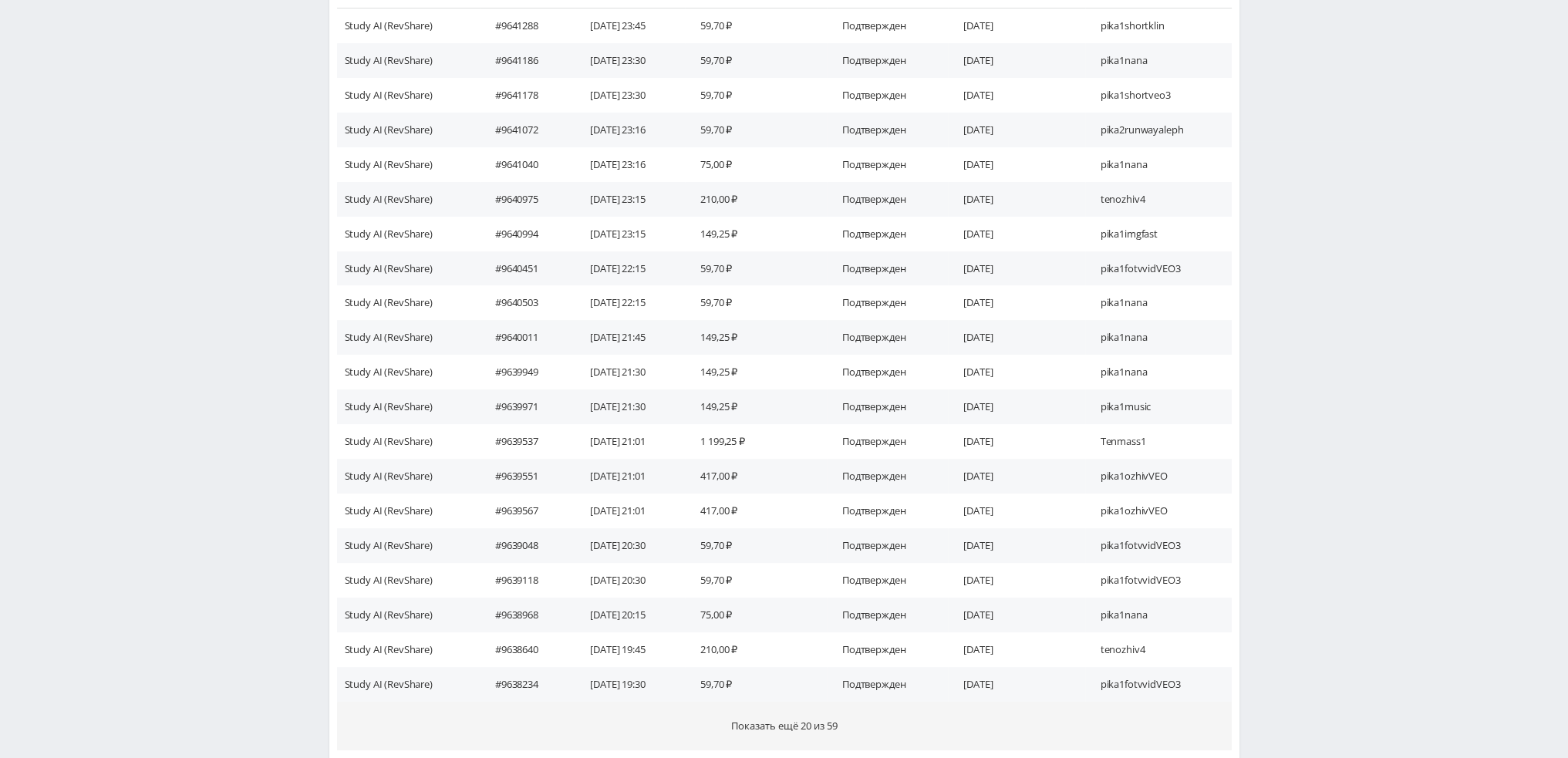
click at [914, 707] on button "Показать ещё 20 из 59" at bounding box center [784, 726] width 894 height 49
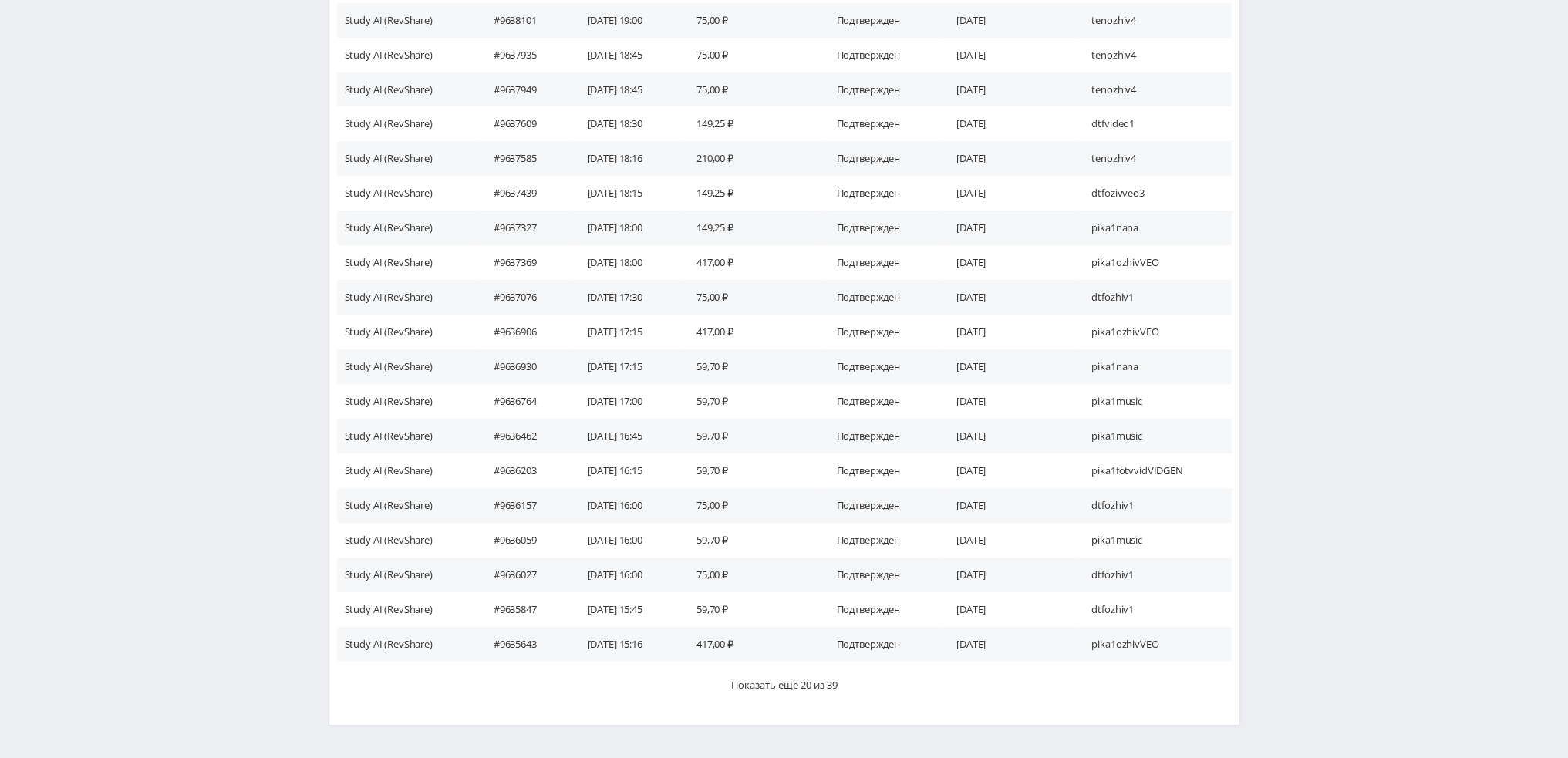
scroll to position [1388, 0]
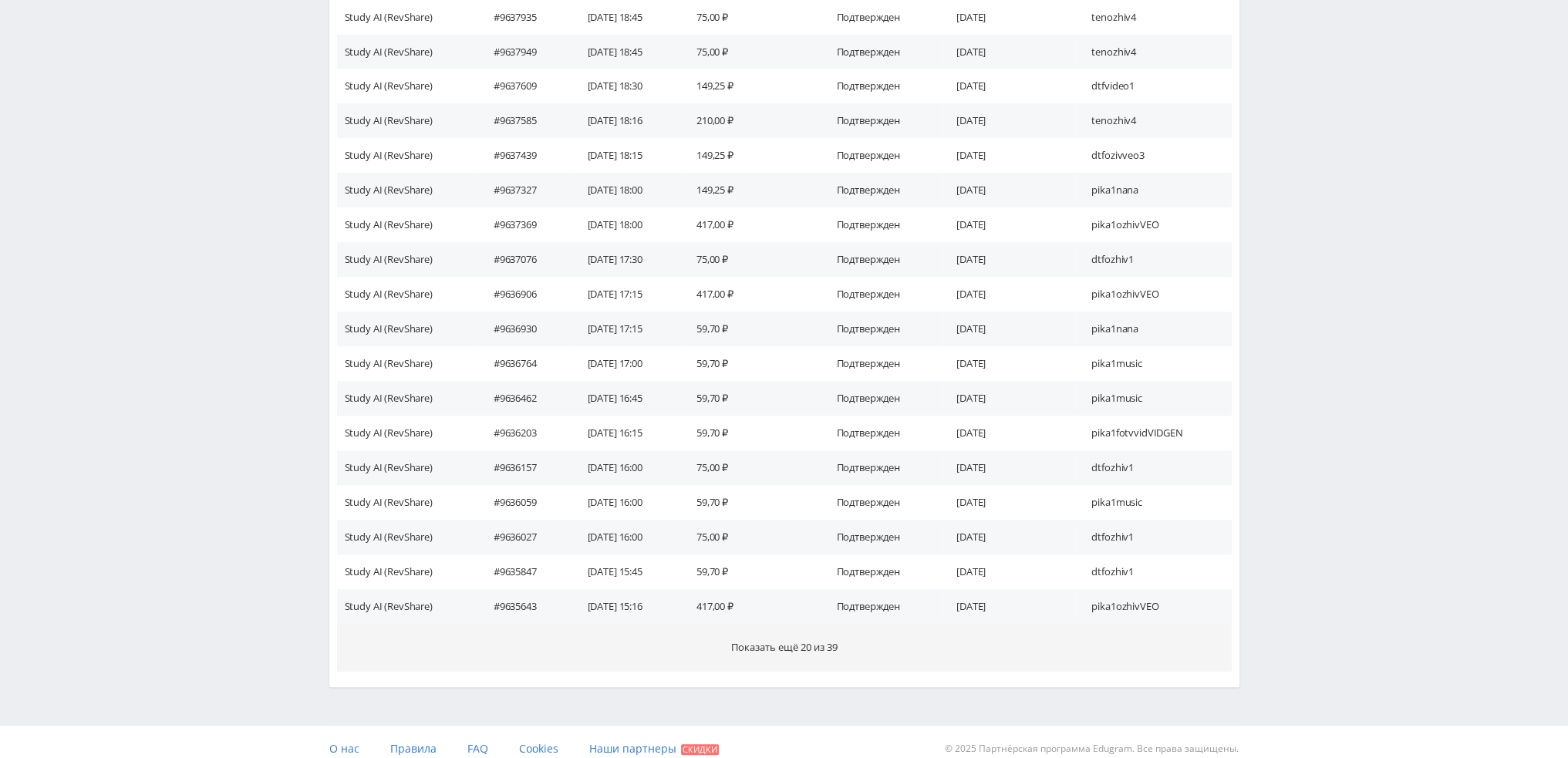
click at [1039, 646] on button "Показать ещё 20 из 39" at bounding box center [784, 647] width 894 height 49
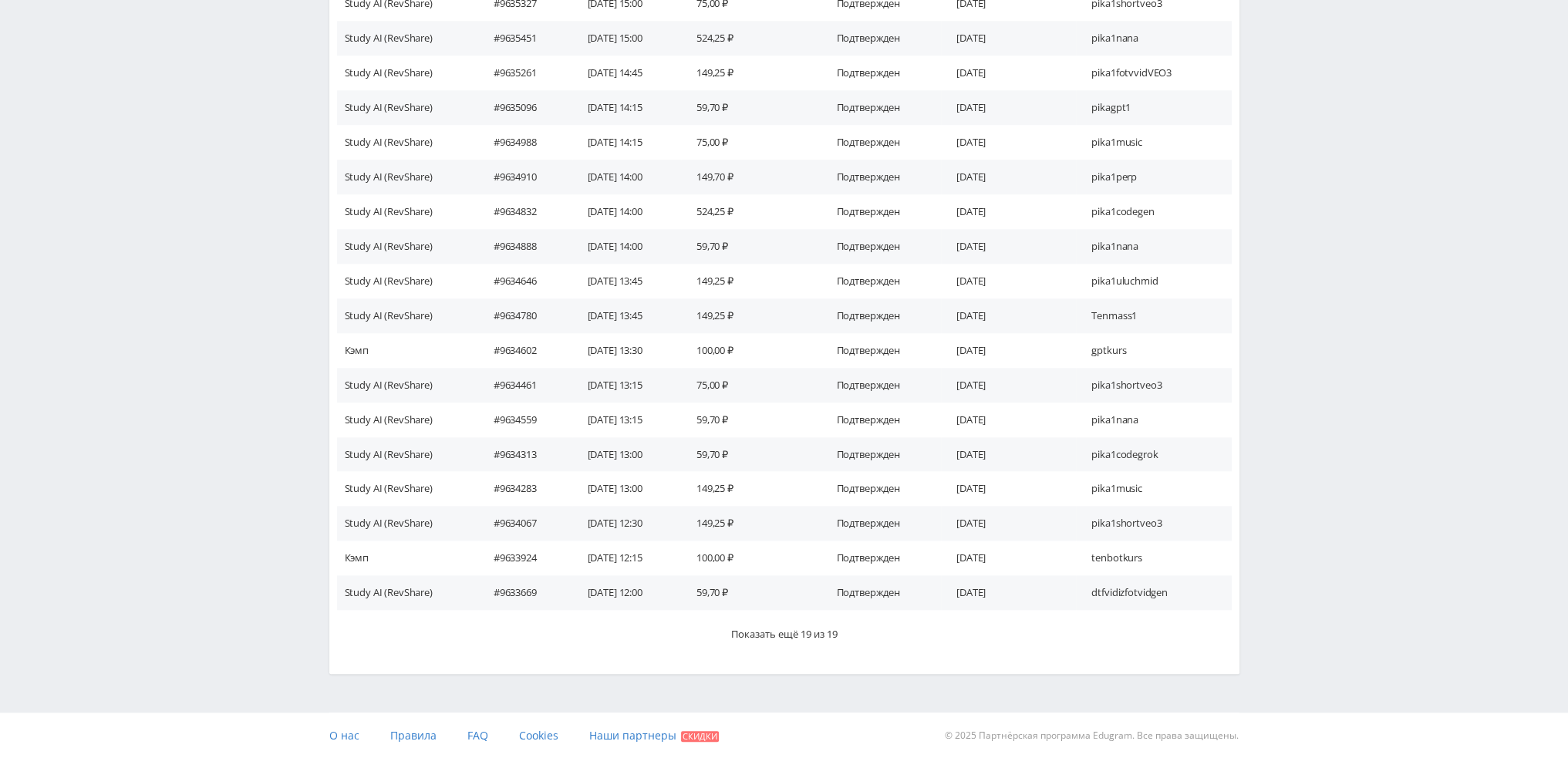
scroll to position [2094, 0]
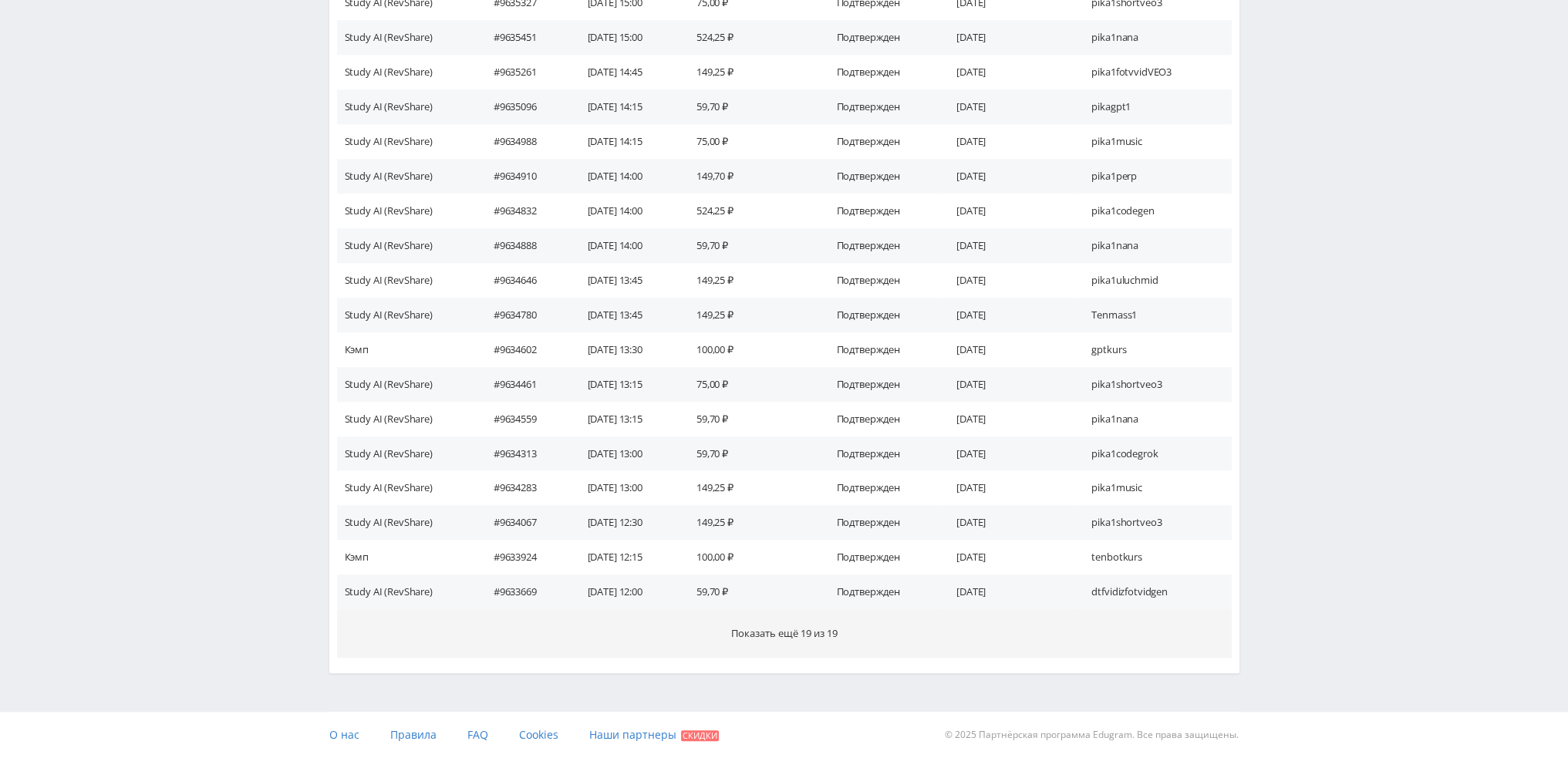
click at [1054, 636] on button "Показать ещё 19 из 19" at bounding box center [784, 633] width 894 height 49
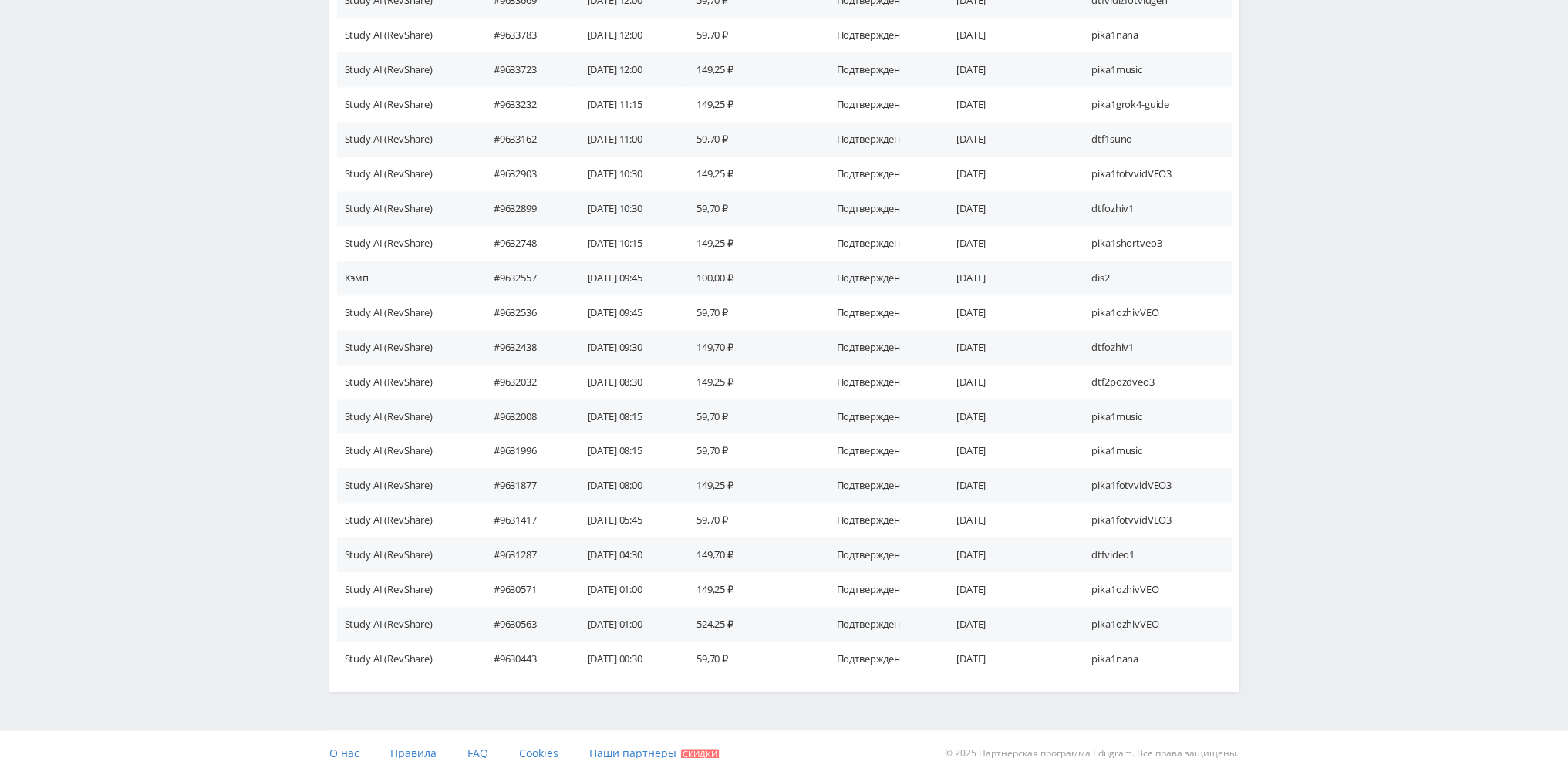
scroll to position [2704, 0]
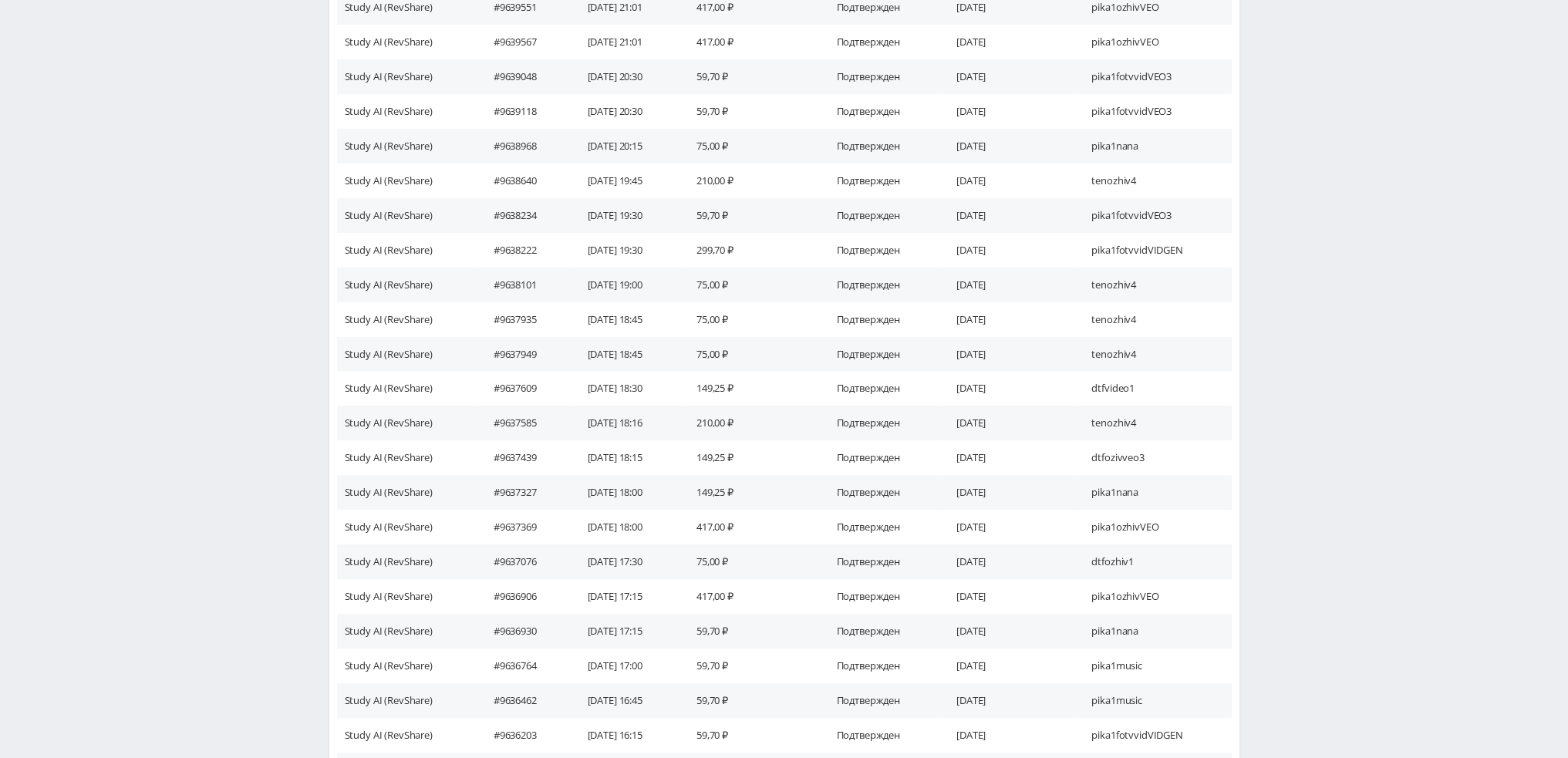
drag, startPoint x: 1046, startPoint y: 657, endPoint x: 892, endPoint y: 445, distance: 262.0
click at [897, 447] on td "Подтвержден" at bounding box center [880, 457] width 119 height 35
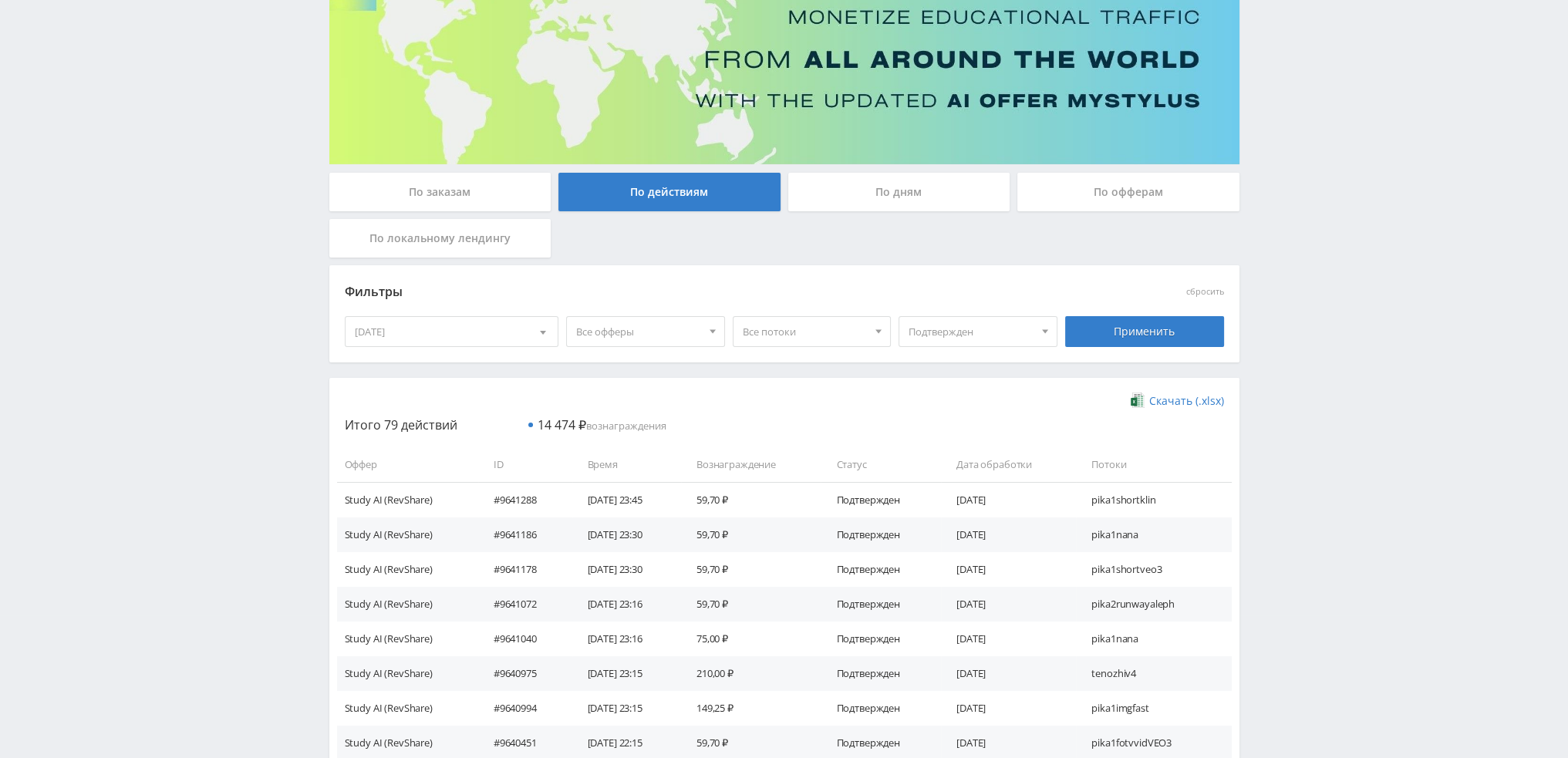
scroll to position [154, 0]
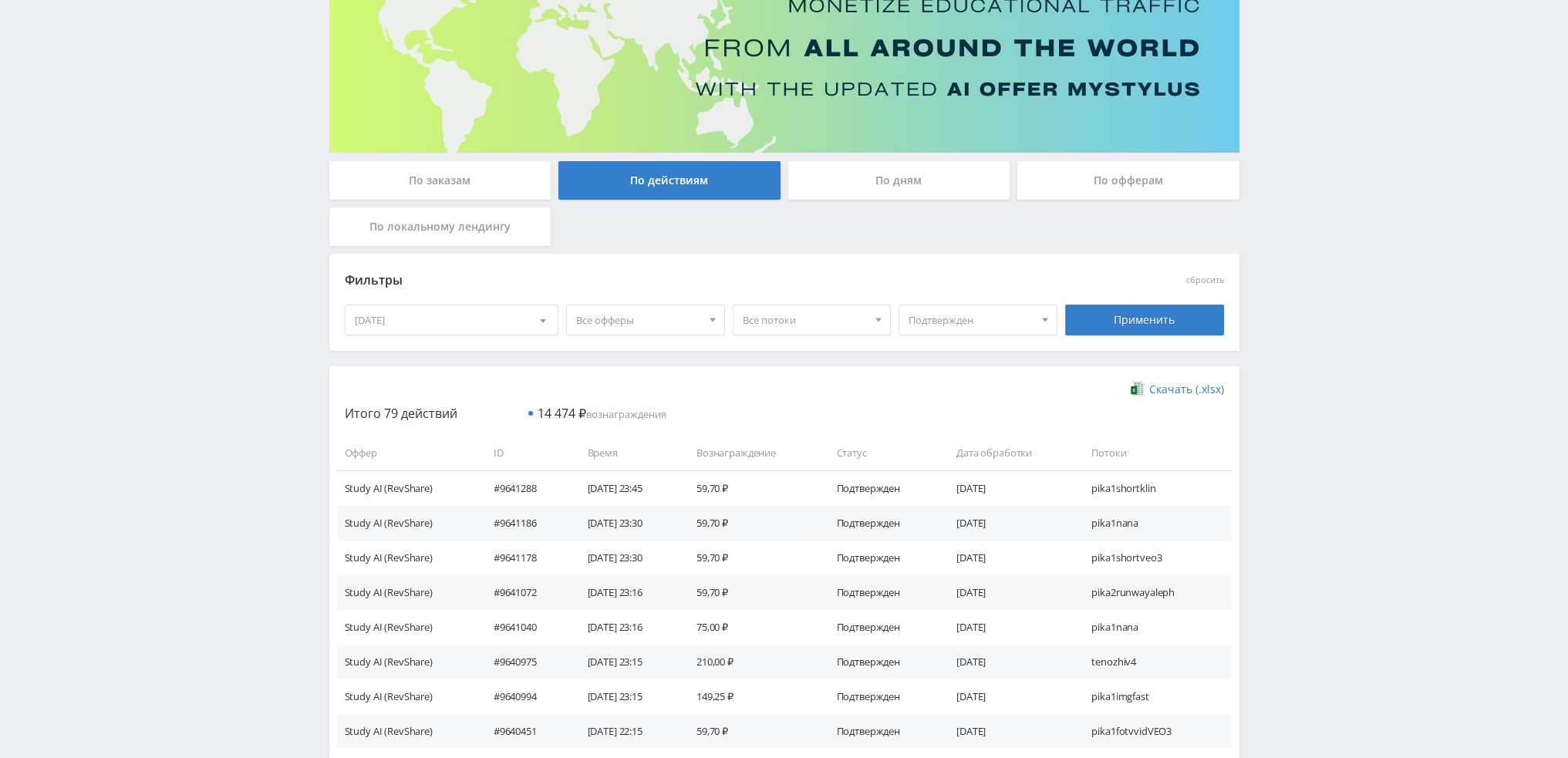
click at [496, 315] on div "[DATE]" at bounding box center [452, 320] width 213 height 29
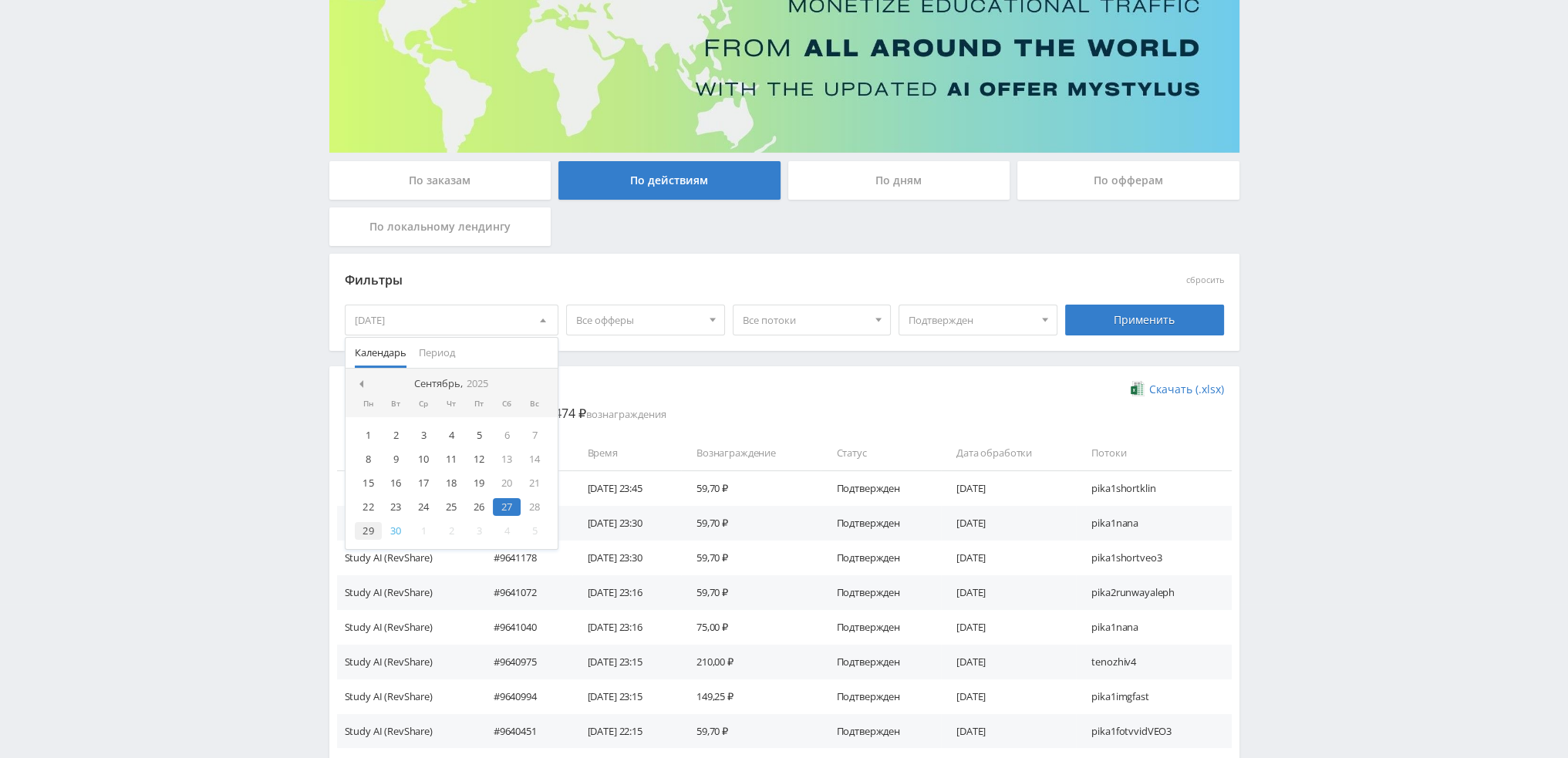
click at [365, 533] on div "29" at bounding box center [369, 530] width 28 height 17
click at [1147, 333] on div "Применить" at bounding box center [1145, 320] width 159 height 31
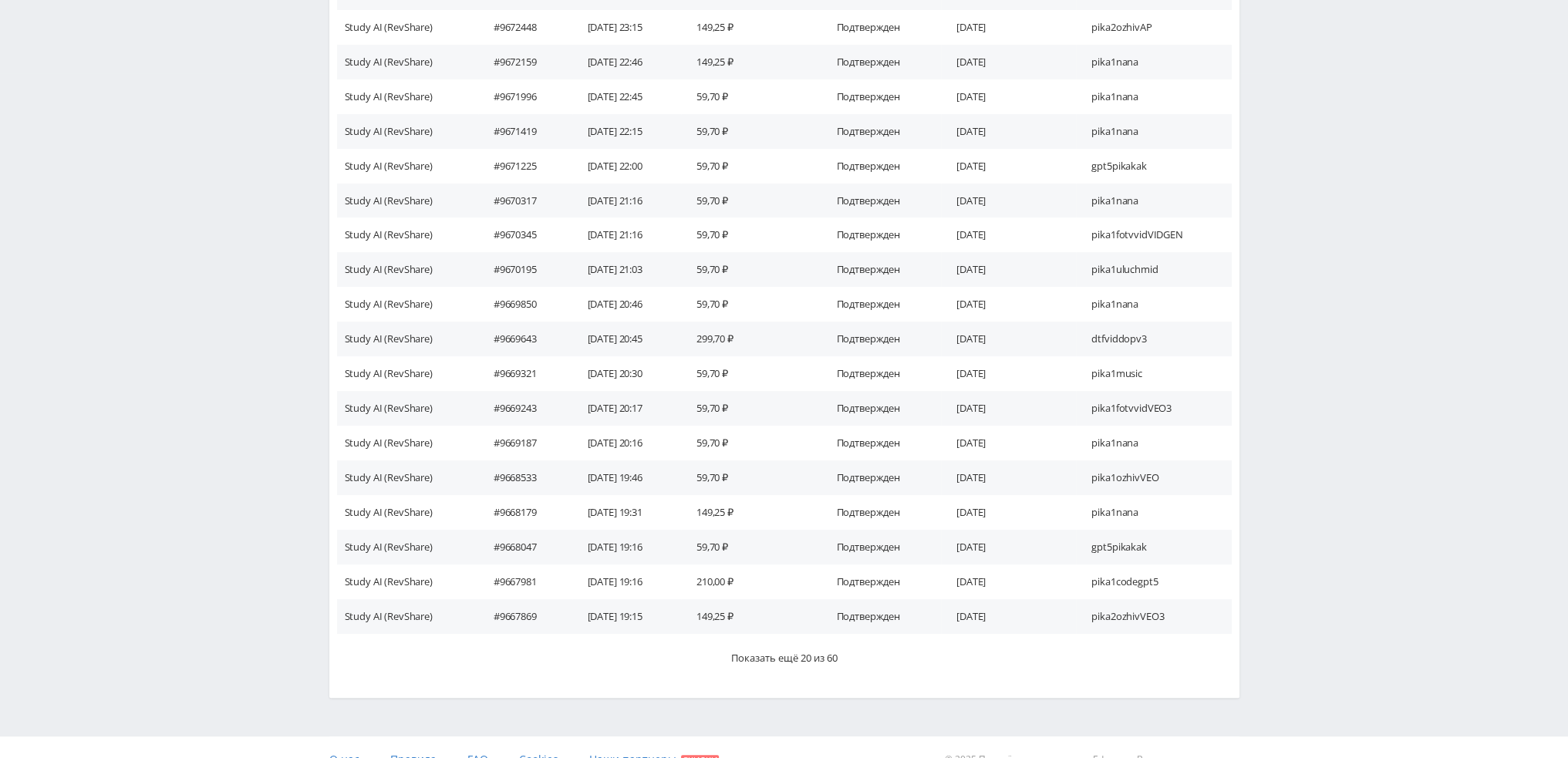
scroll to position [694, 0]
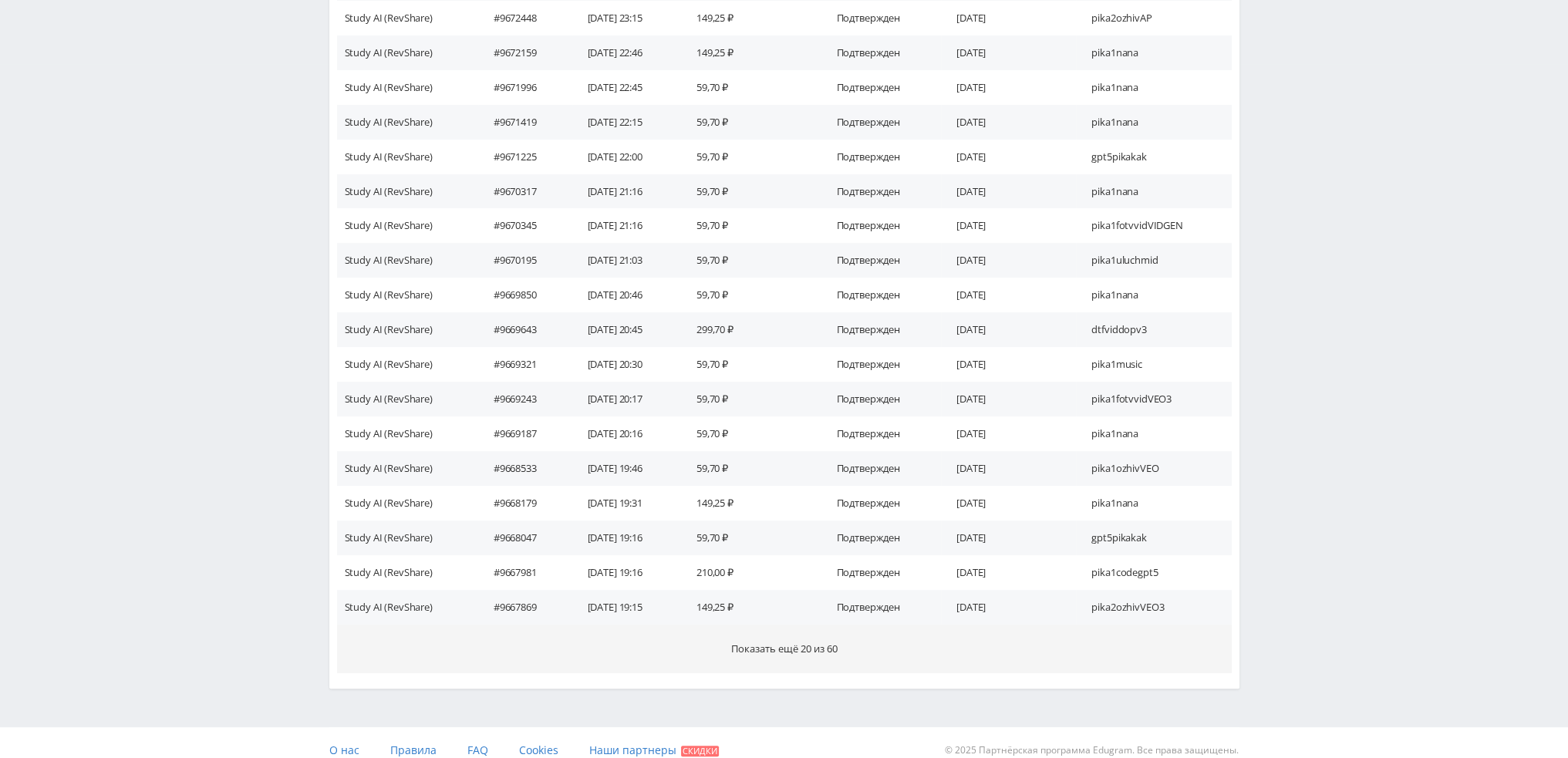
click at [962, 655] on button "Показать ещё 20 из 60" at bounding box center [784, 649] width 894 height 49
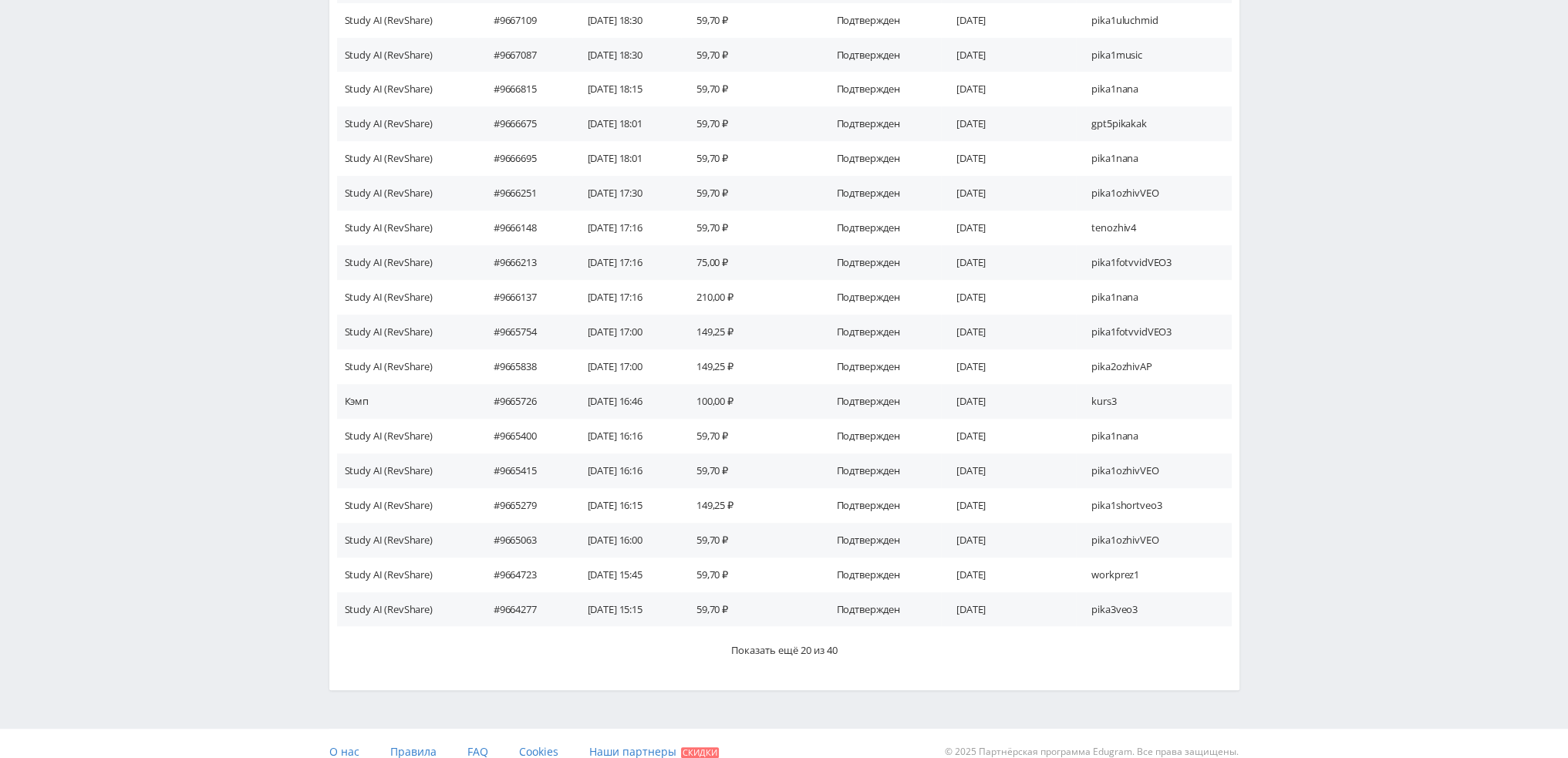
scroll to position [1388, 0]
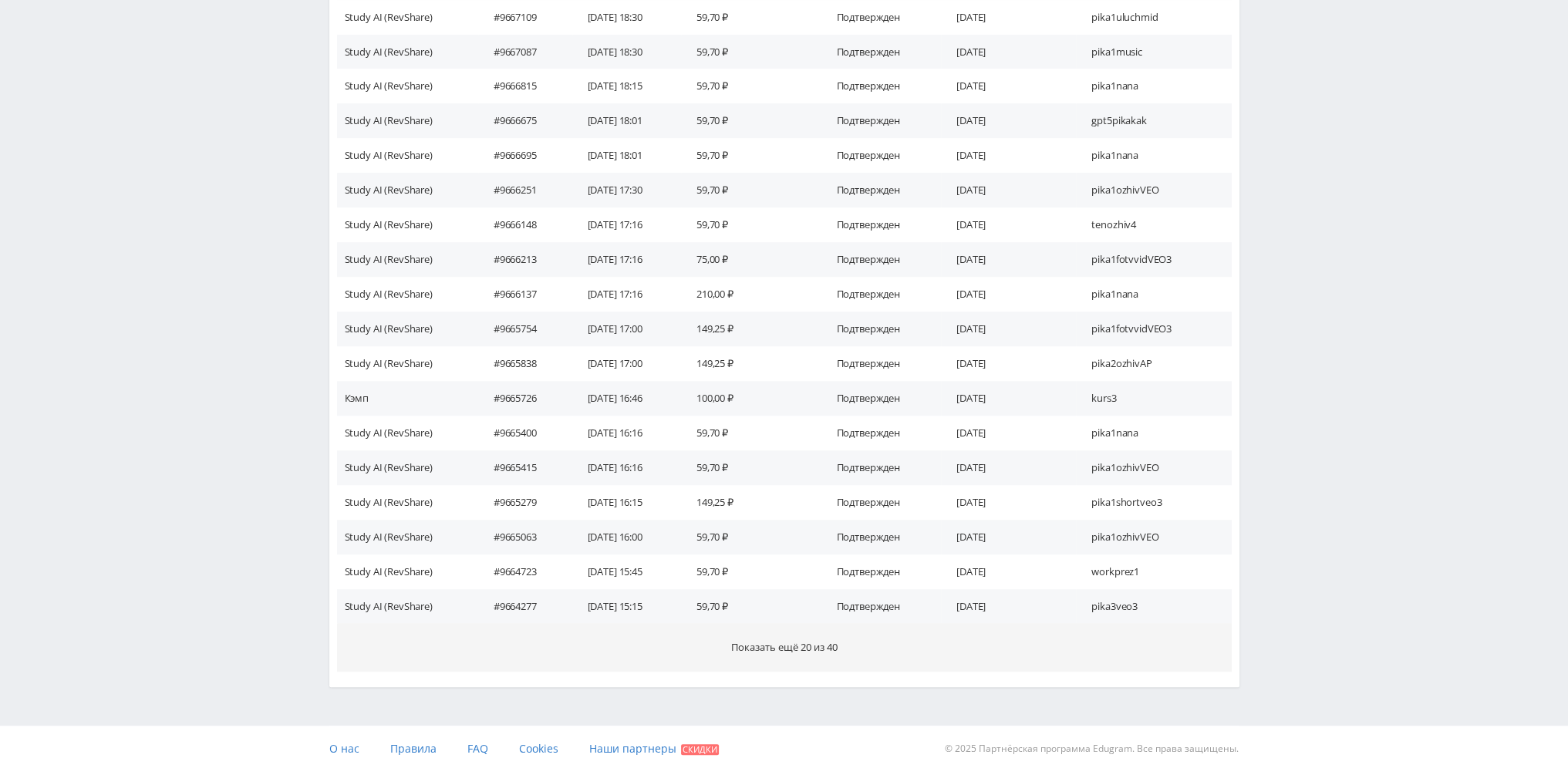
click at [1019, 654] on button "Показать ещё 20 из 40" at bounding box center [784, 647] width 894 height 49
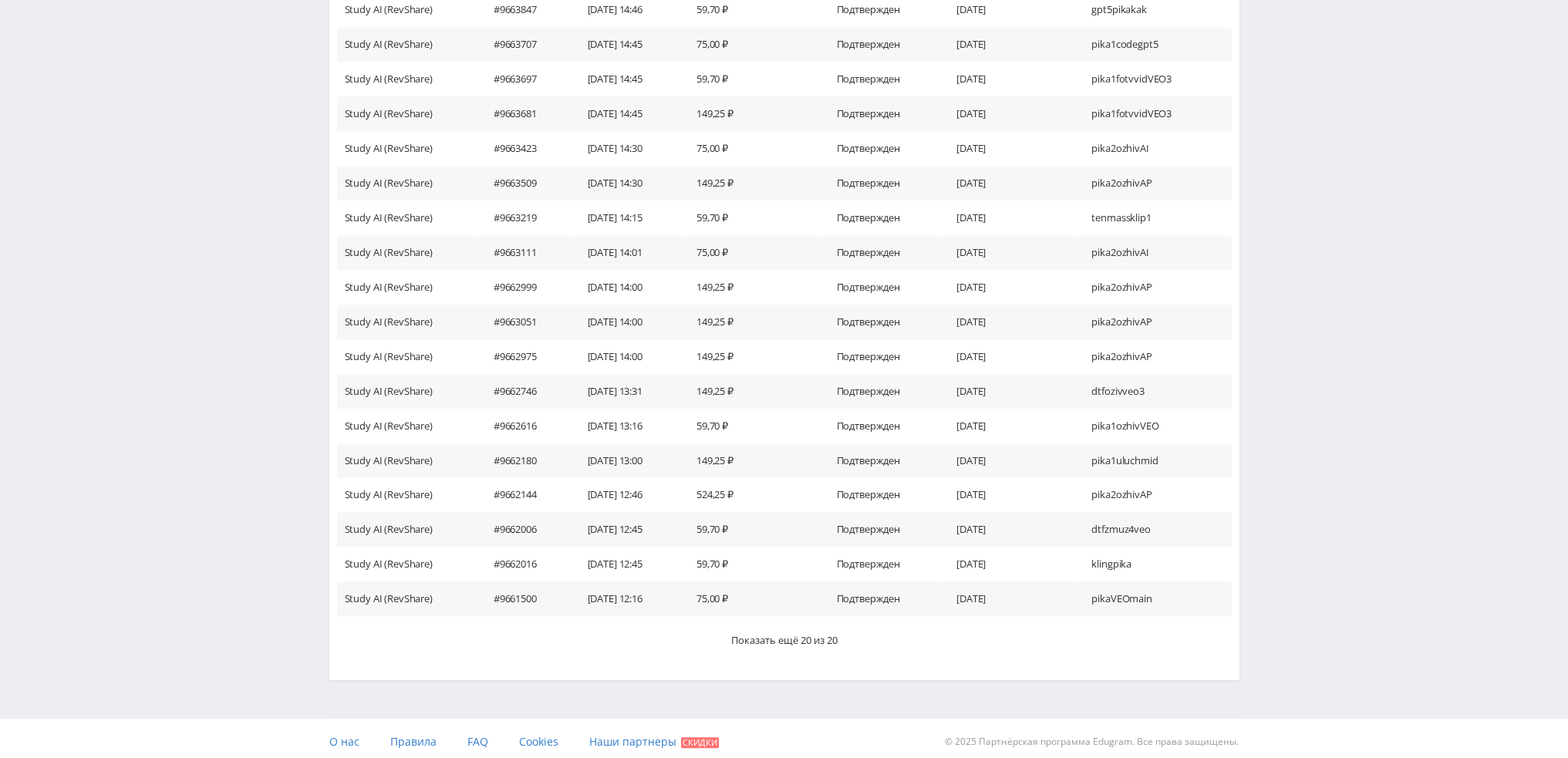
scroll to position [2094, 0]
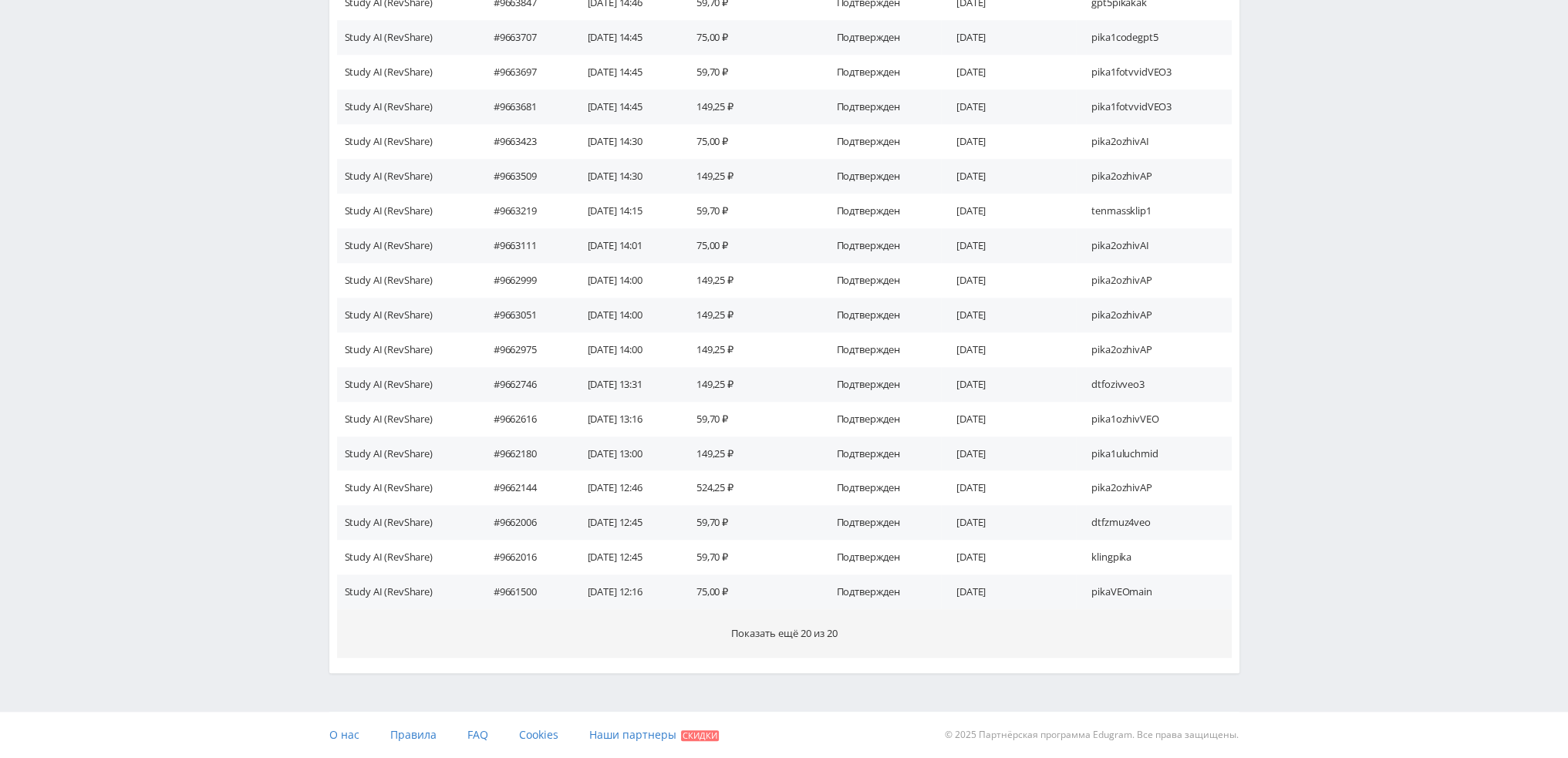
click at [981, 631] on button "Показать ещё 20 из 20" at bounding box center [784, 633] width 894 height 49
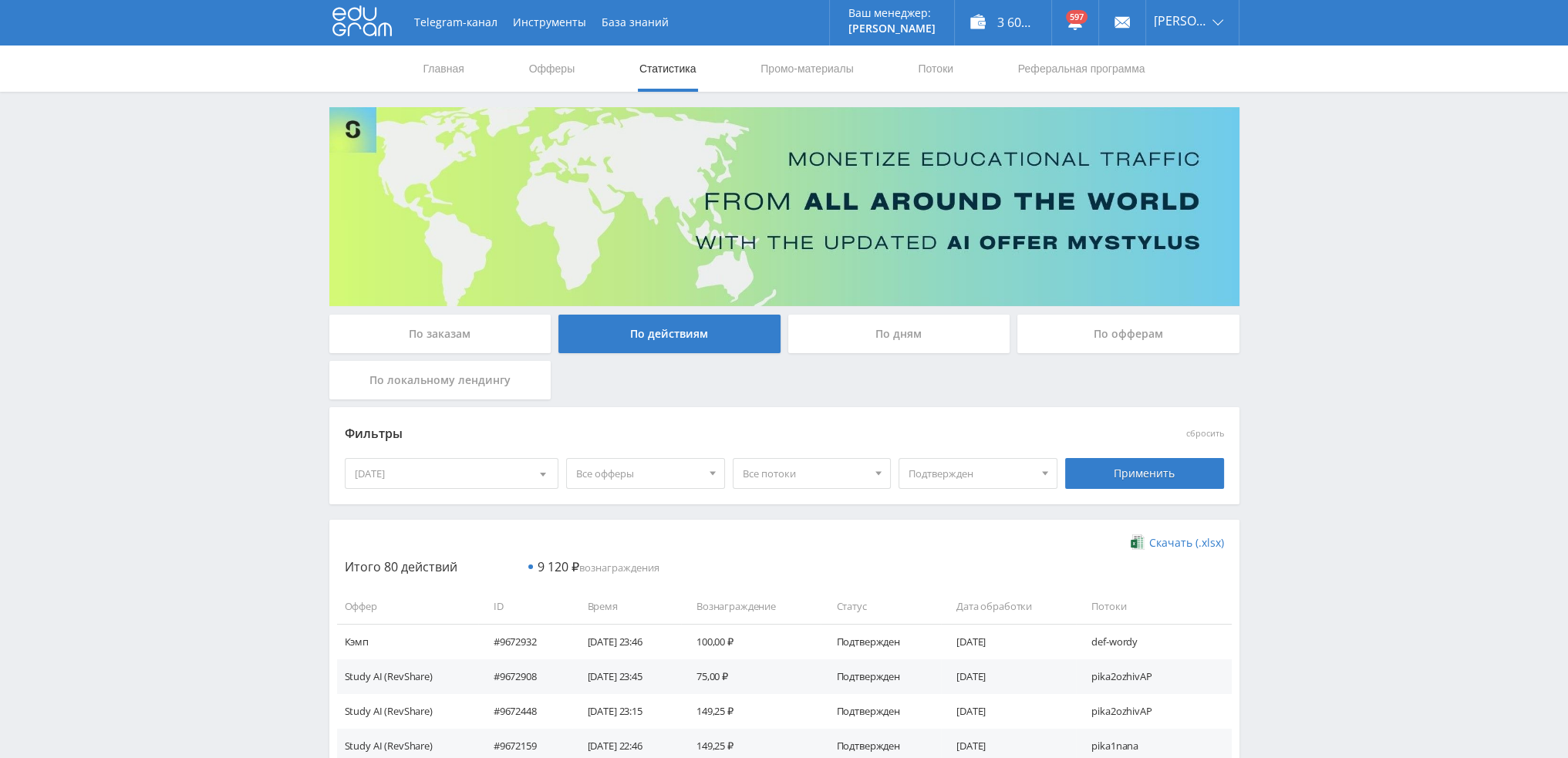
scroll to position [0, 0]
click at [898, 332] on div "По дням" at bounding box center [899, 335] width 222 height 39
click at [0, 0] on input "По дням" at bounding box center [0, 0] width 0 height 0
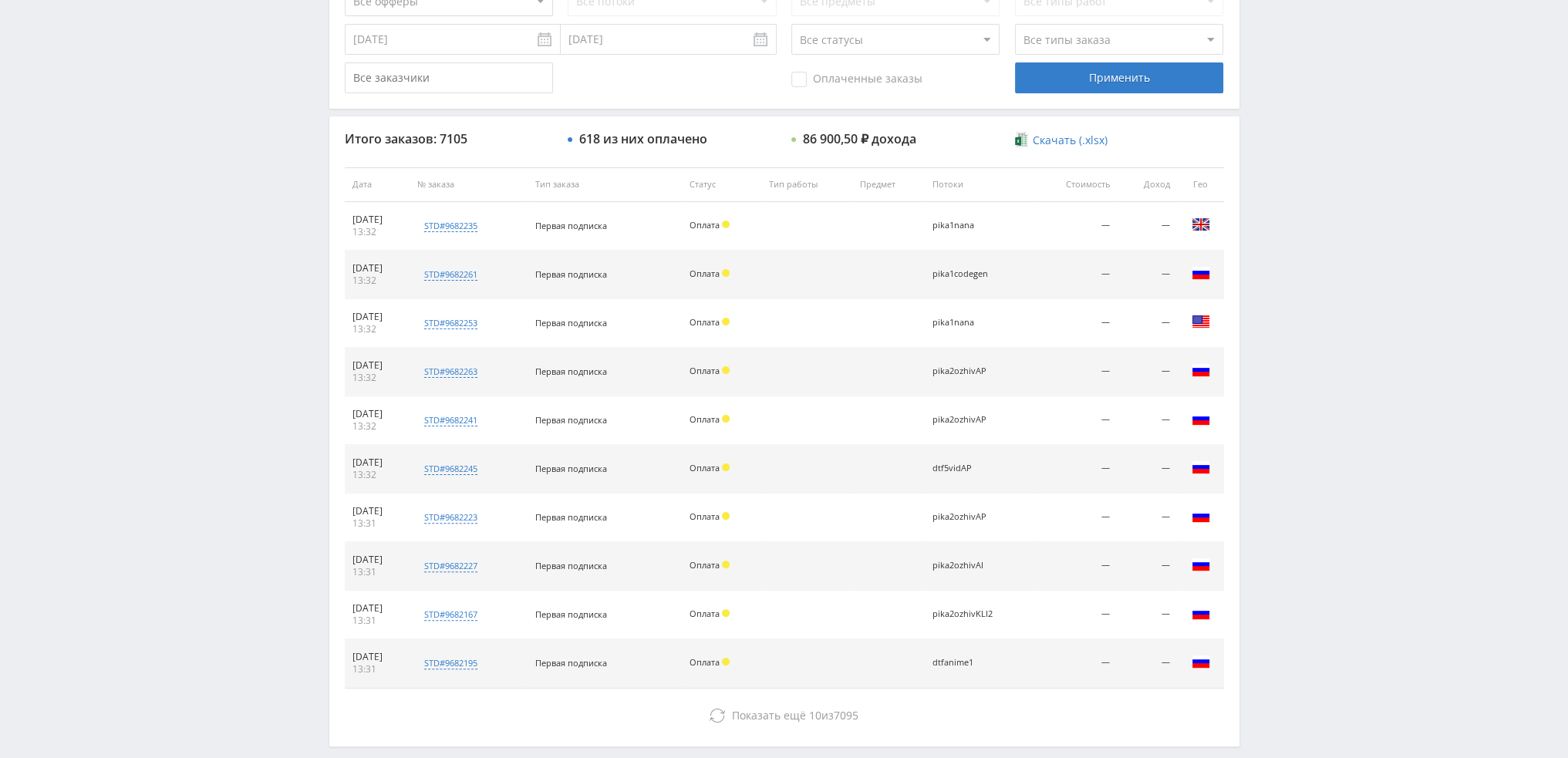
scroll to position [533, 0]
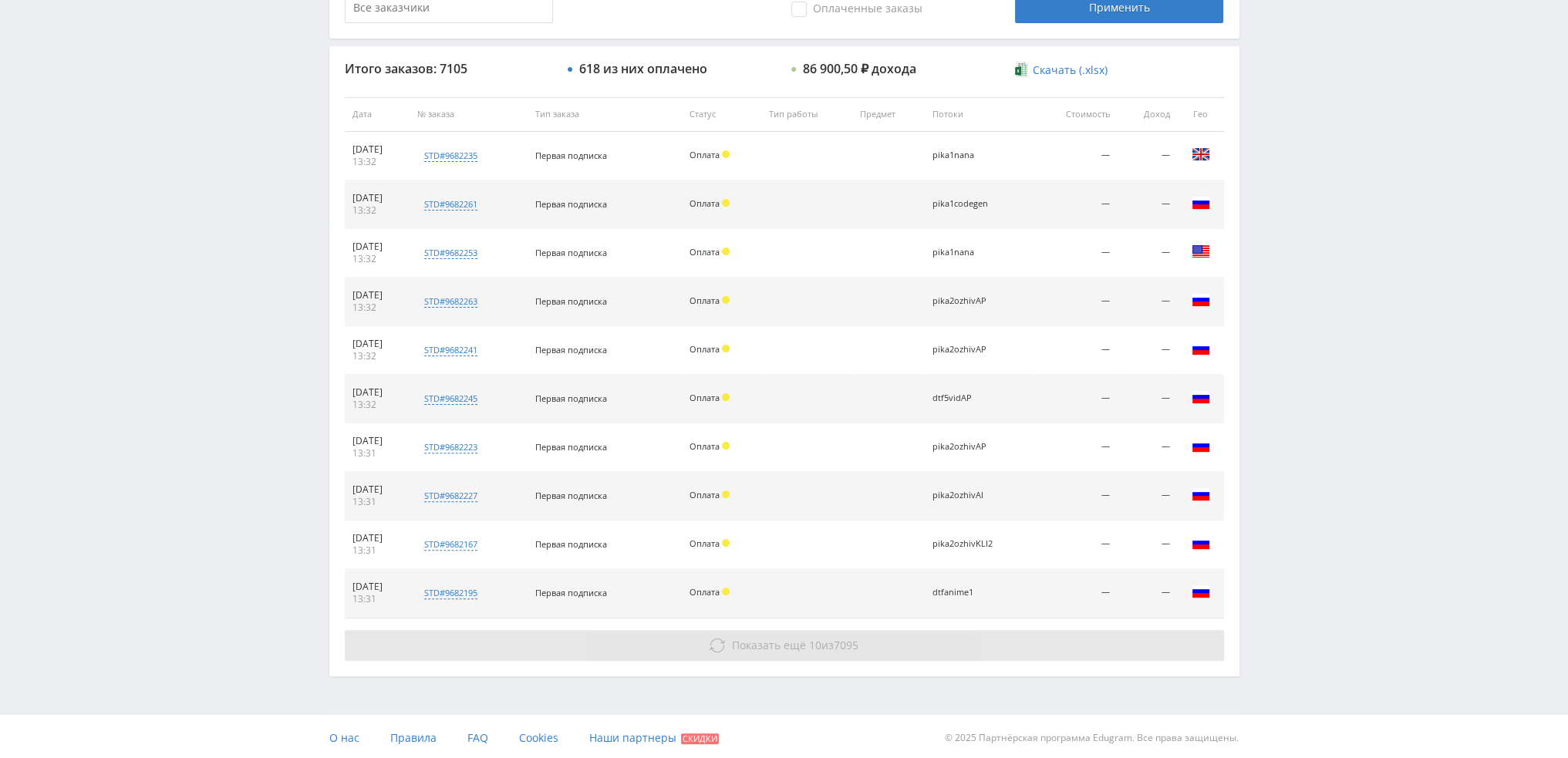
click at [810, 639] on span "10" at bounding box center [815, 645] width 12 height 15
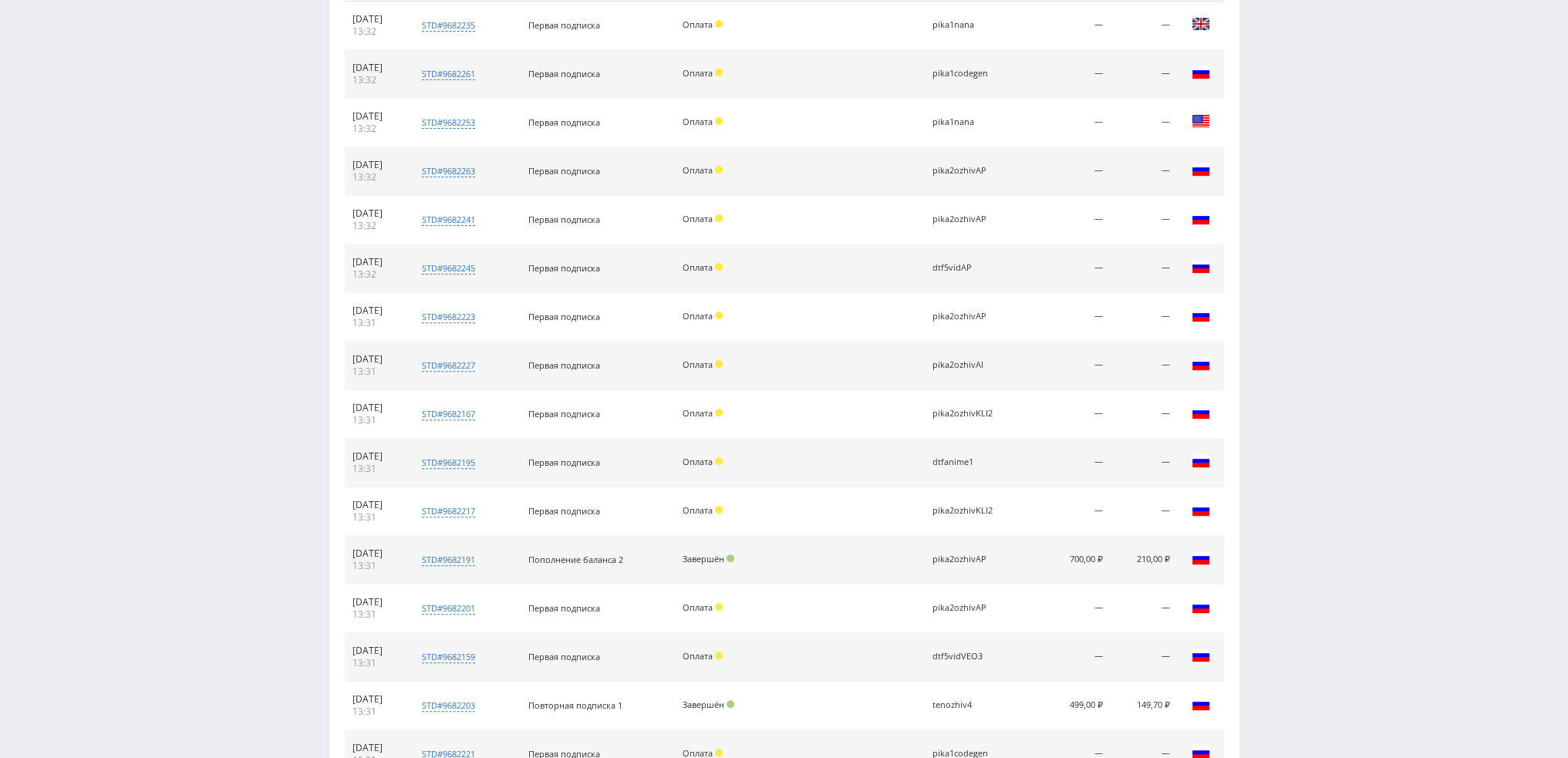
scroll to position [824, 0]
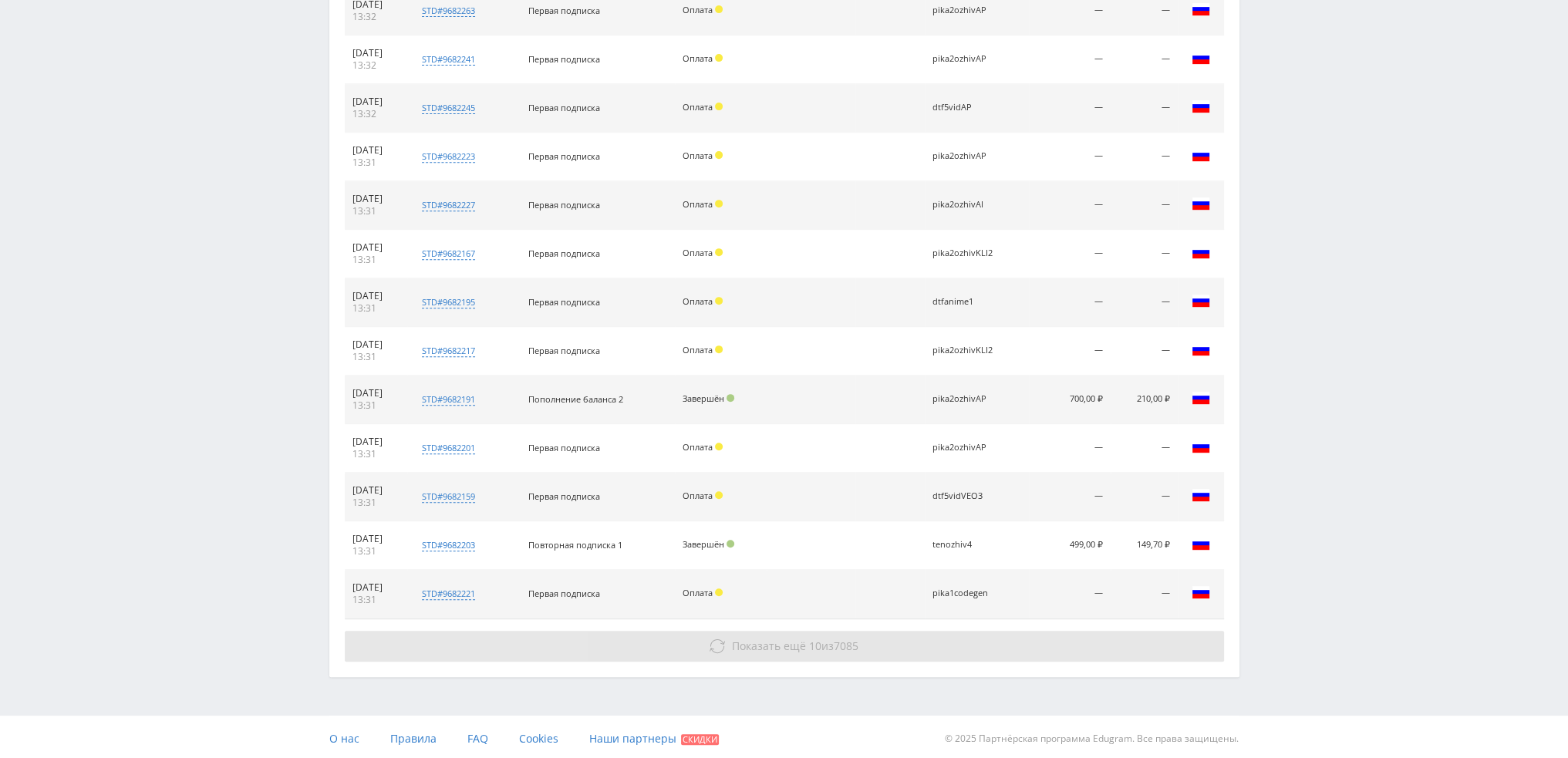
click at [786, 639] on span "Показать ещё" at bounding box center [768, 646] width 74 height 15
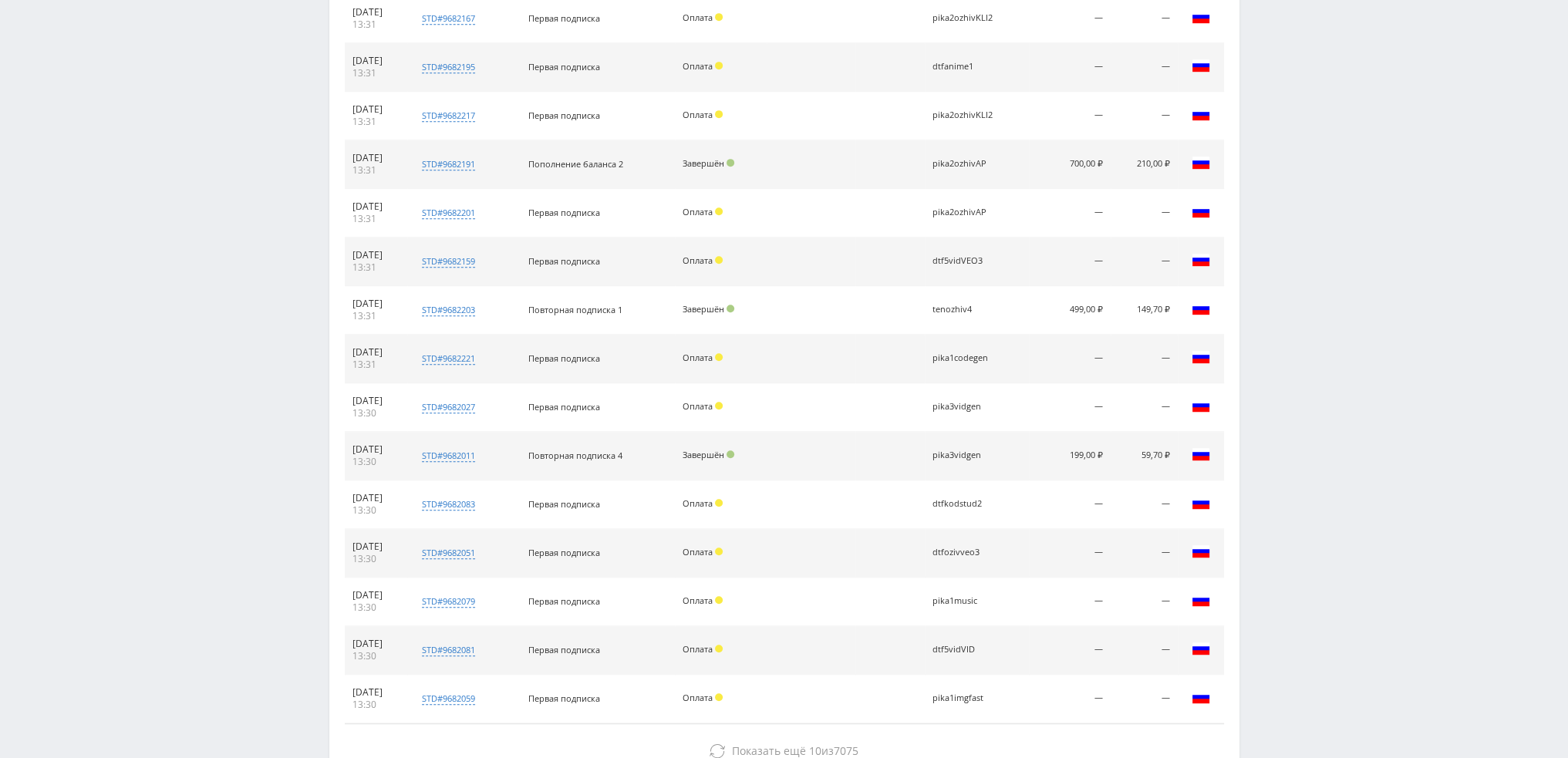
scroll to position [1163, 0]
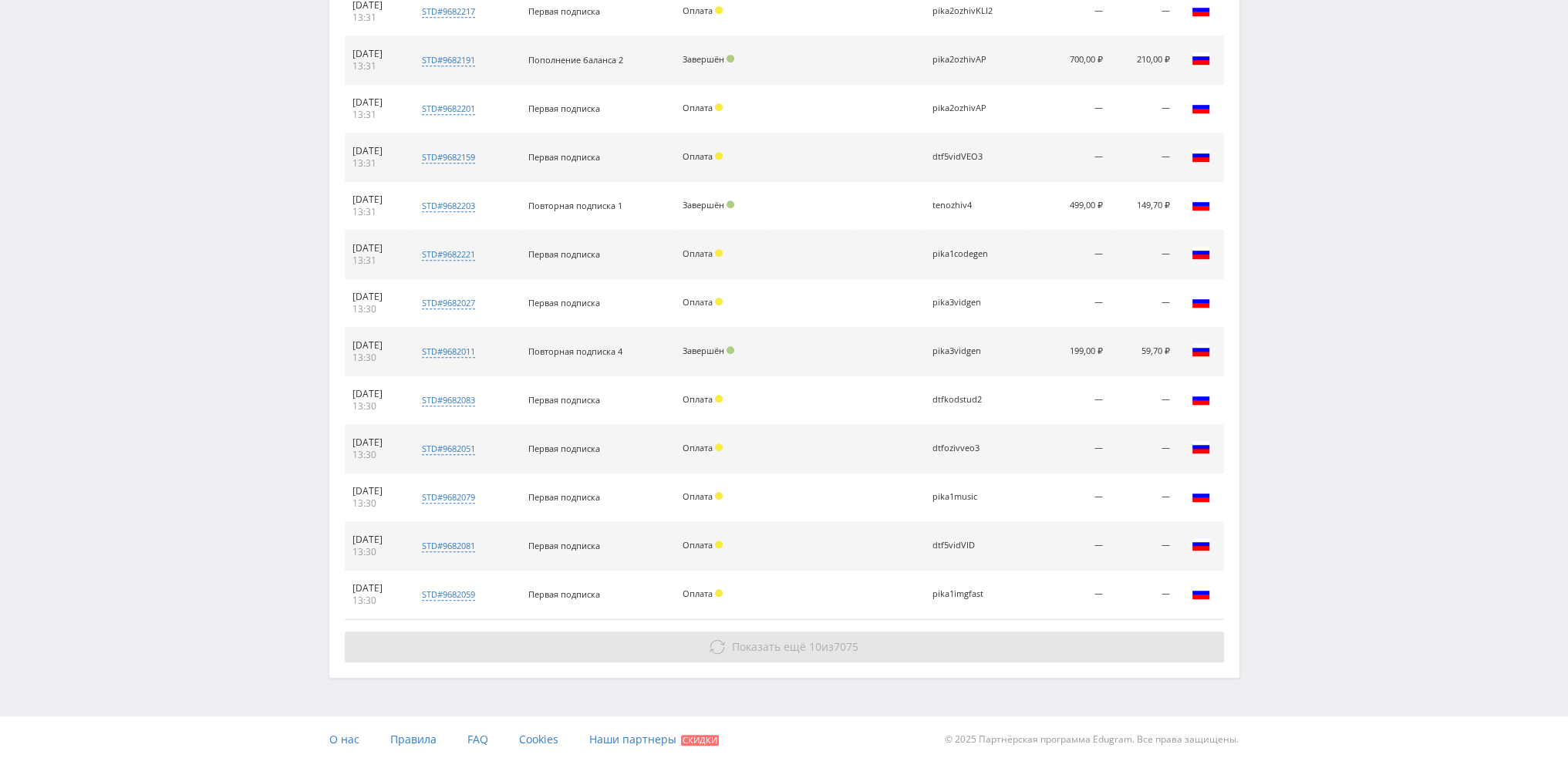
click at [780, 653] on button "Показать ещё 10 из 7075" at bounding box center [784, 646] width 879 height 31
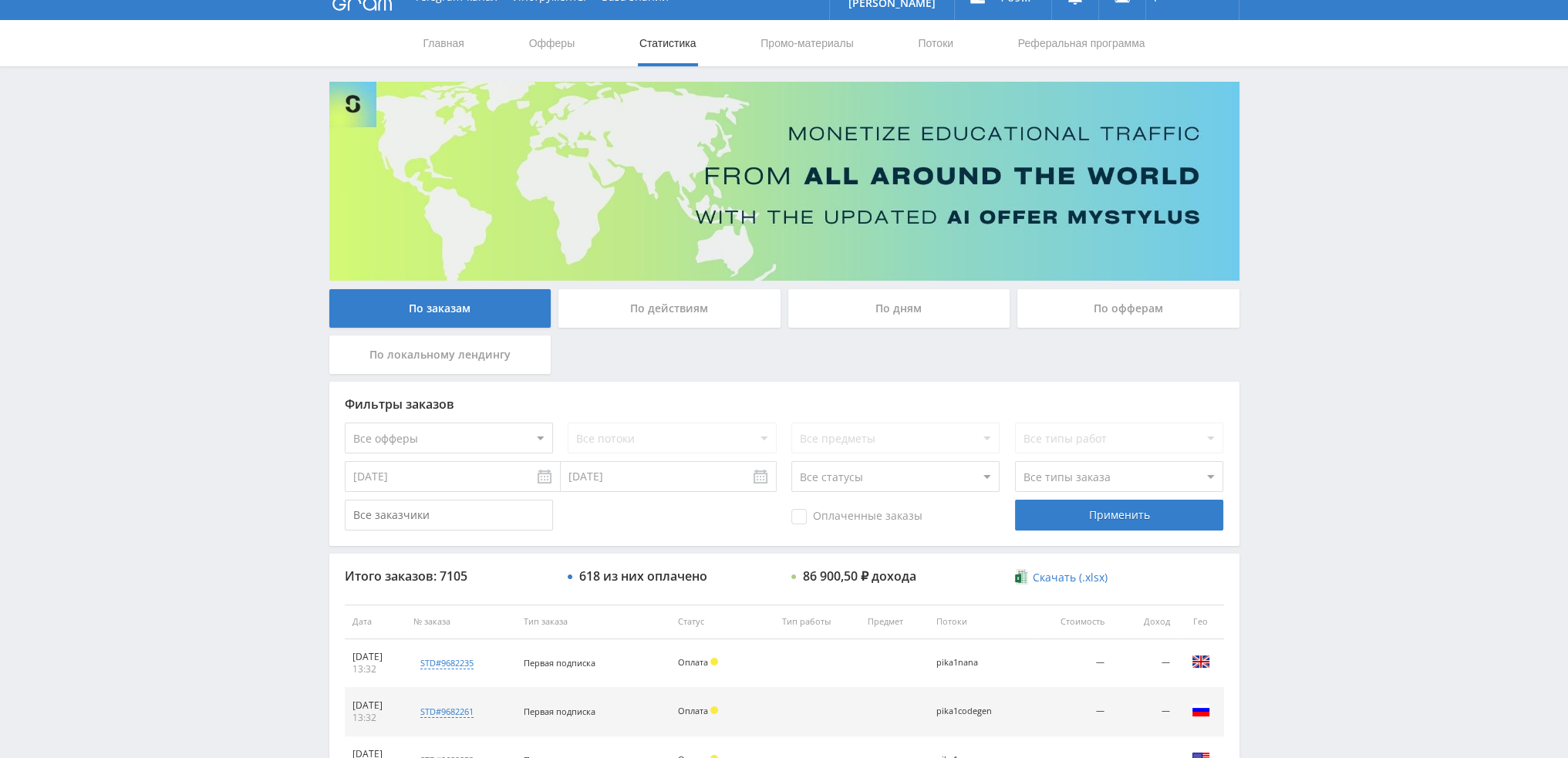
scroll to position [0, 0]
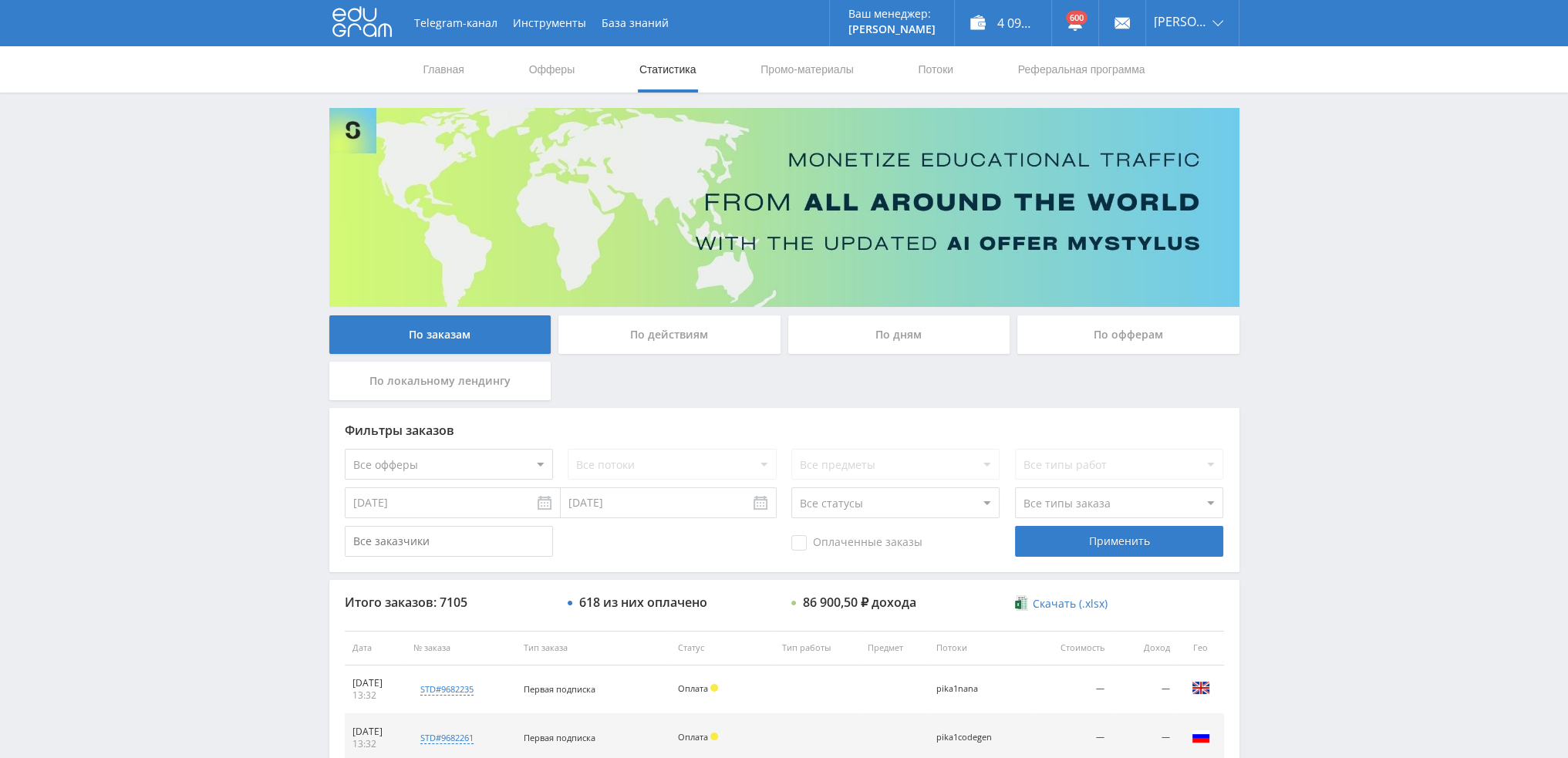
click at [915, 341] on div "По дням" at bounding box center [899, 335] width 222 height 39
click at [0, 0] on input "По дням" at bounding box center [0, 0] width 0 height 0
